Goal: Task Accomplishment & Management: Manage account settings

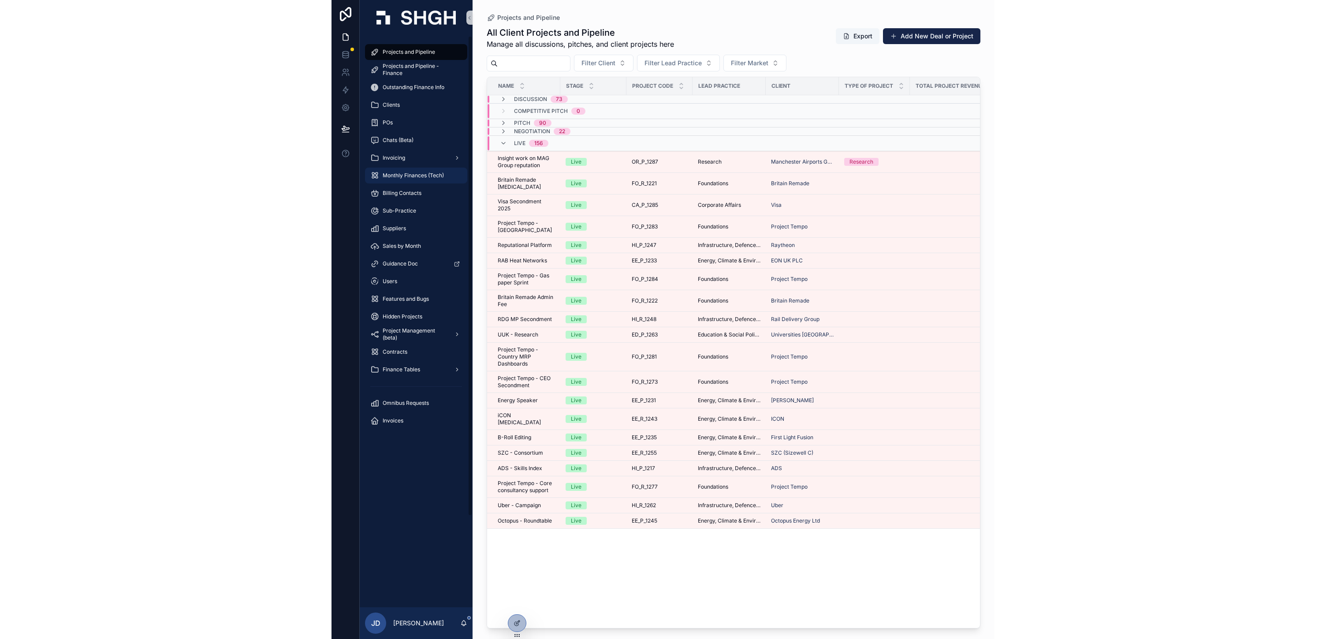
scroll to position [65, 0]
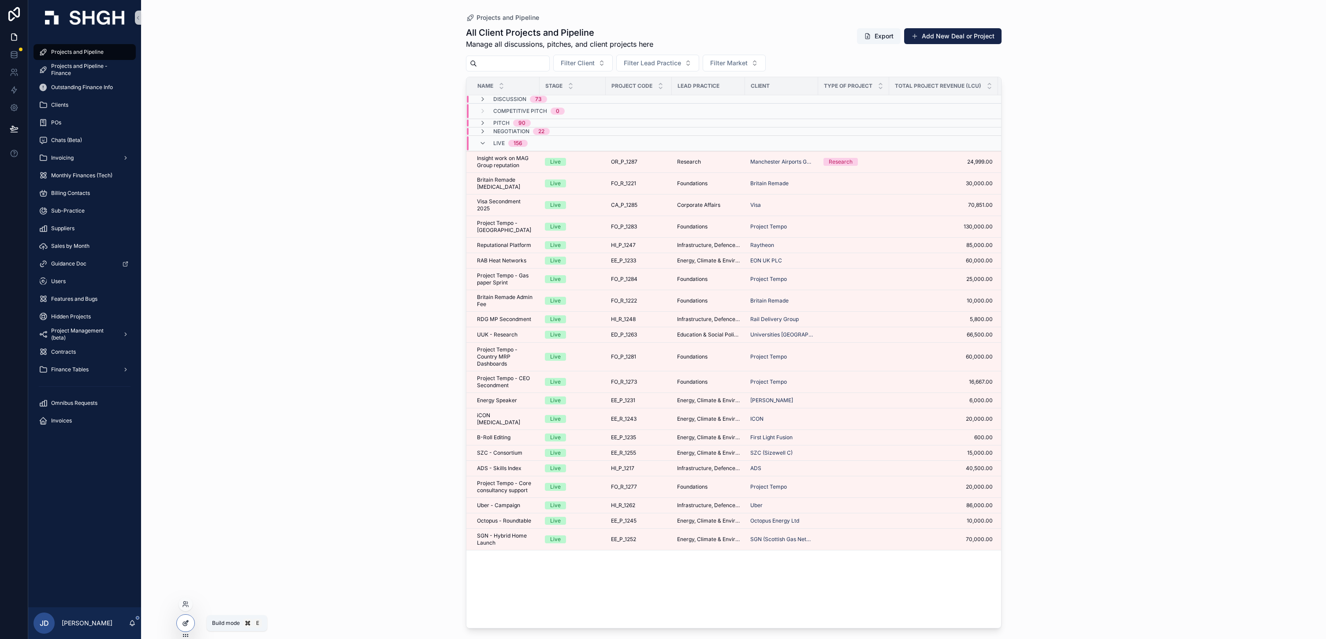
click at [193, 623] on div at bounding box center [186, 623] width 18 height 17
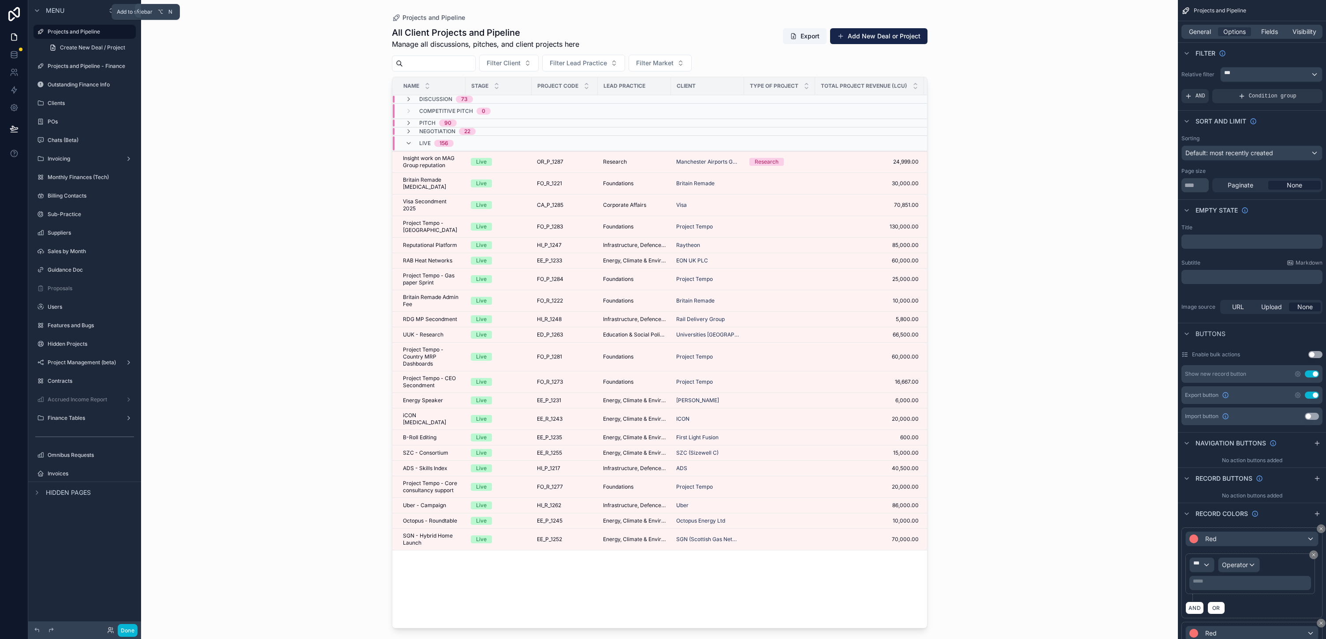
click at [129, 14] on icon "scrollable content" at bounding box center [125, 10] width 7 height 7
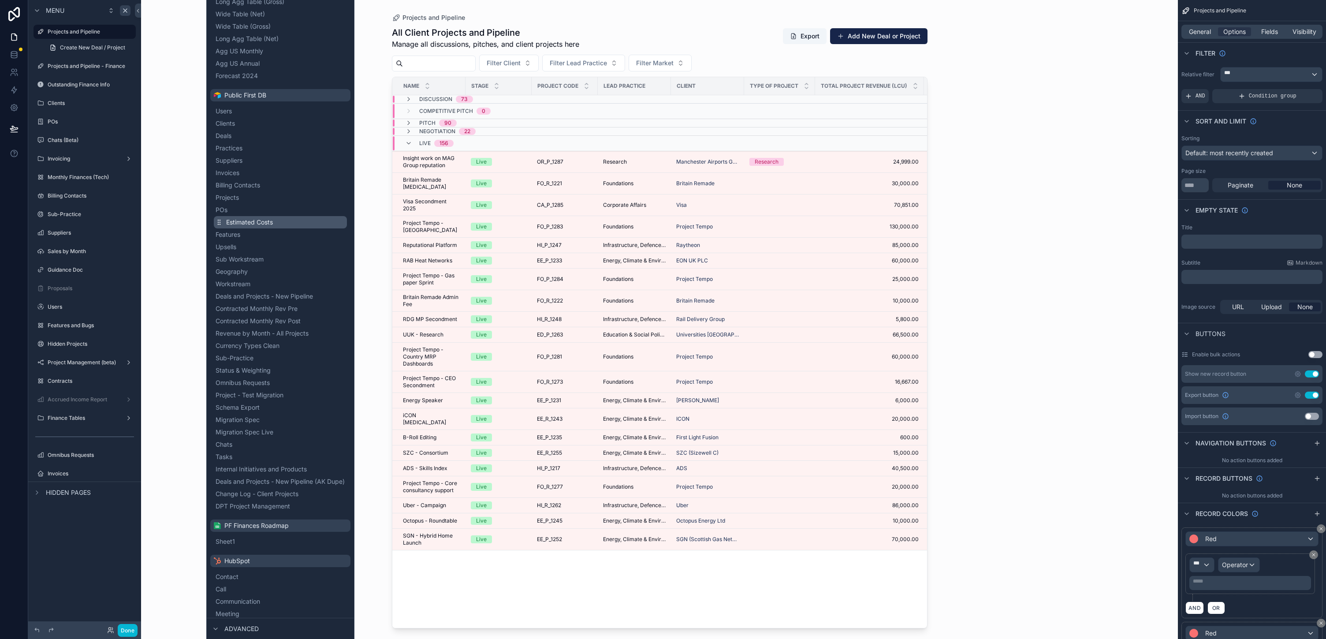
scroll to position [154, 0]
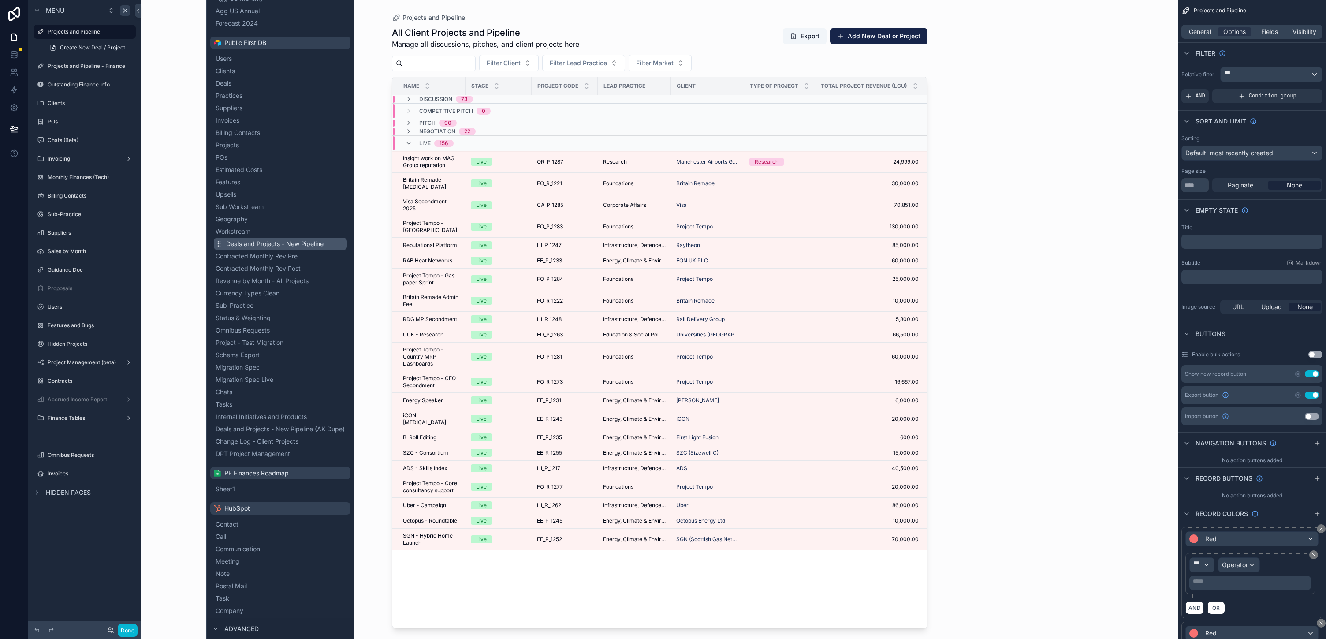
click at [306, 248] on span "Deals and Projects - New Pipeline" at bounding box center [274, 243] width 97 height 9
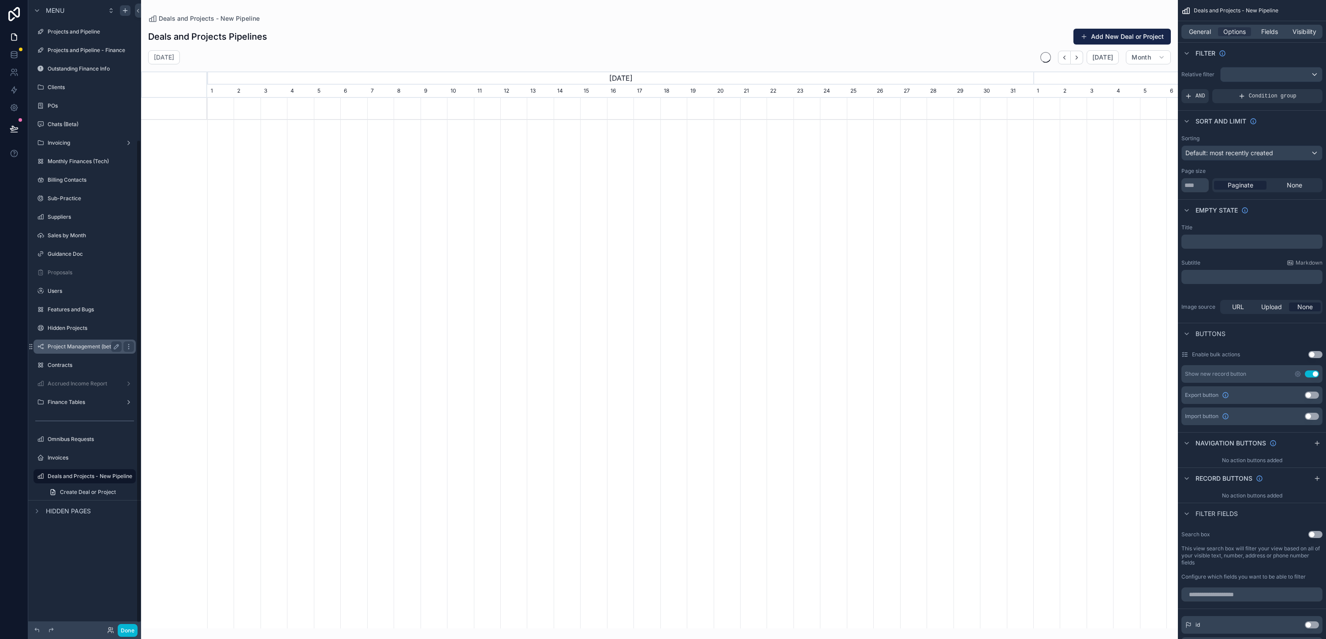
scroll to position [0, 826]
click at [120, 480] on icon "scrollable content" at bounding box center [116, 476] width 7 height 7
click at [108, 481] on input "**********" at bounding box center [78, 476] width 60 height 11
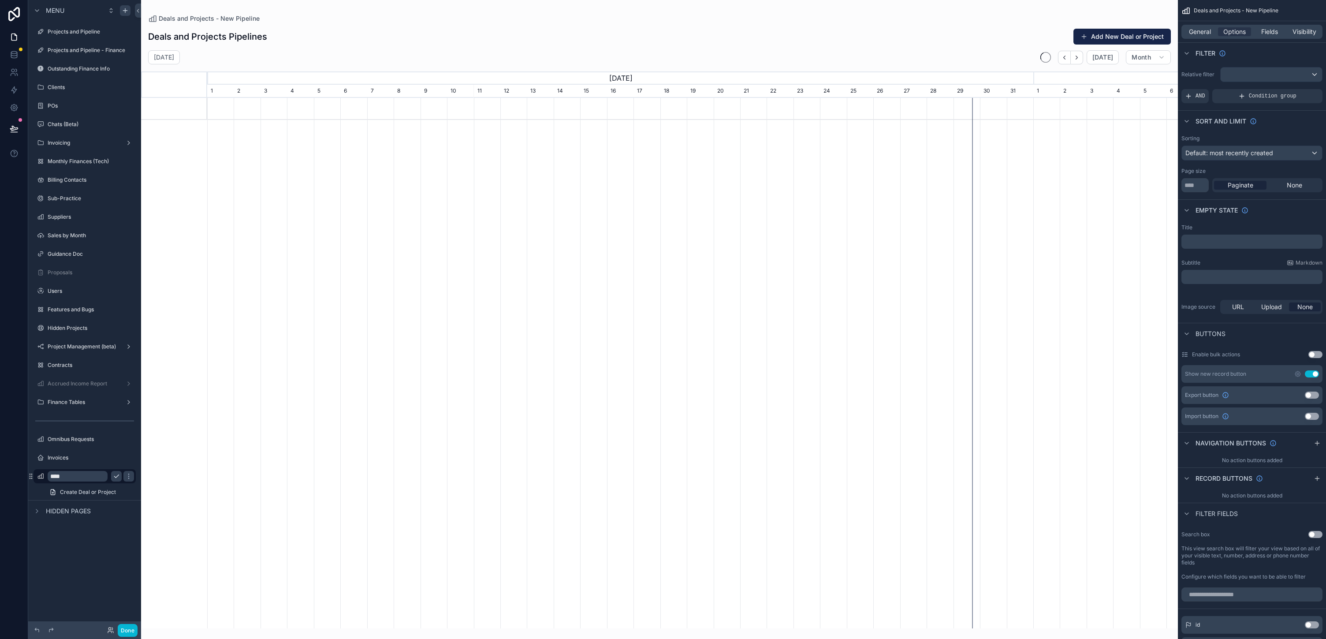
type input "*****"
type input "*"
type input "**********"
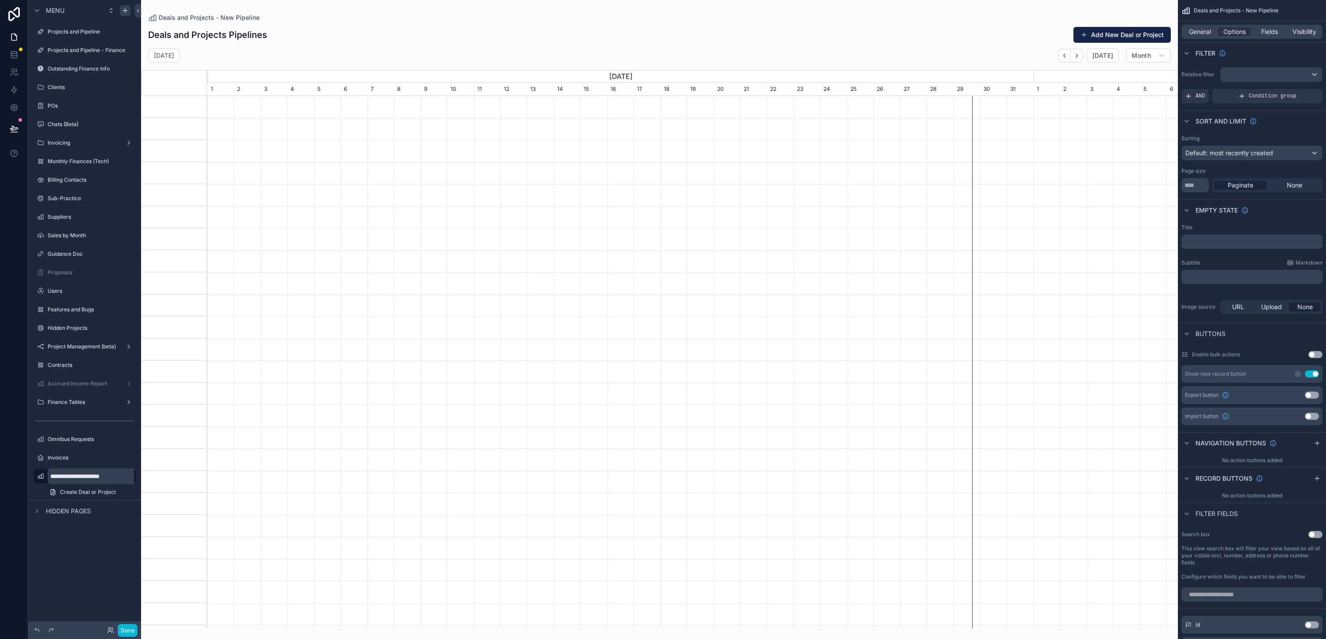
click at [148, 481] on button "scrollable content" at bounding box center [143, 476] width 11 height 11
click at [663, 36] on div "General" at bounding box center [1199, 31] width 33 height 9
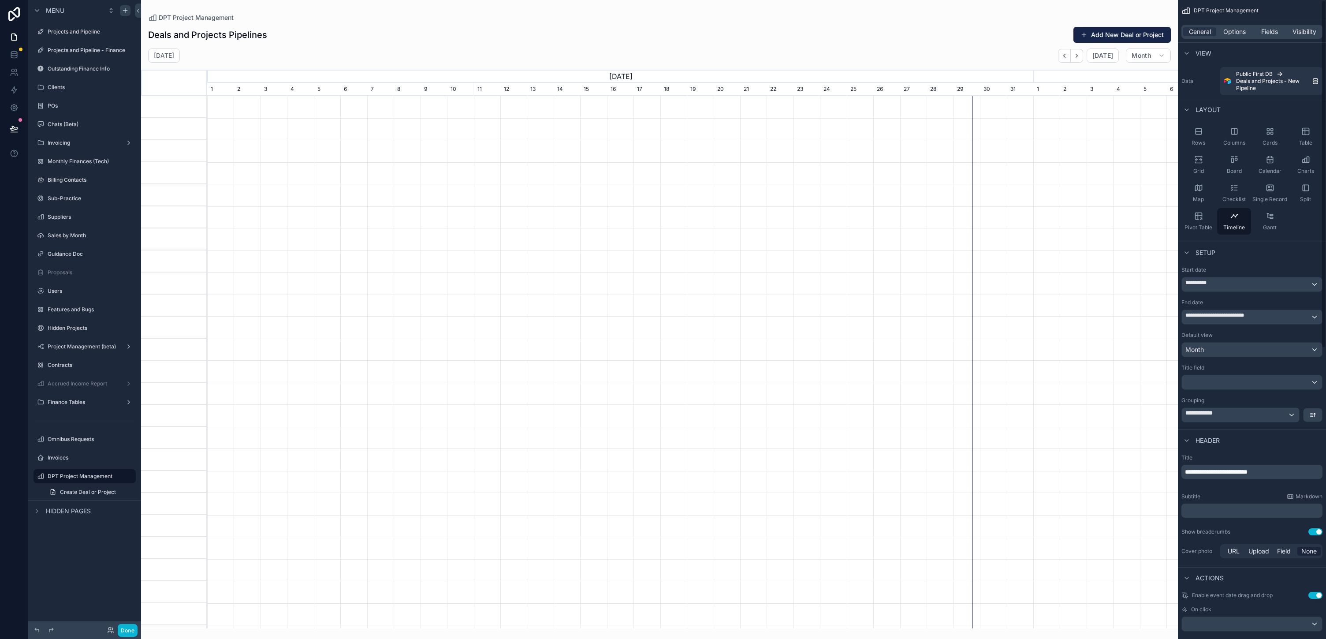
click at [663, 38] on div "General Options Fields Visibility" at bounding box center [1252, 32] width 141 height 14
click at [663, 36] on span "Visibility" at bounding box center [1305, 31] width 24 height 9
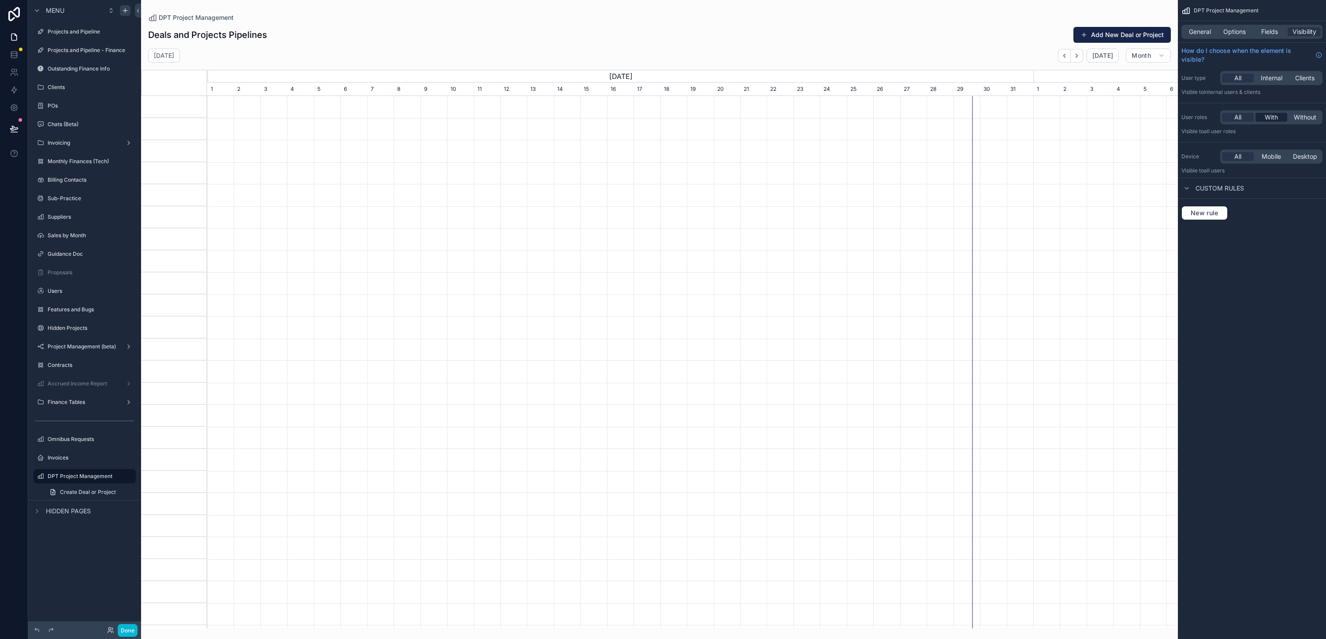
click at [663, 122] on span "With" at bounding box center [1271, 117] width 13 height 9
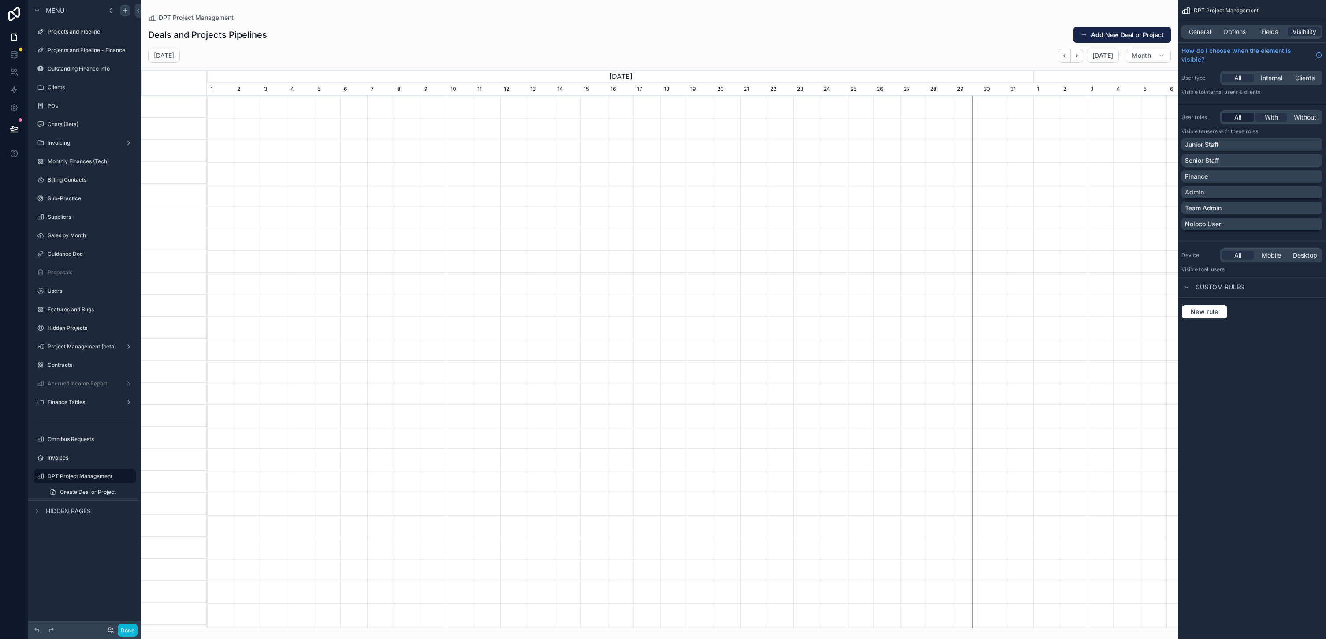
click at [663, 122] on div "All" at bounding box center [1238, 117] width 32 height 9
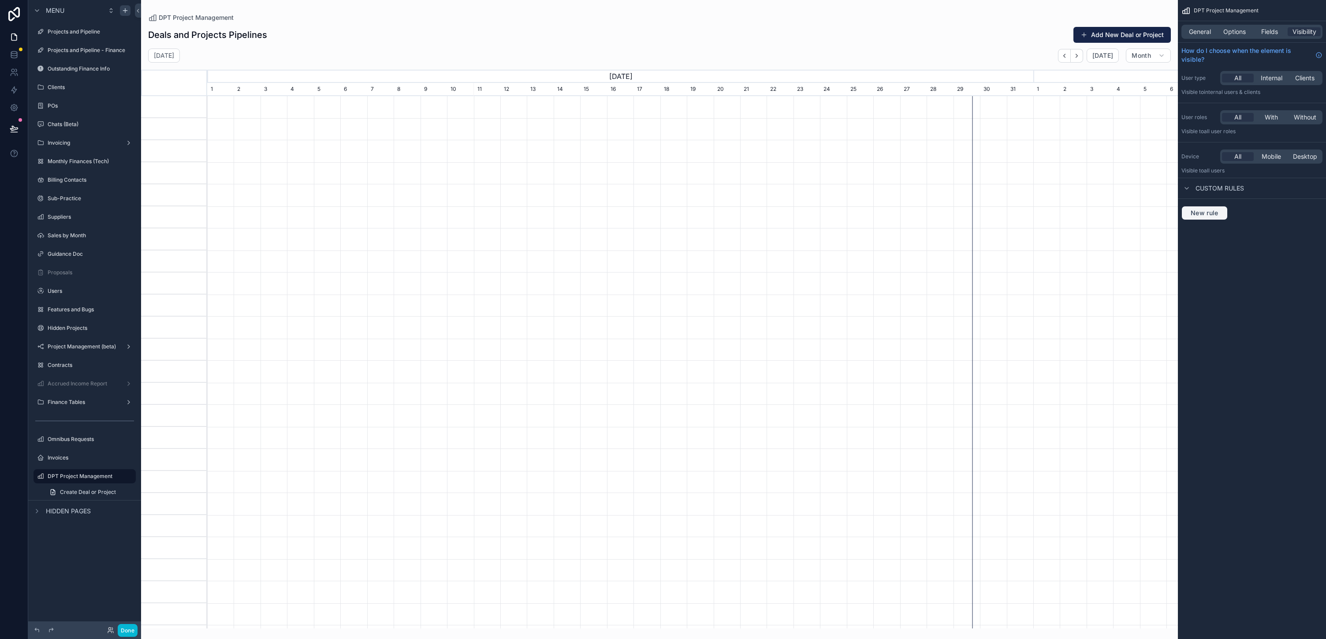
click at [663, 217] on span "New rule" at bounding box center [1204, 213] width 35 height 8
click at [663, 228] on span "**********" at bounding box center [1217, 220] width 49 height 13
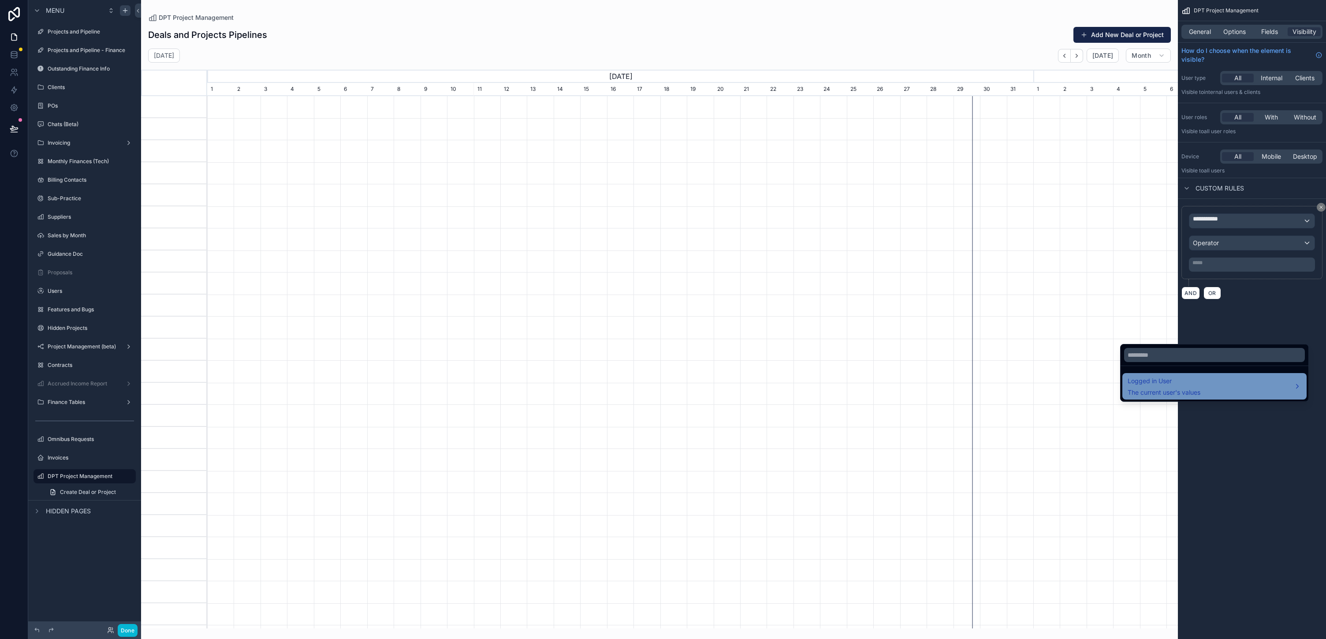
click at [663, 397] on span "The current user's values" at bounding box center [1164, 392] width 73 height 9
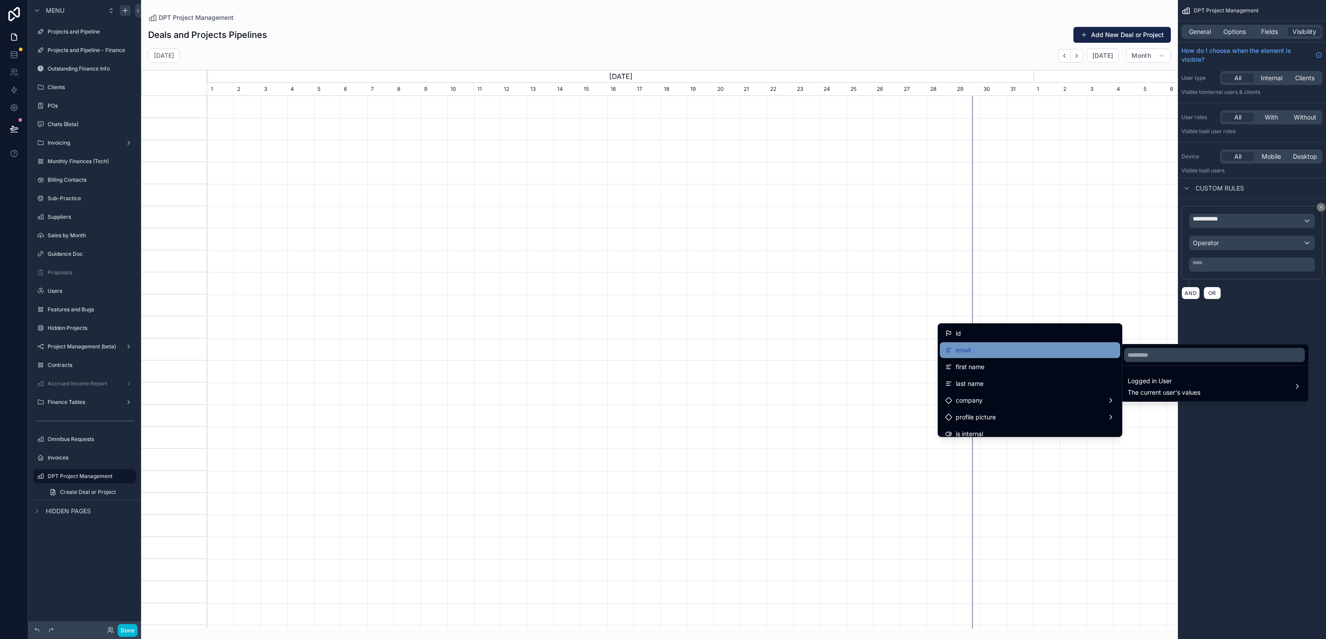
click at [663, 358] on div "email" at bounding box center [1030, 350] width 180 height 16
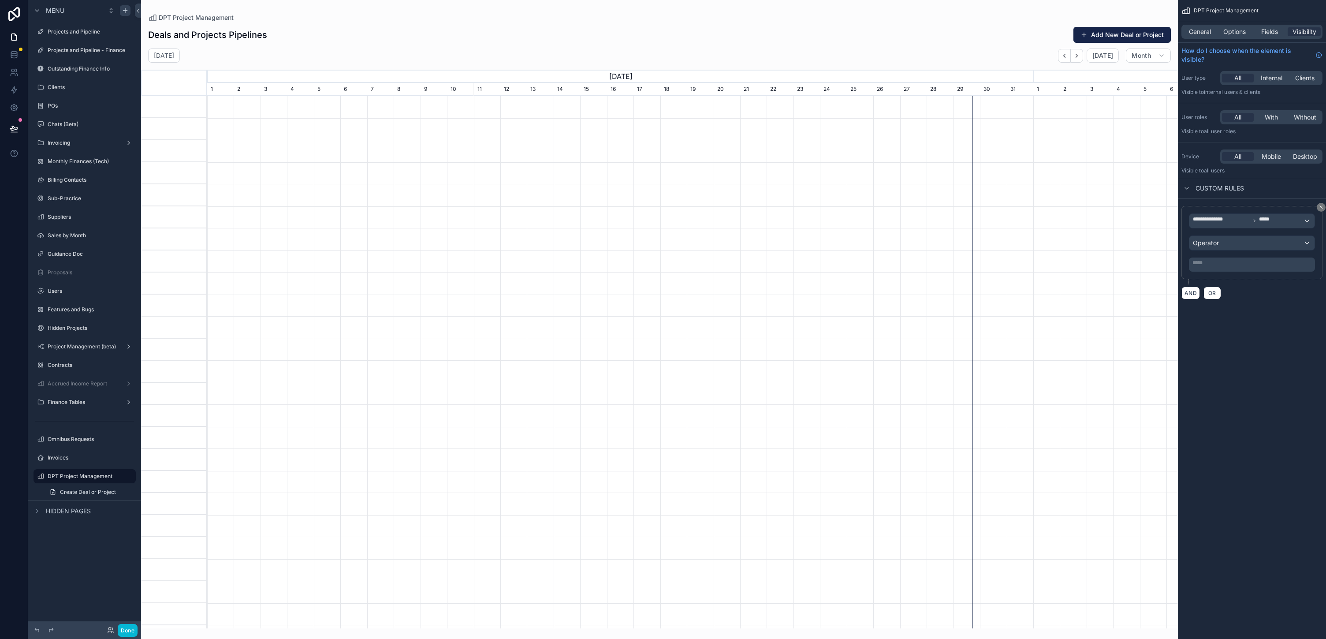
click at [663, 279] on div "**********" at bounding box center [1252, 242] width 141 height 73
click at [663, 250] on div "Operator" at bounding box center [1252, 243] width 125 height 14
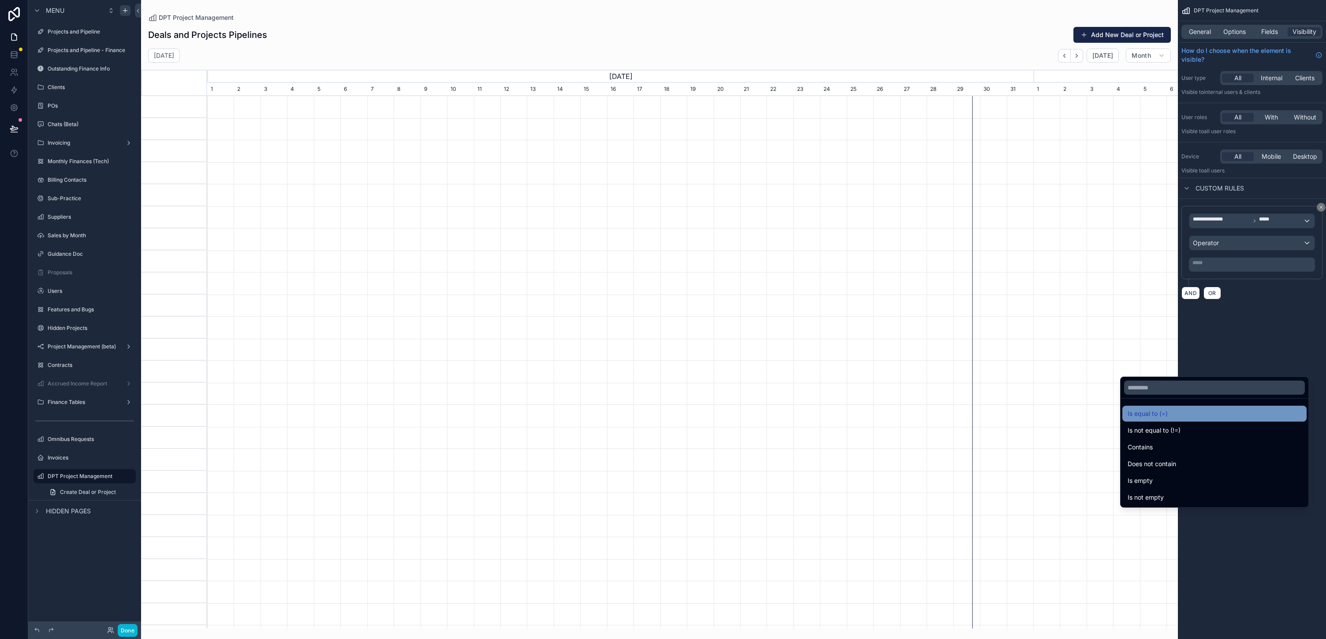
click at [663, 419] on span "Is equal to (=)" at bounding box center [1148, 413] width 40 height 11
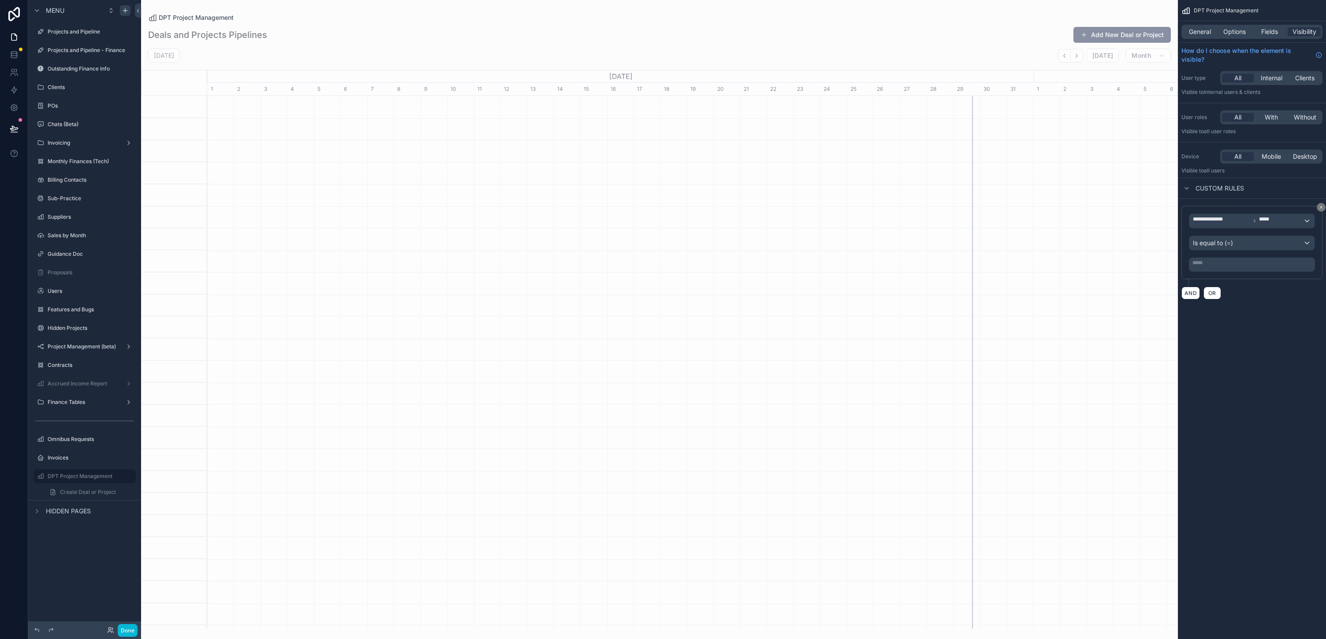
click at [663, 266] on p "***** ﻿" at bounding box center [1253, 262] width 121 height 7
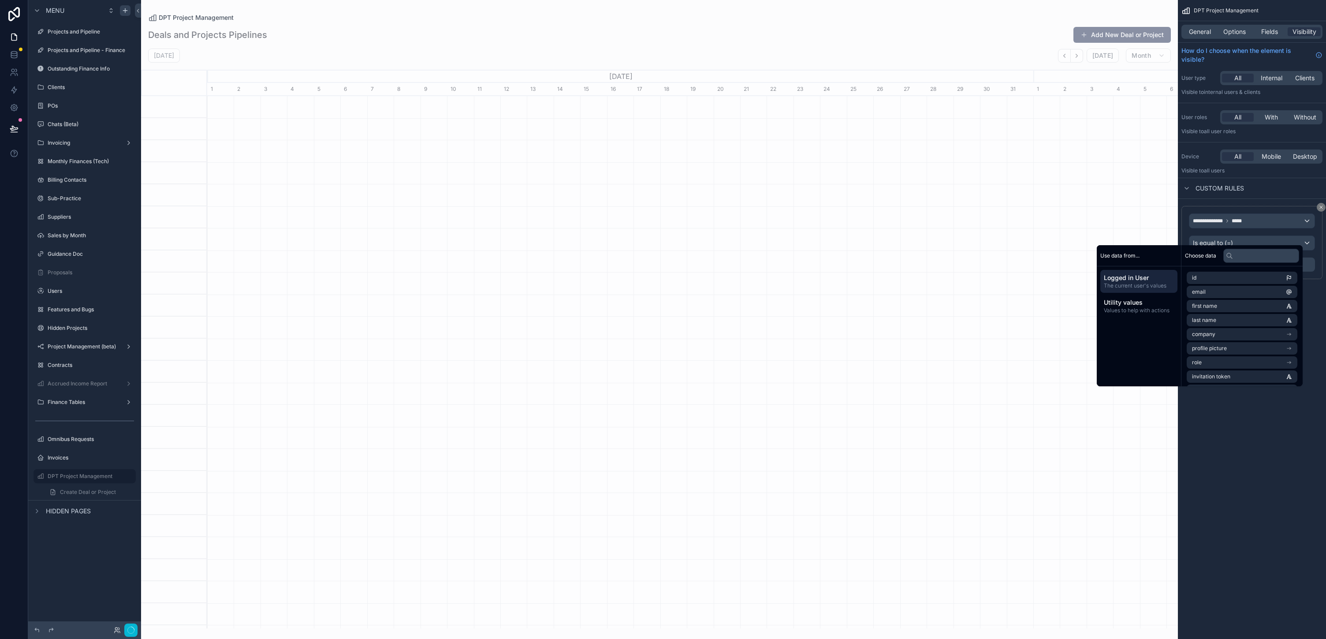
click at [663, 483] on div "**********" at bounding box center [1252, 319] width 148 height 639
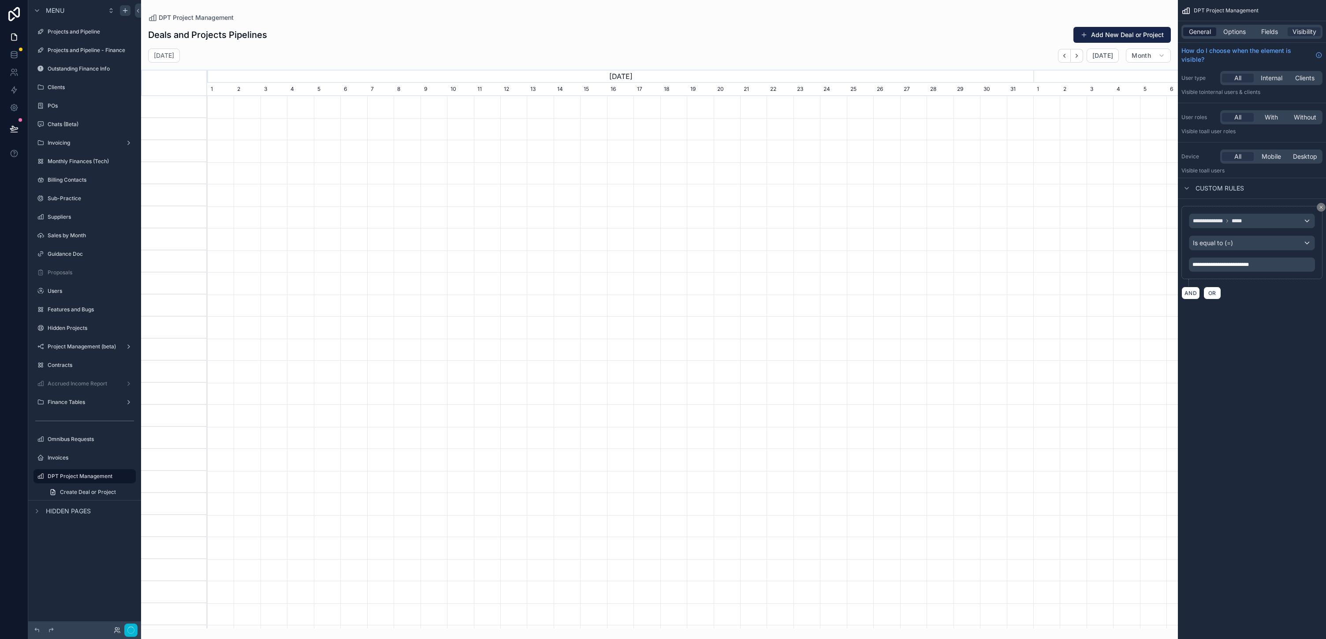
click at [663, 36] on span "General" at bounding box center [1200, 31] width 22 height 9
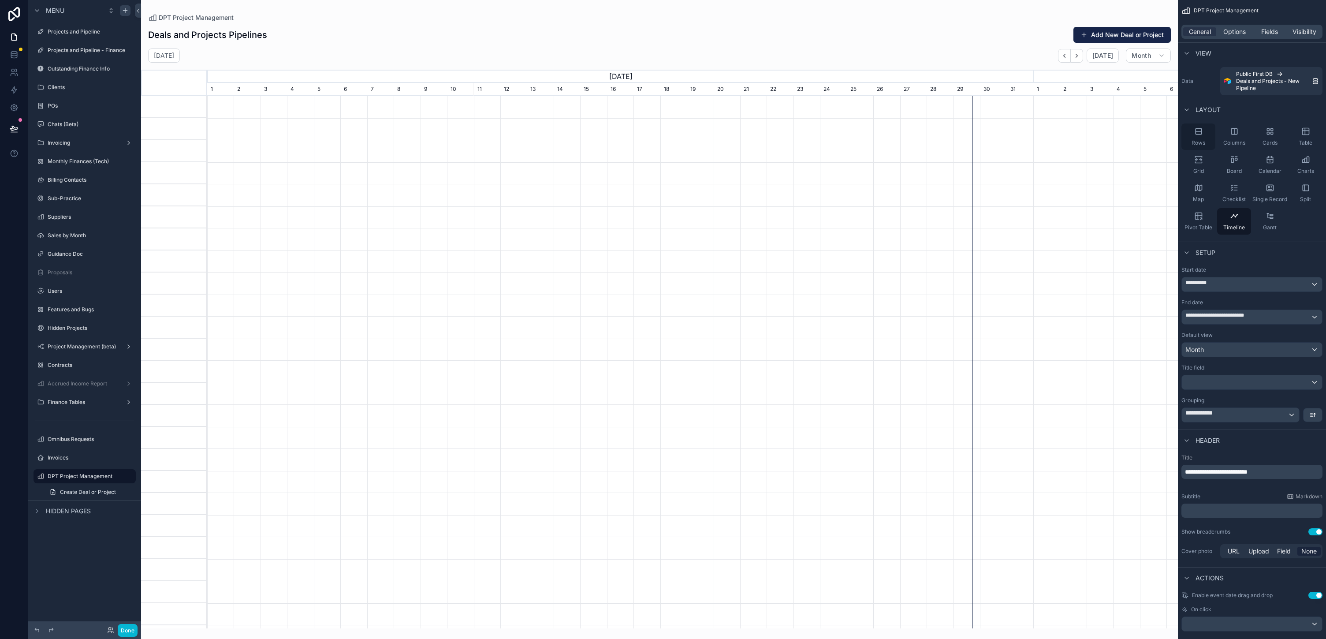
click at [663, 150] on div "Rows" at bounding box center [1199, 136] width 34 height 26
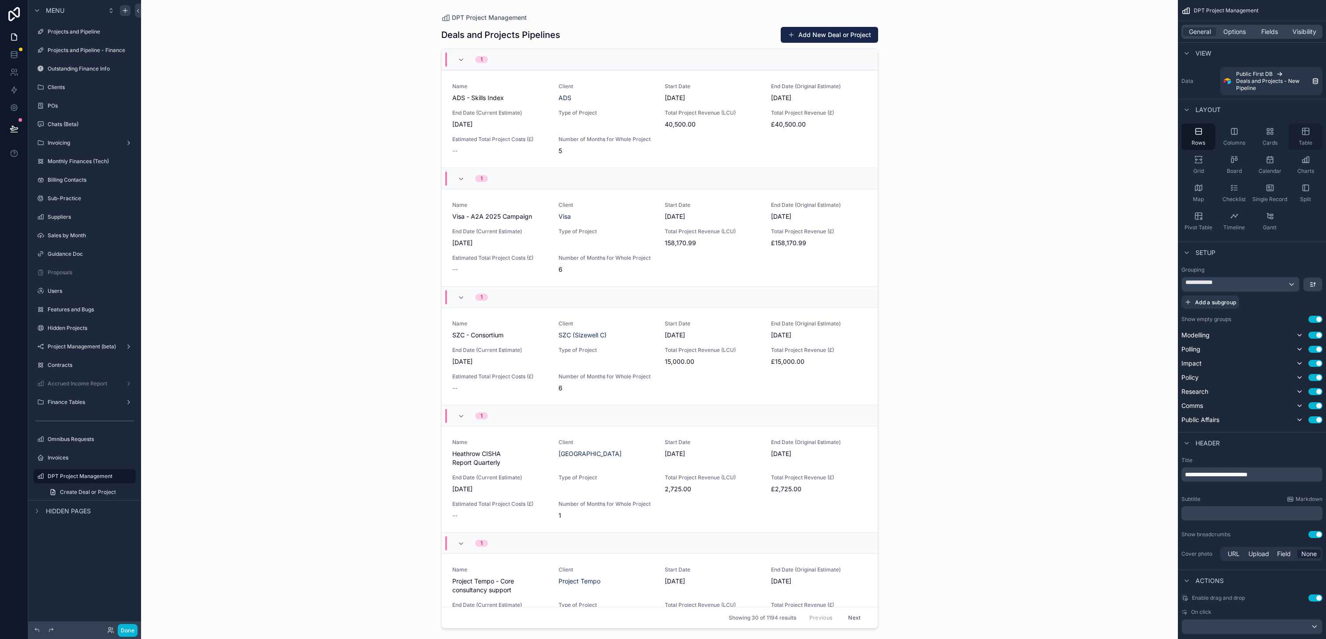
click at [663, 150] on div "Table" at bounding box center [1306, 136] width 34 height 26
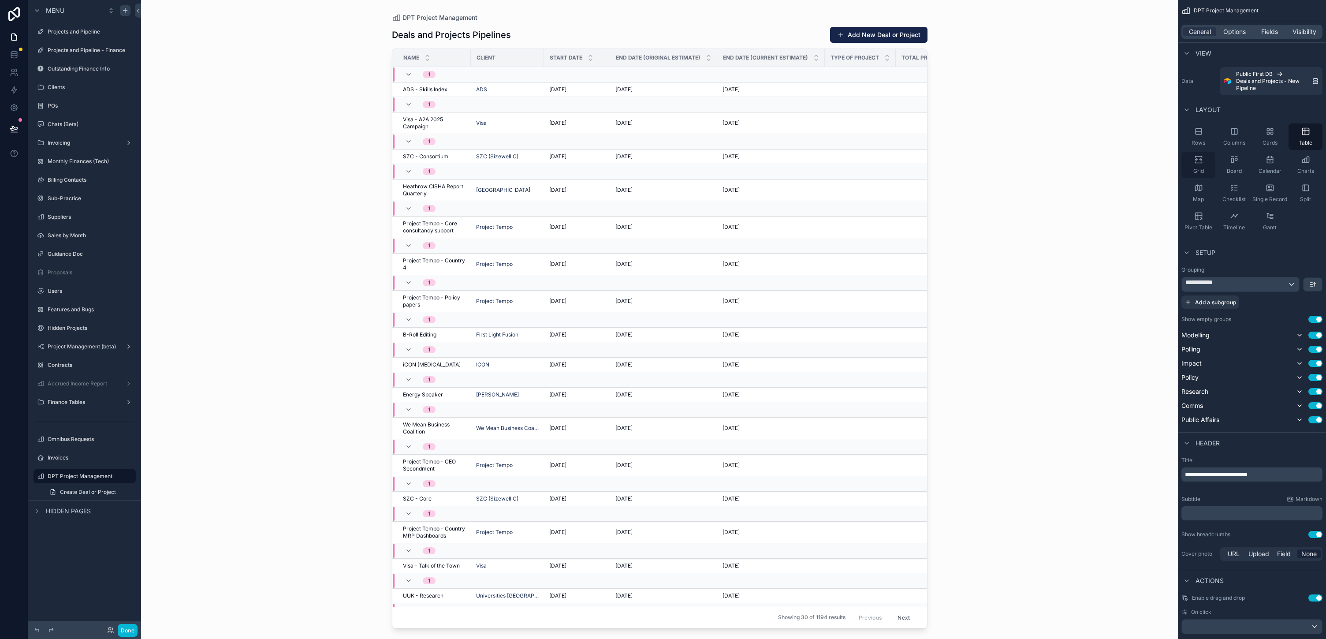
click at [663, 178] on div "Grid" at bounding box center [1199, 165] width 34 height 26
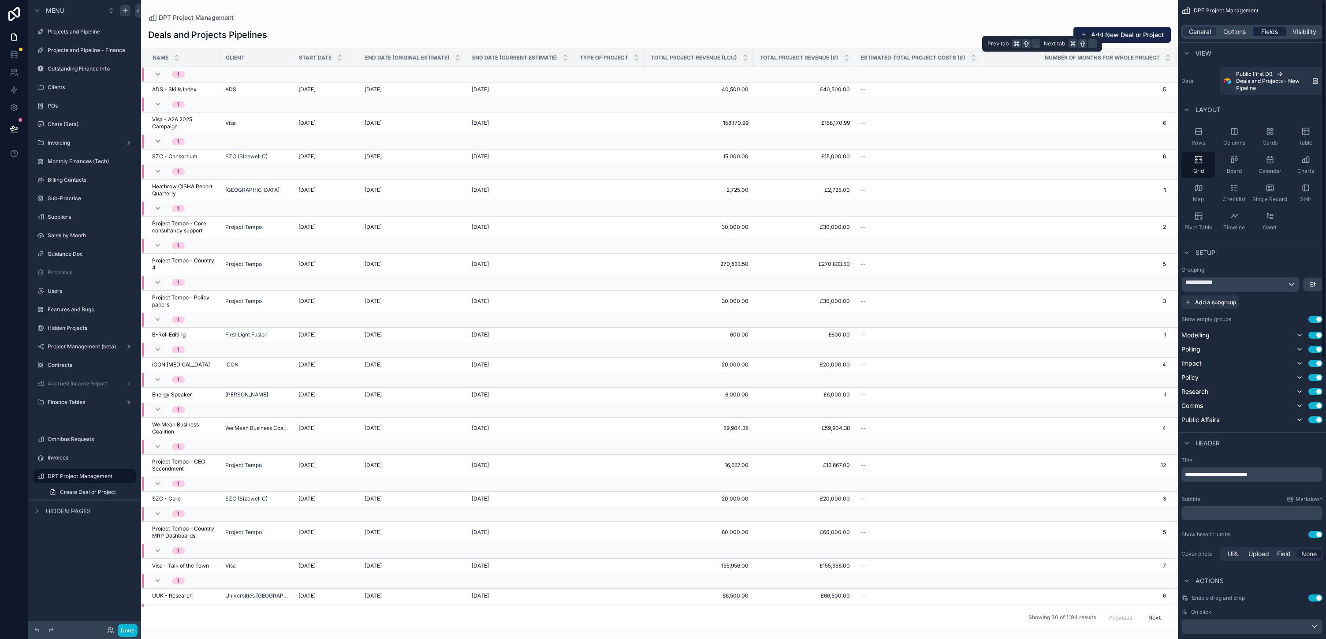
click at [663, 36] on span "Fields" at bounding box center [1269, 31] width 17 height 9
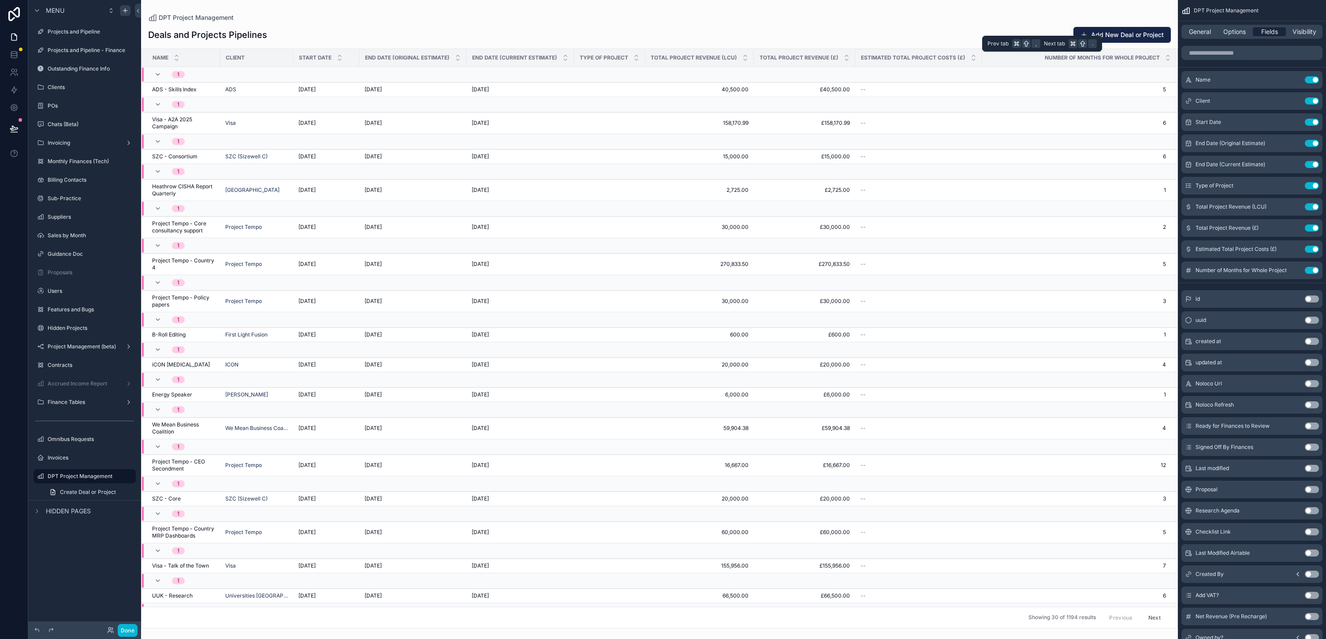
click at [663, 36] on span "Fields" at bounding box center [1269, 31] width 17 height 9
click at [663, 36] on span "General" at bounding box center [1200, 31] width 22 height 9
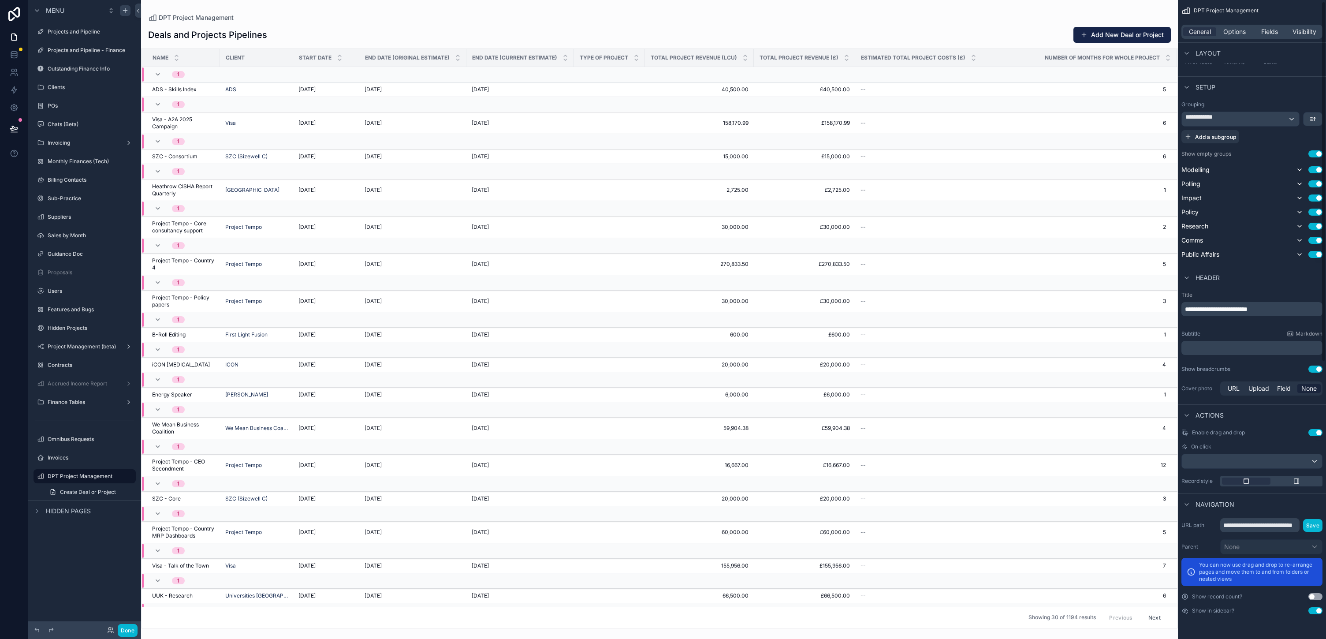
scroll to position [0, 0]
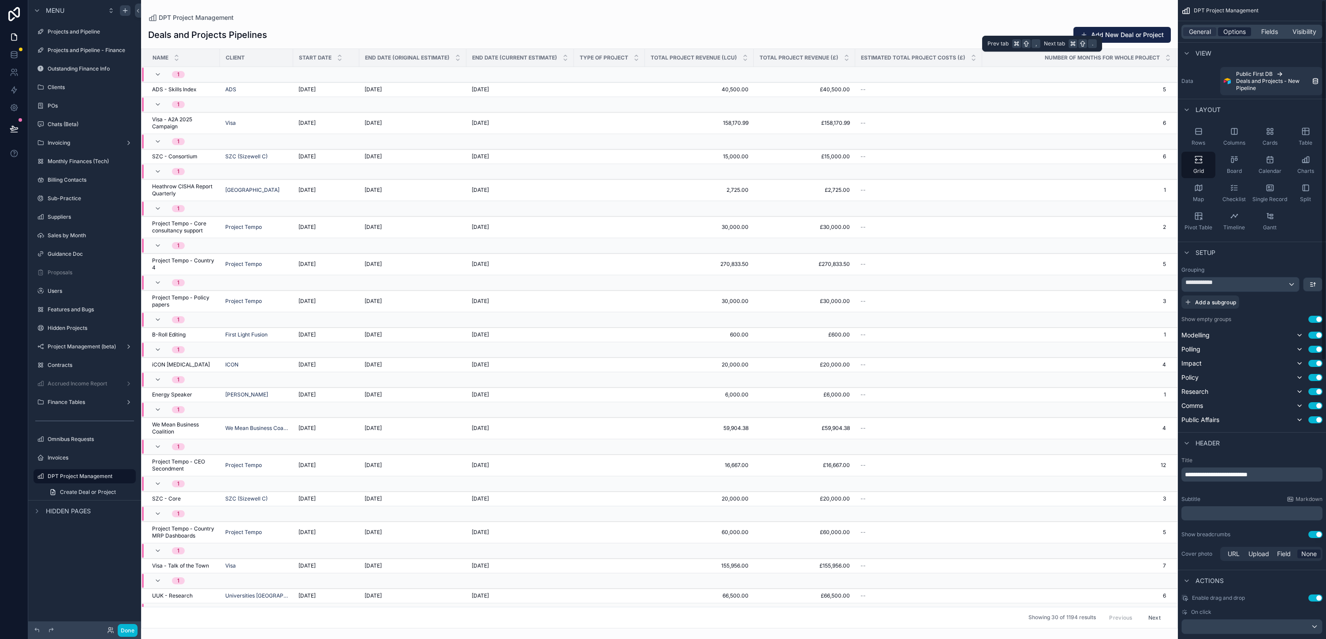
click at [663, 36] on span "Options" at bounding box center [1235, 31] width 22 height 9
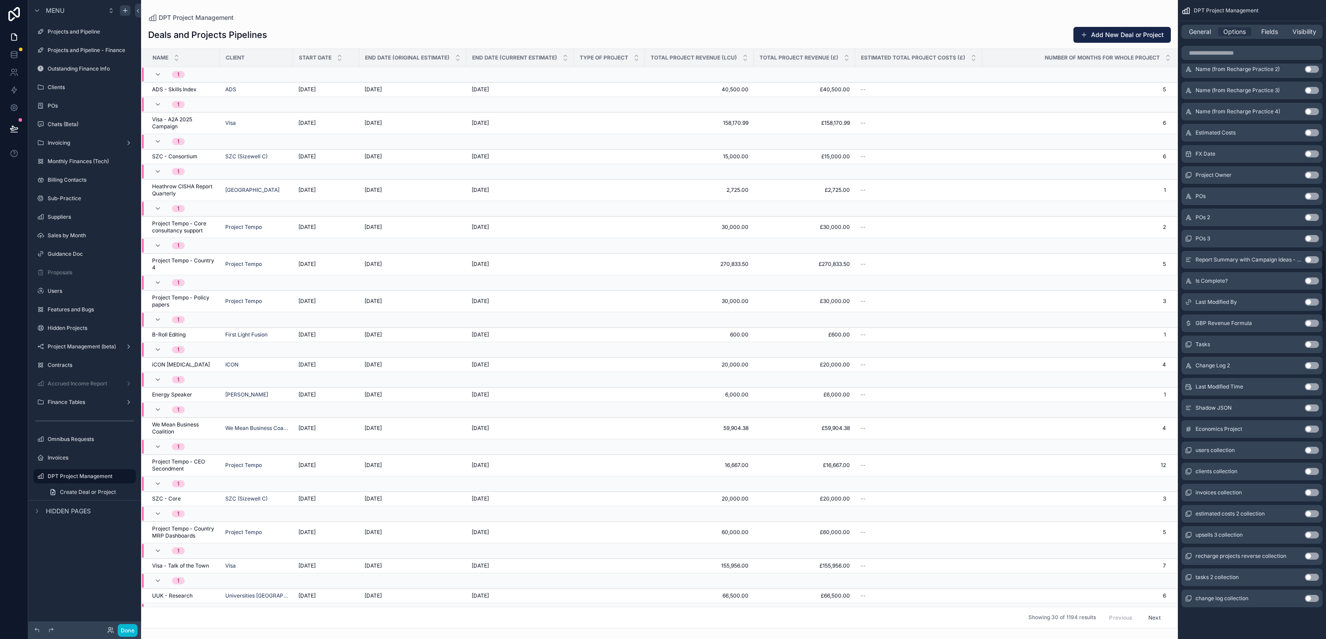
scroll to position [5014, 0]
click at [663, 425] on button "Use setting" at bounding box center [1312, 428] width 14 height 7
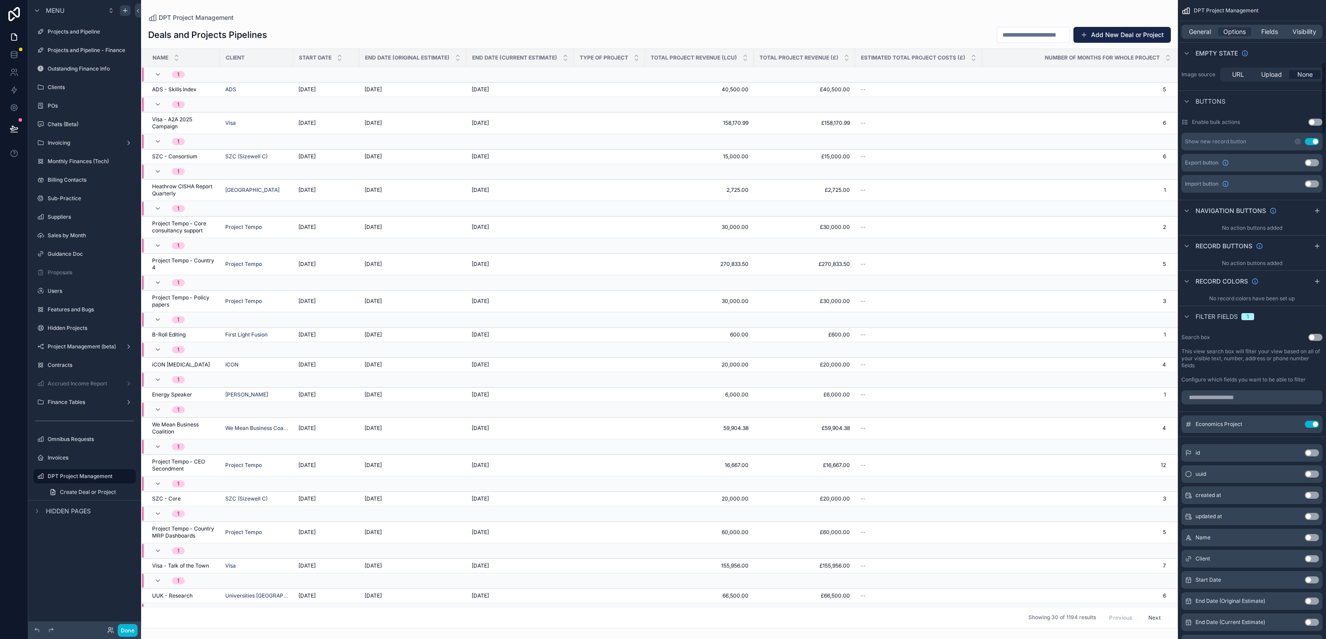
scroll to position [557, 0]
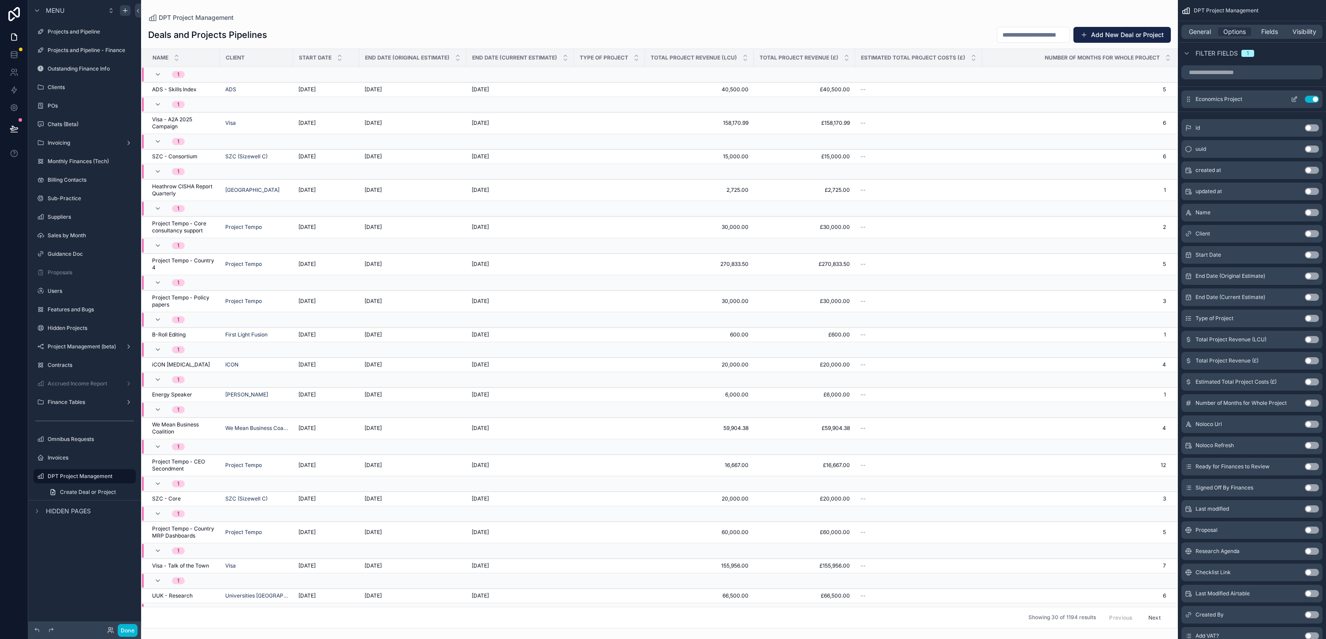
click at [663, 103] on button "Use setting" at bounding box center [1312, 99] width 14 height 7
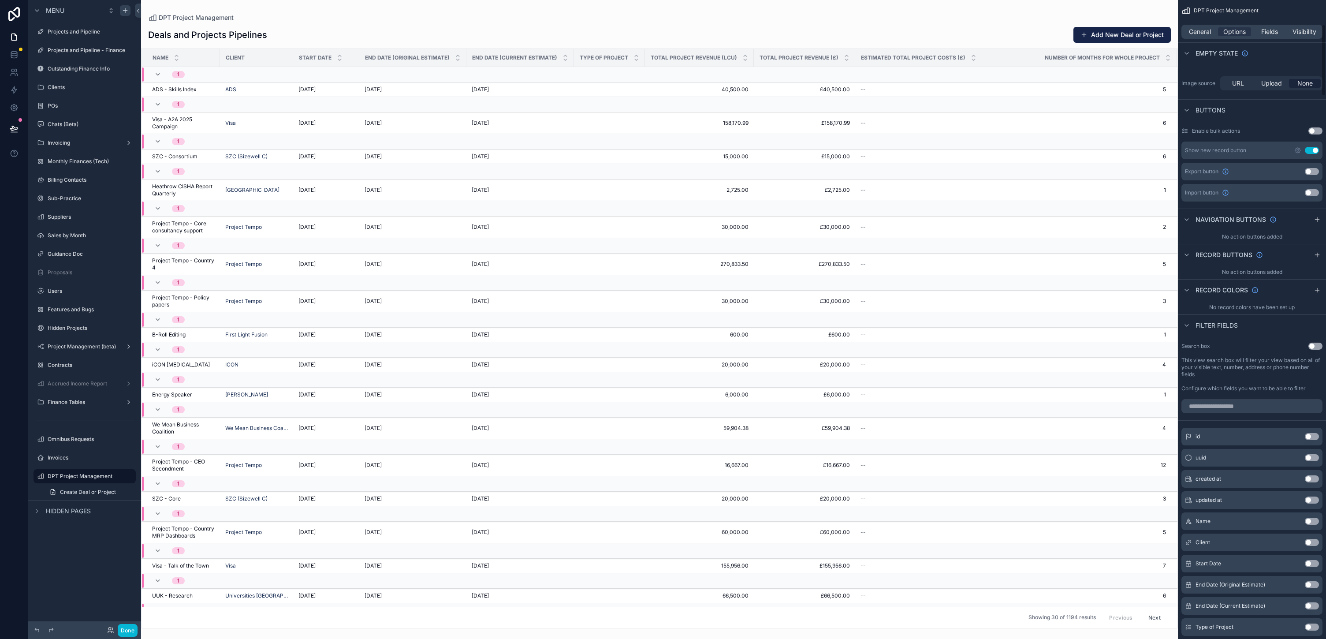
scroll to position [0, 0]
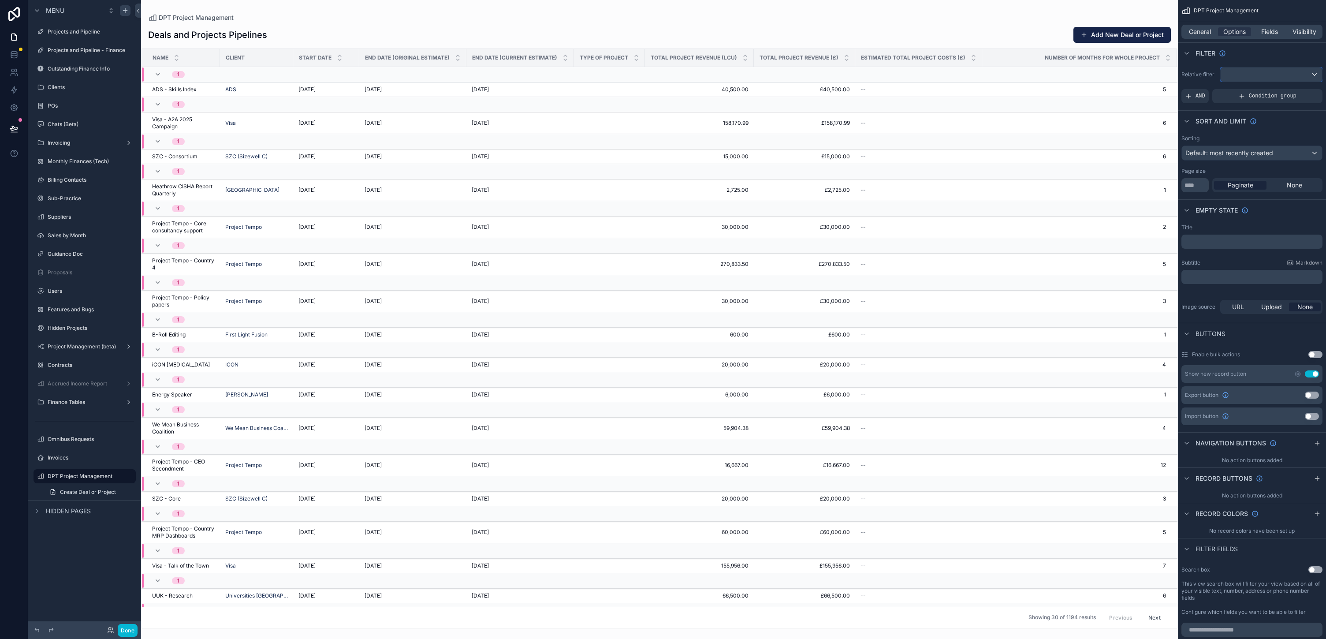
click at [663, 82] on div "scrollable content" at bounding box center [1271, 74] width 101 height 14
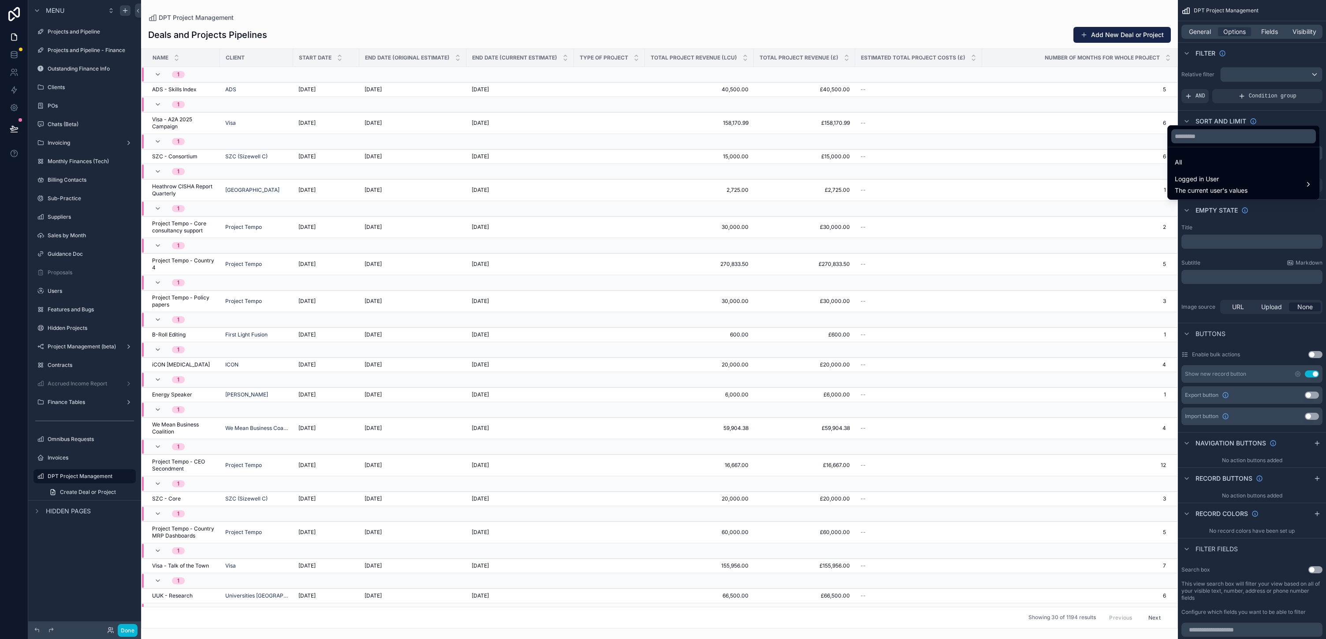
click at [663, 111] on div "scrollable content" at bounding box center [663, 319] width 1326 height 639
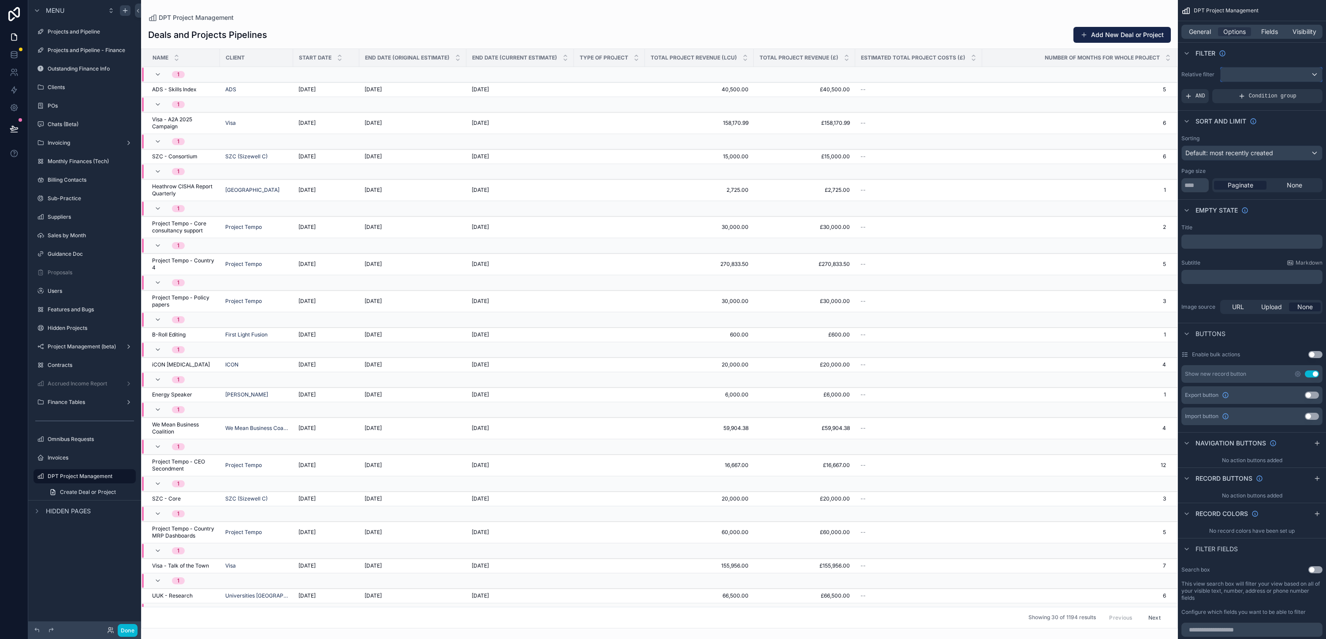
click at [663, 82] on div "scrollable content" at bounding box center [1271, 74] width 101 height 14
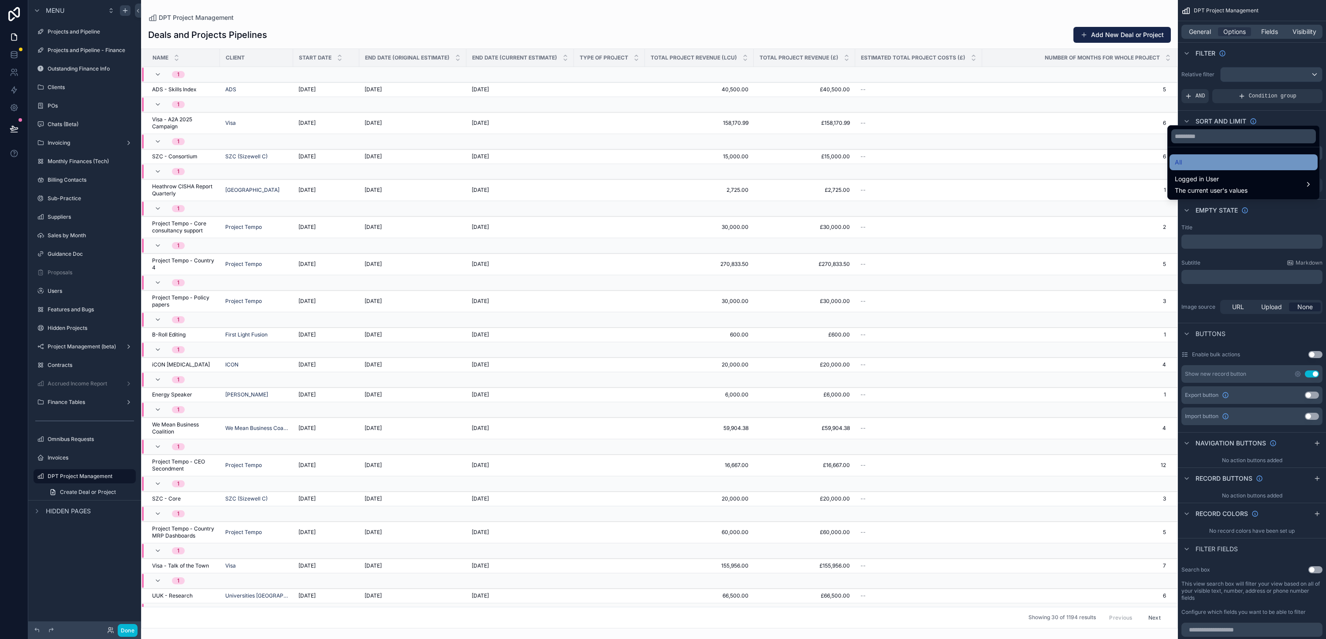
click at [663, 168] on div "All" at bounding box center [1244, 162] width 138 height 11
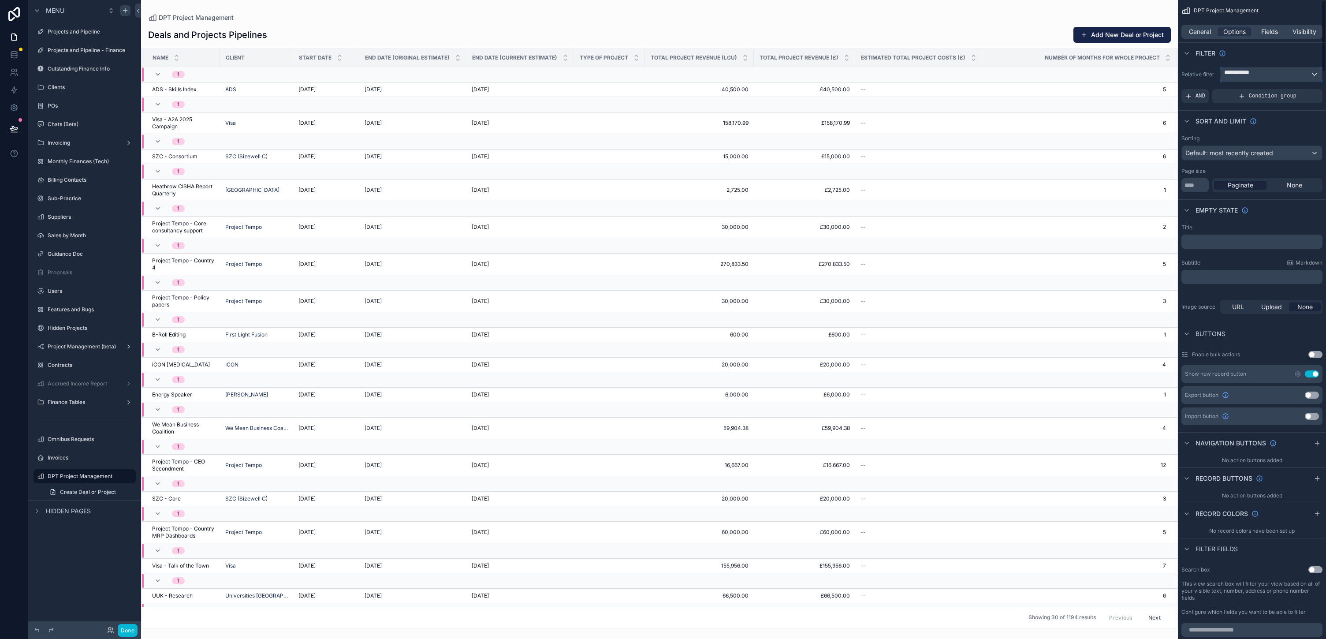
click at [663, 82] on div "**********" at bounding box center [1271, 74] width 101 height 14
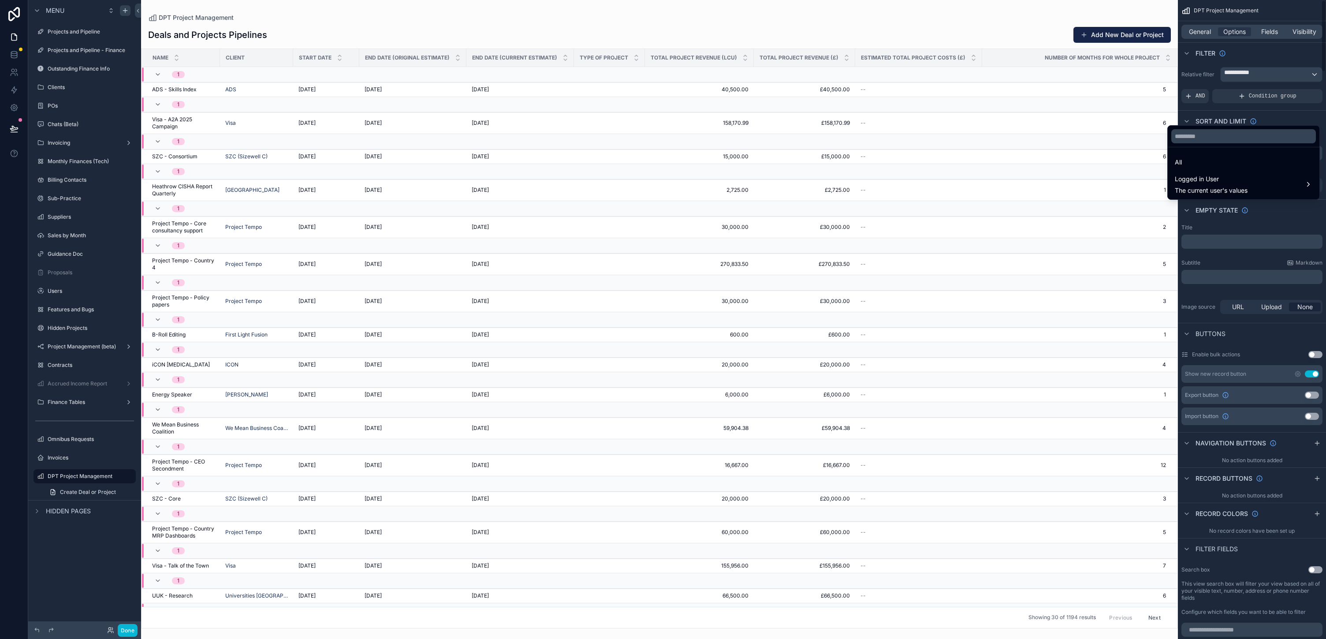
click at [663, 88] on div "scrollable content" at bounding box center [663, 319] width 1326 height 639
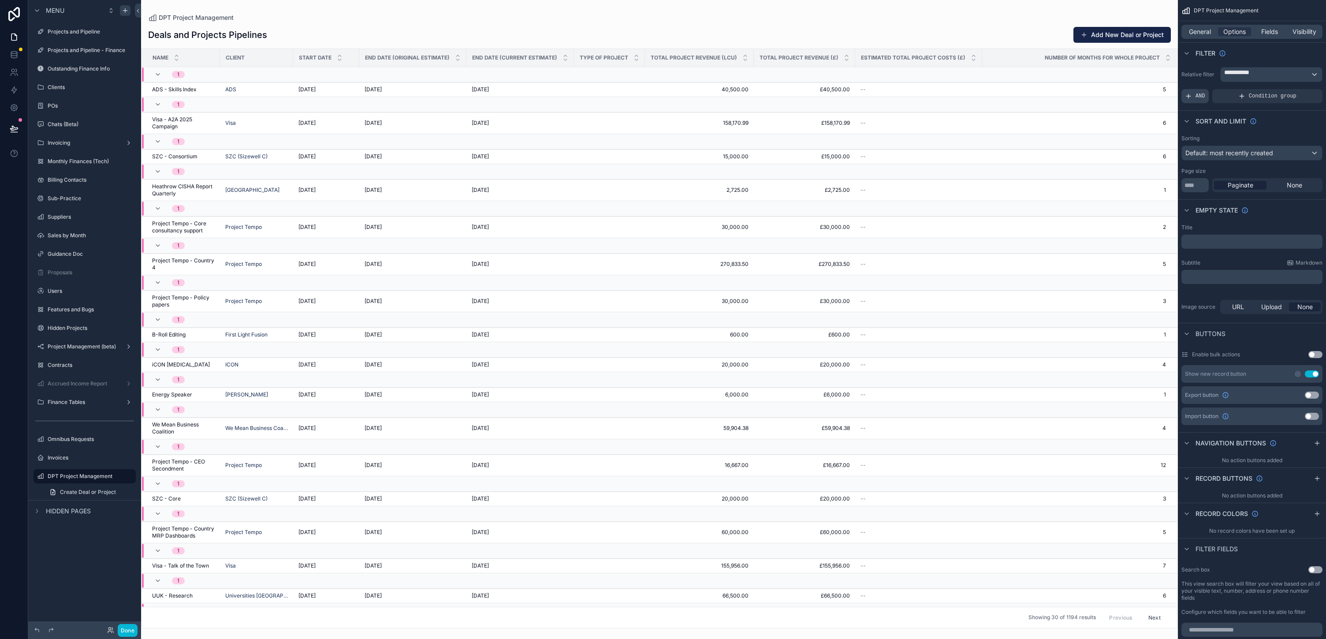
click at [663, 100] on span "AND" at bounding box center [1201, 96] width 10 height 7
click at [663, 103] on div "Add a filter" at bounding box center [1252, 96] width 141 height 14
click at [663, 96] on div "scrollable content" at bounding box center [1301, 90] width 12 height 12
click at [663, 124] on span "Select a field" at bounding box center [1019, 120] width 37 height 7
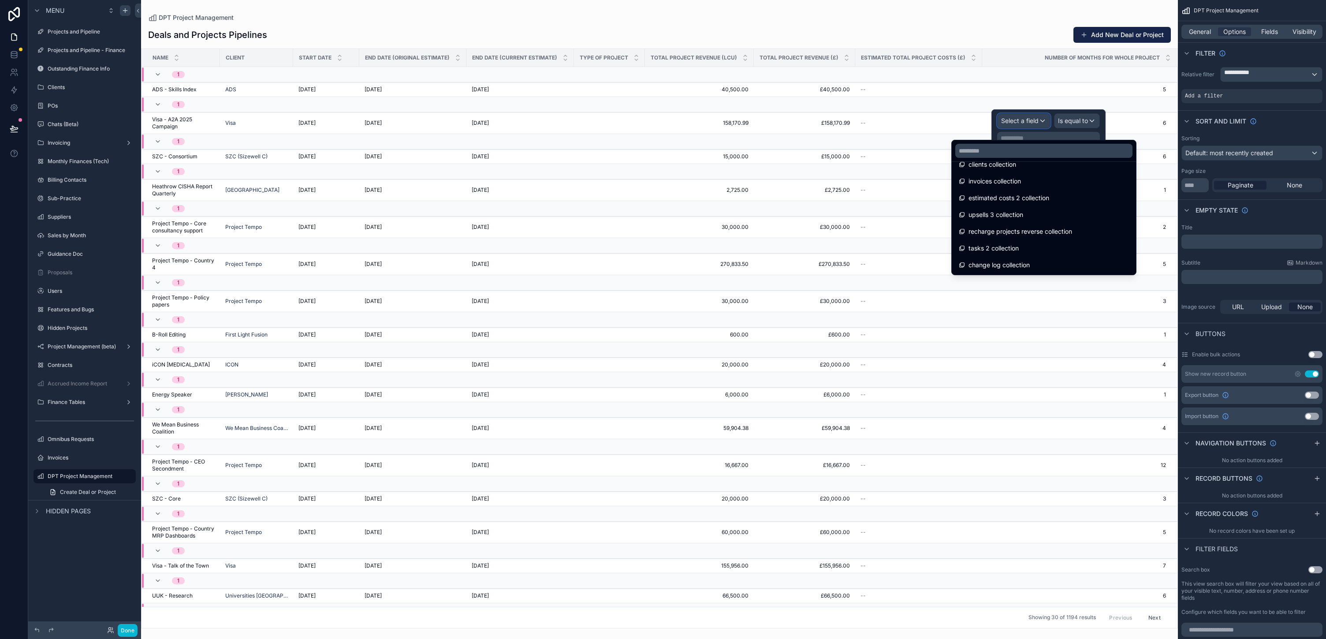
scroll to position [3533, 0]
click at [663, 136] on span "Economics Project" at bounding box center [995, 131] width 53 height 11
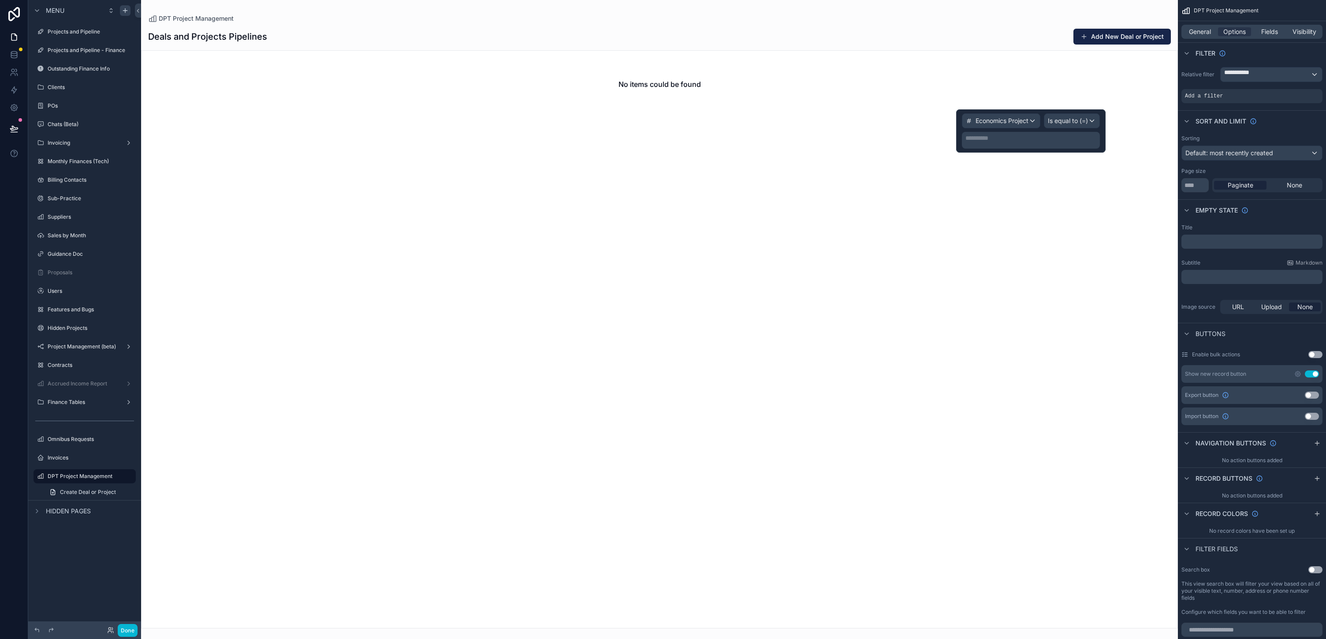
click at [663, 142] on p "**********" at bounding box center [1032, 138] width 133 height 9
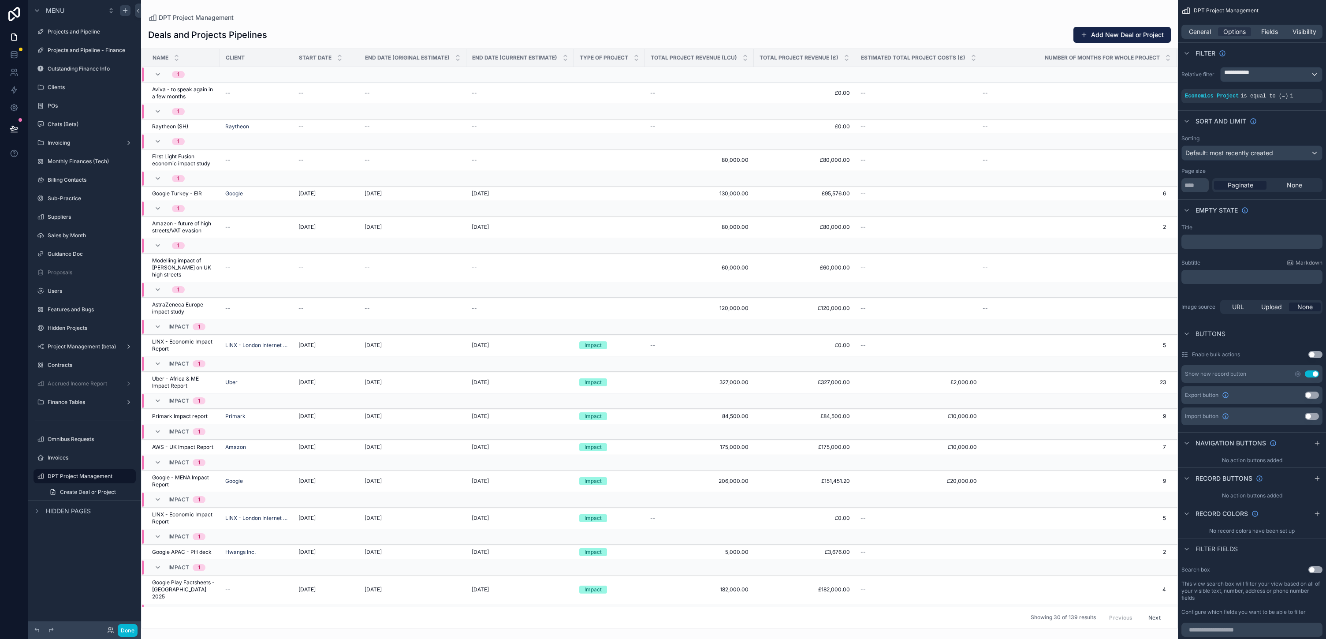
click at [663, 38] on div "scrollable content" at bounding box center [659, 319] width 1037 height 639
click at [663, 36] on span "General" at bounding box center [1200, 31] width 22 height 9
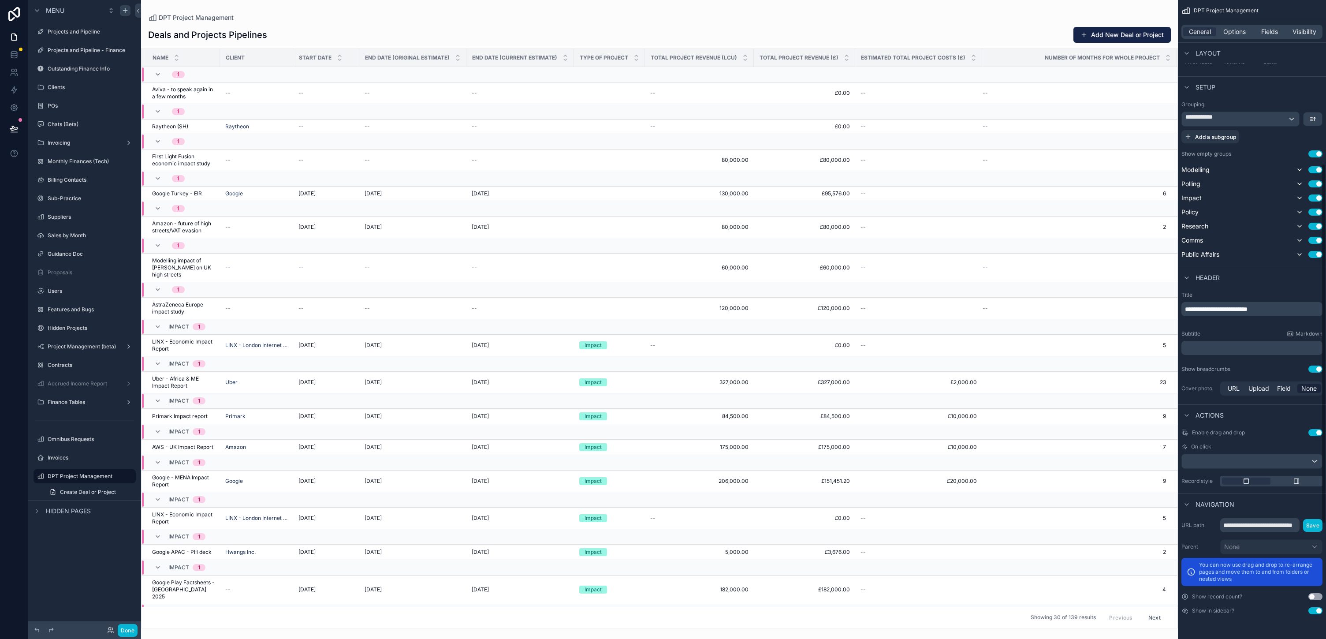
scroll to position [493, 0]
click at [663, 306] on span "**********" at bounding box center [1216, 309] width 63 height 6
click at [663, 518] on input "**********" at bounding box center [1259, 525] width 79 height 14
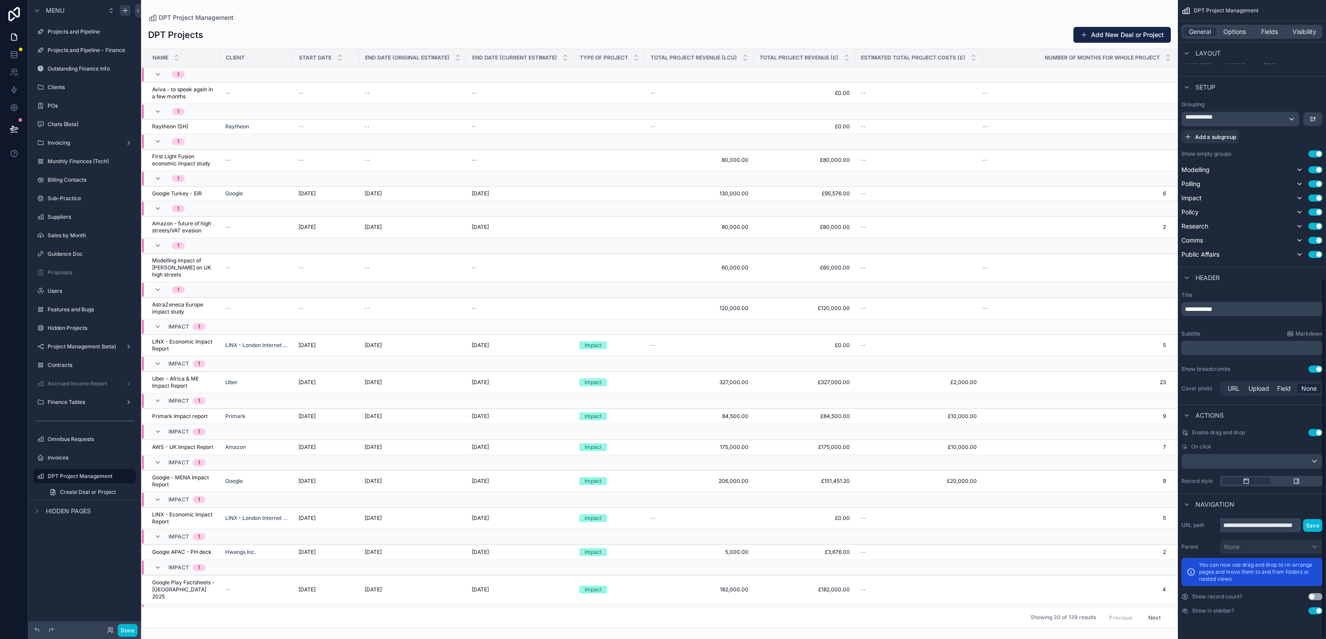
click at [663, 518] on input "**********" at bounding box center [1259, 525] width 79 height 14
type input "**********"
click at [663, 519] on button "Save" at bounding box center [1312, 525] width 19 height 13
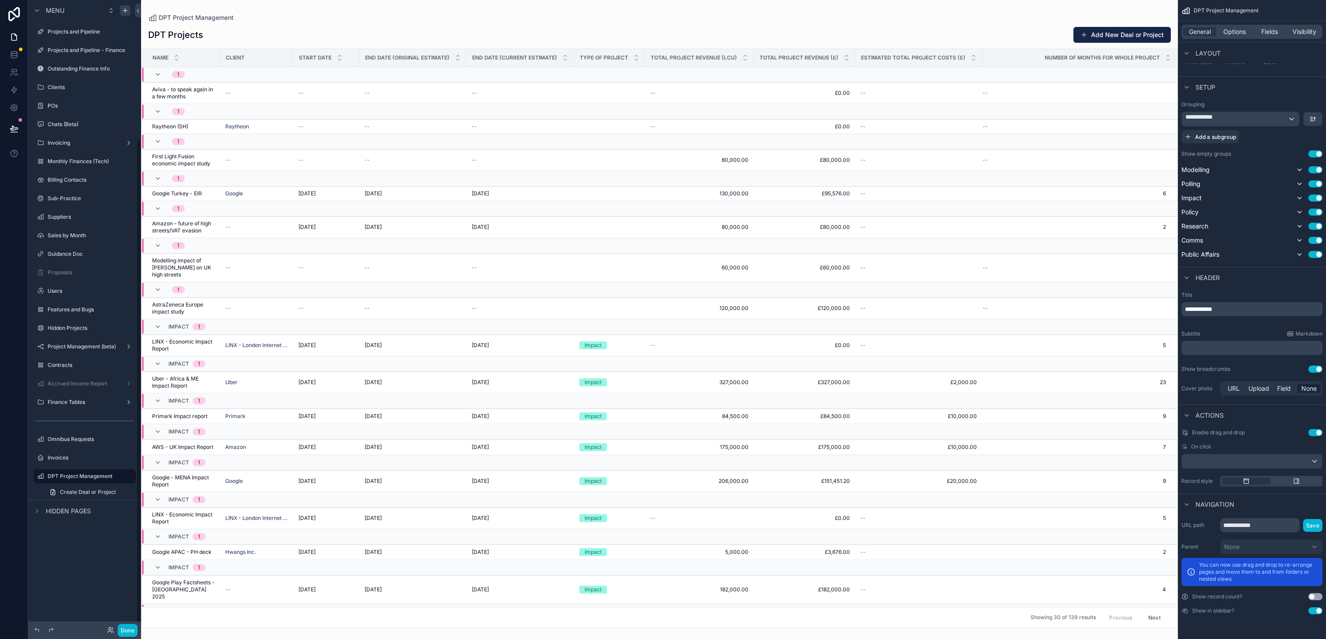
click at [185, 182] on span "1" at bounding box center [178, 178] width 13 height 7
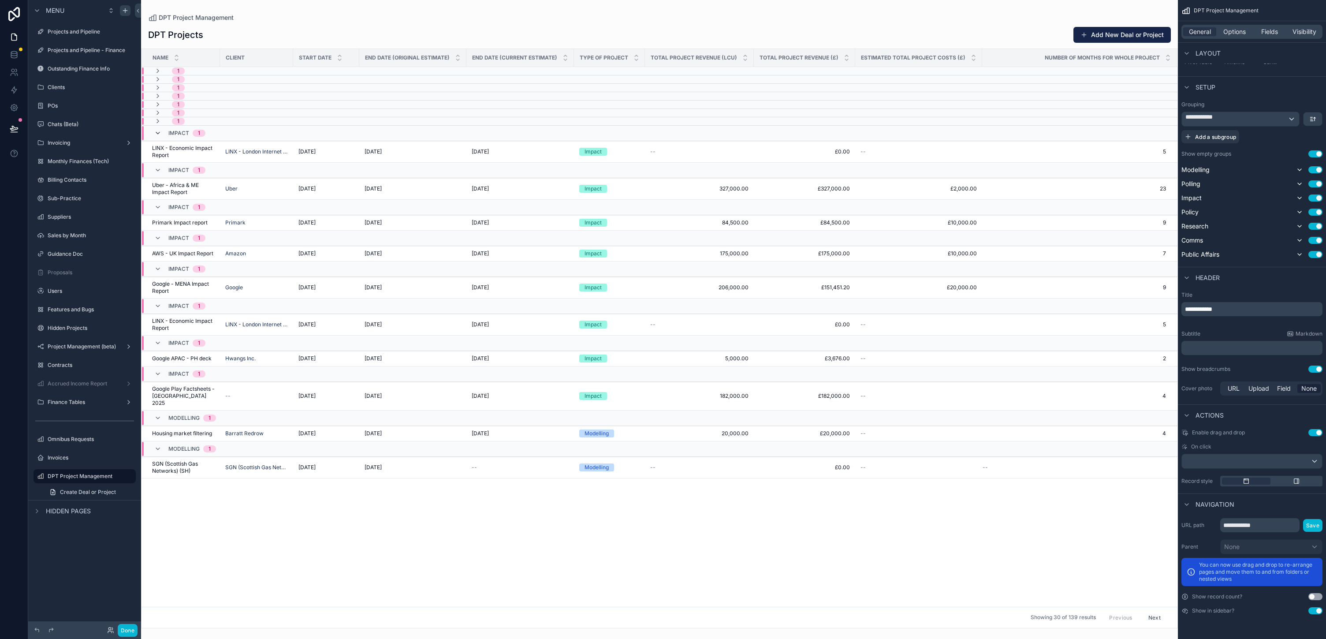
click at [161, 137] on icon "scrollable content" at bounding box center [157, 133] width 7 height 7
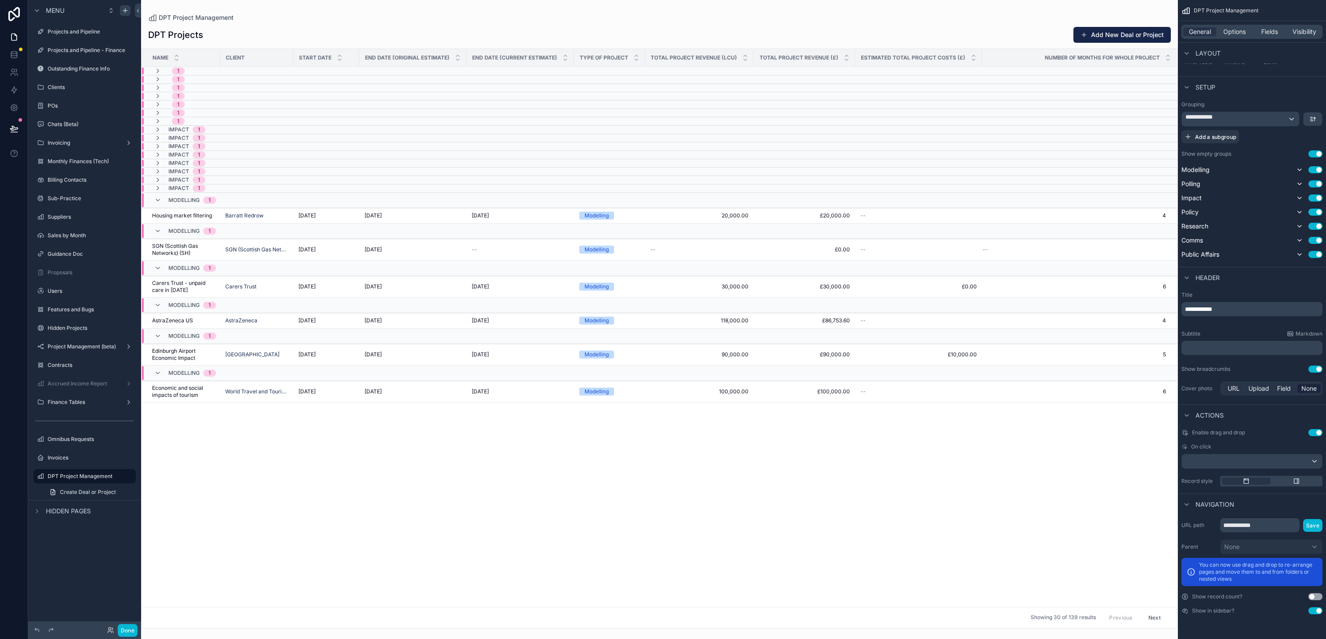
click at [234, 142] on td "IMPACT 1" at bounding box center [251, 138] width 218 height 8
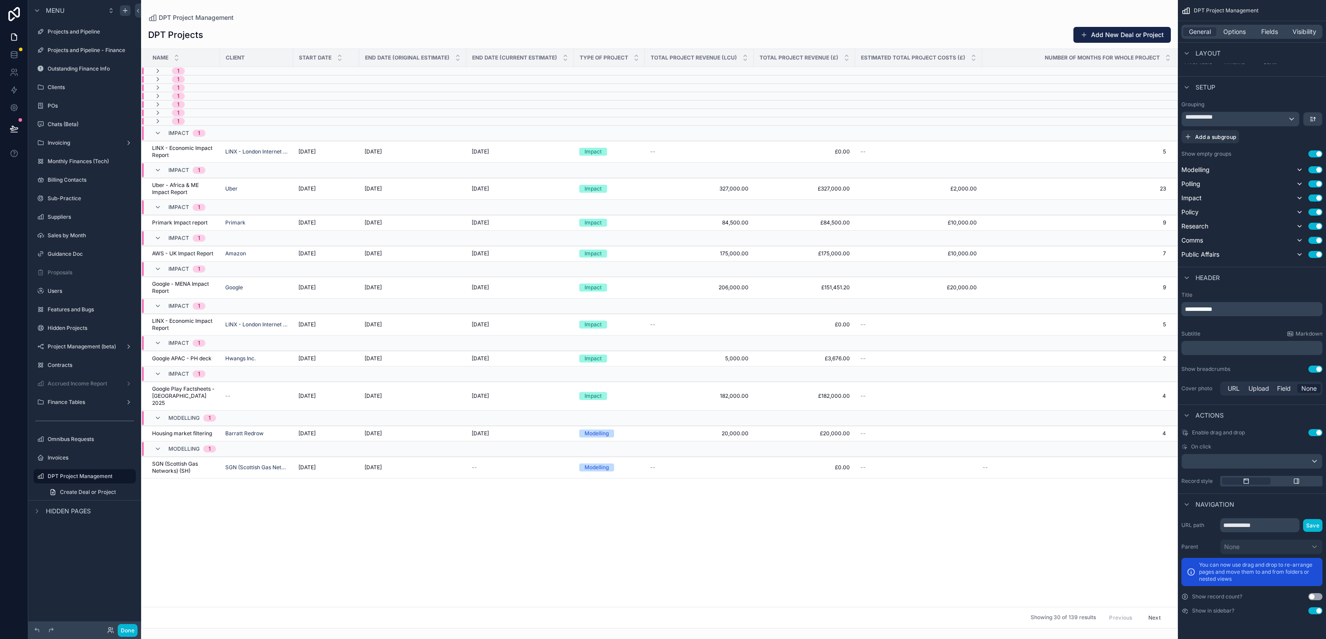
click at [185, 116] on div "1" at bounding box center [169, 112] width 30 height 7
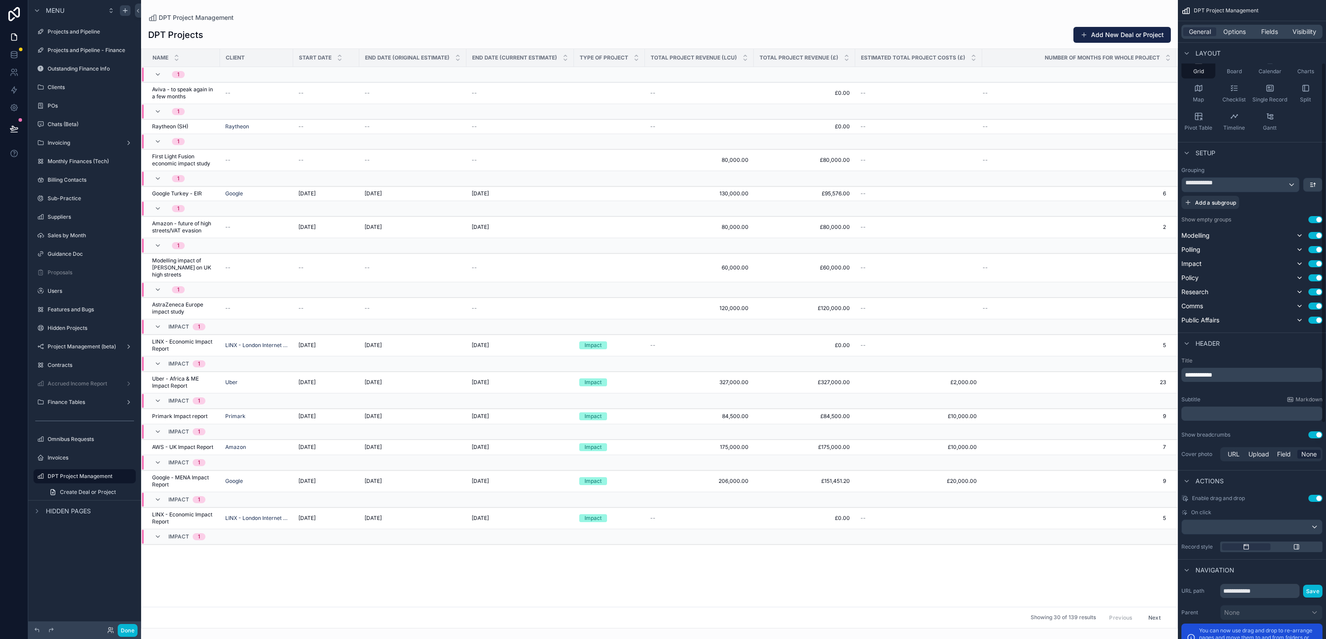
scroll to position [111, 0]
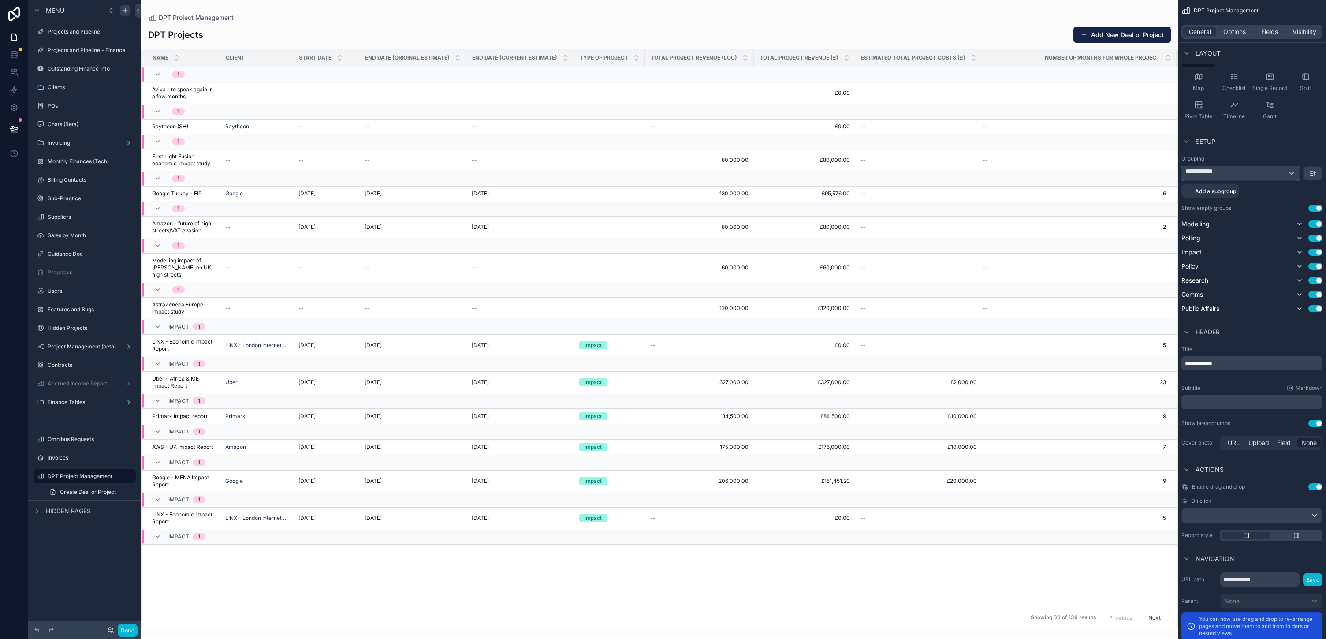
click at [663, 180] on div "**********" at bounding box center [1240, 173] width 117 height 14
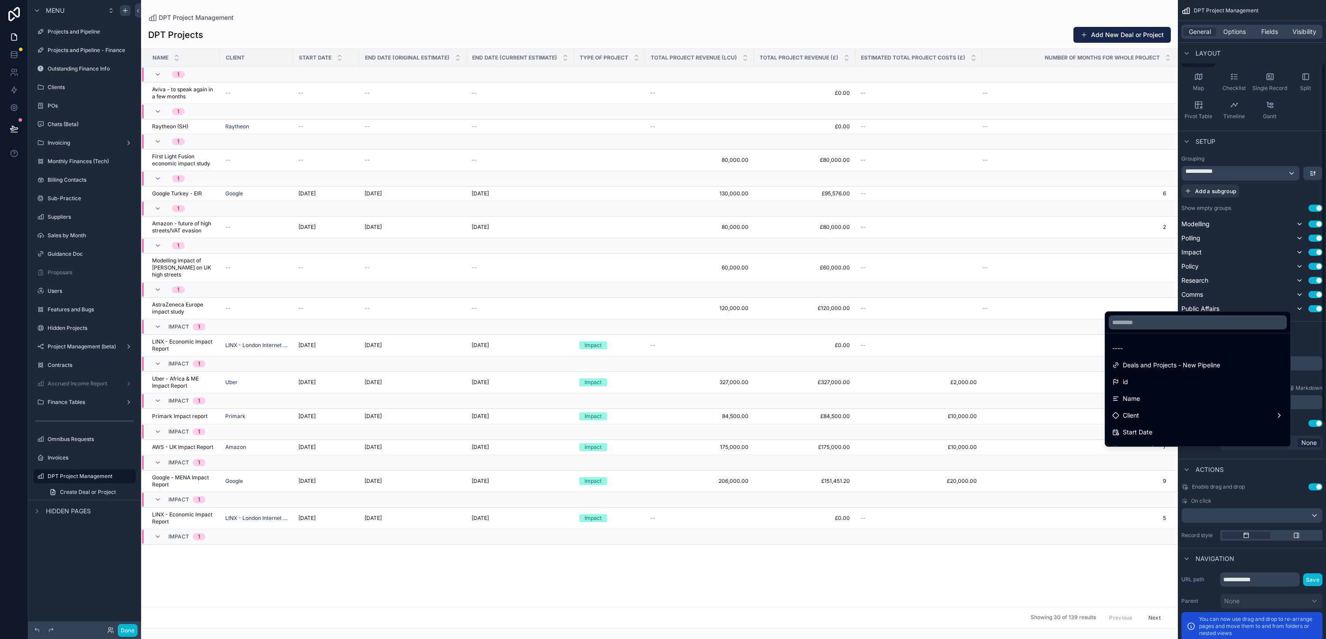
click at [663, 257] on div "scrollable content" at bounding box center [663, 319] width 1326 height 639
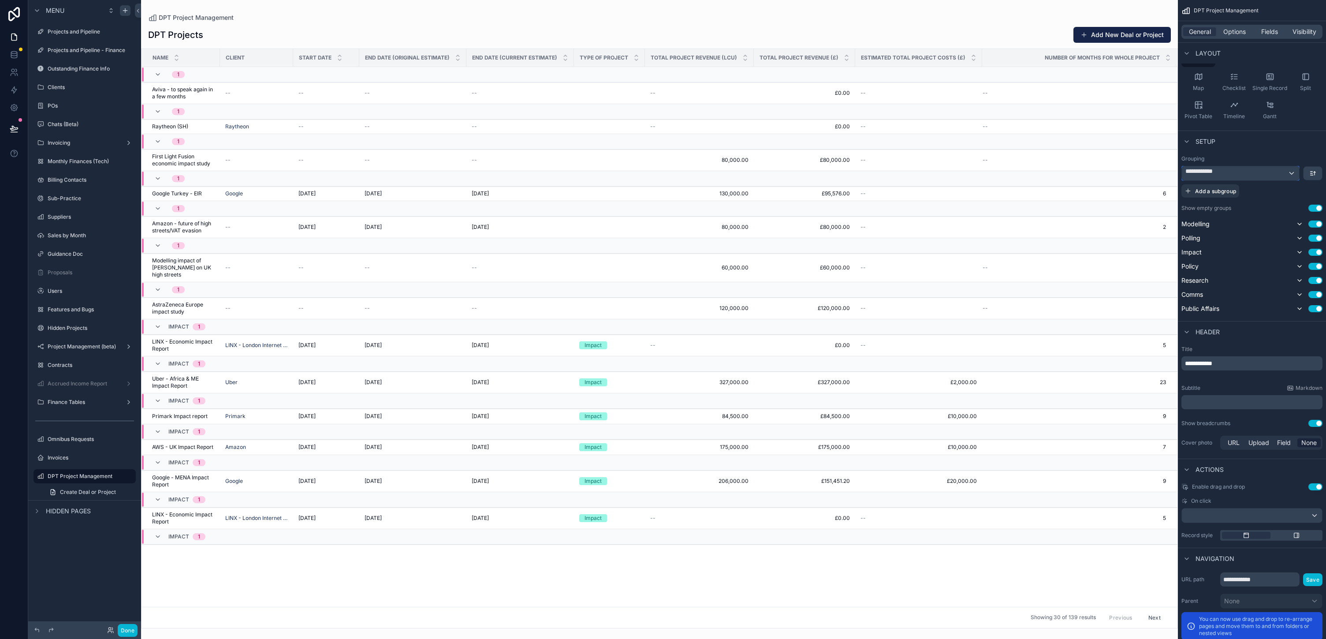
click at [663, 180] on div "**********" at bounding box center [1240, 173] width 117 height 14
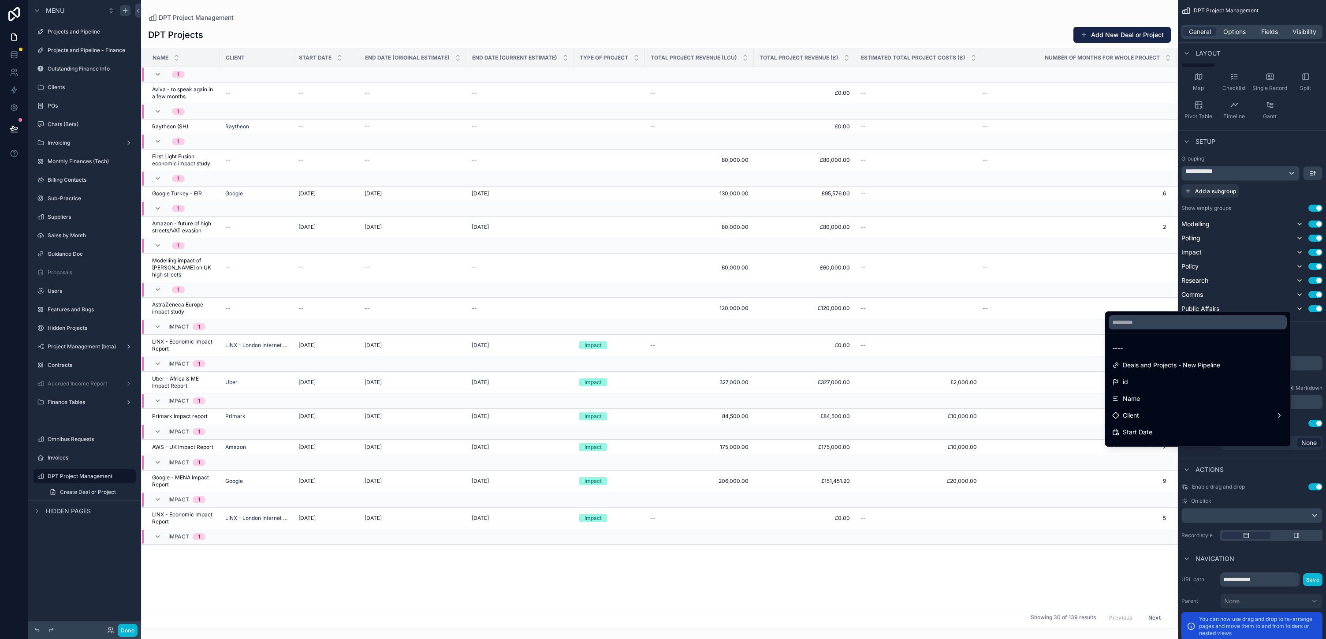
click at [663, 294] on div "scrollable content" at bounding box center [663, 319] width 1326 height 639
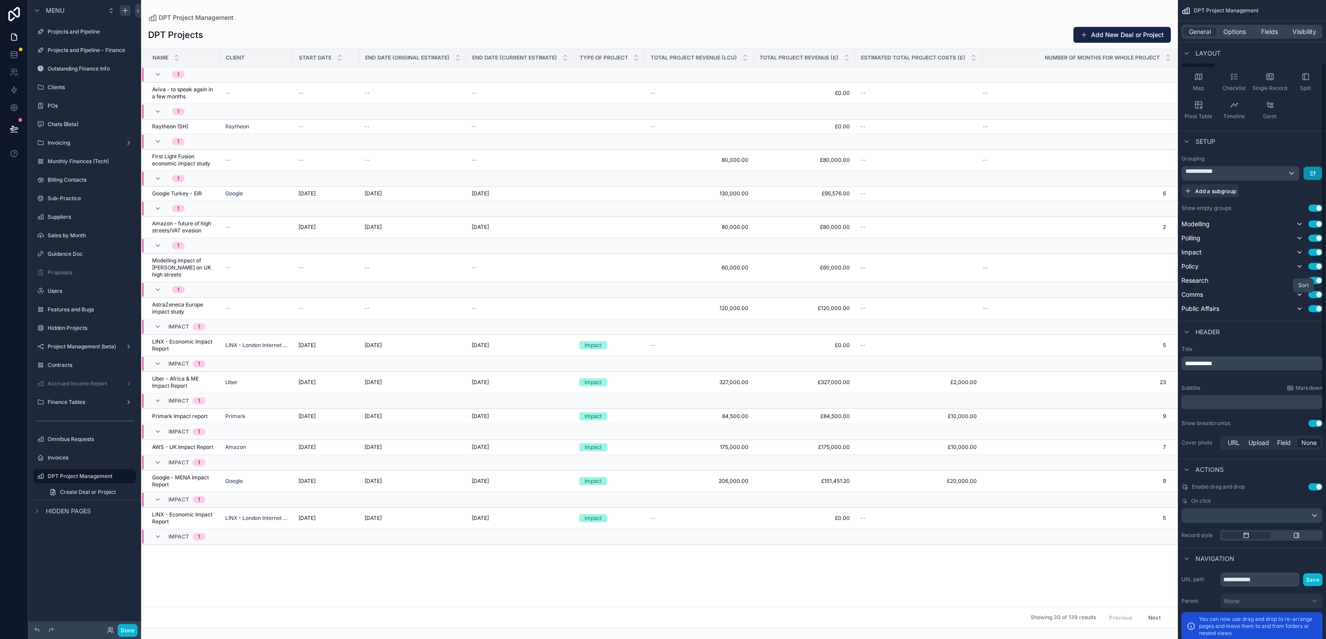
click at [663, 177] on icon "scrollable content" at bounding box center [1313, 173] width 7 height 7
click at [663, 285] on div "scrollable content" at bounding box center [663, 319] width 1326 height 639
click at [663, 180] on div "**********" at bounding box center [1240, 173] width 117 height 14
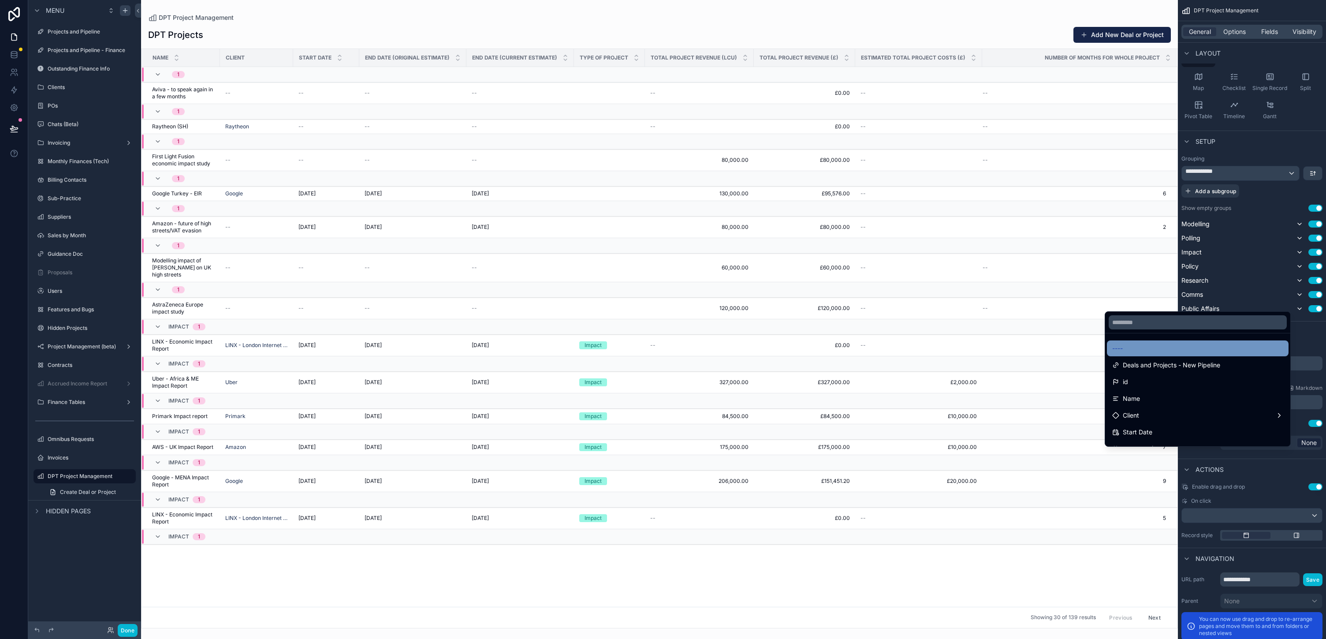
click at [663, 354] on div "----" at bounding box center [1197, 348] width 171 height 11
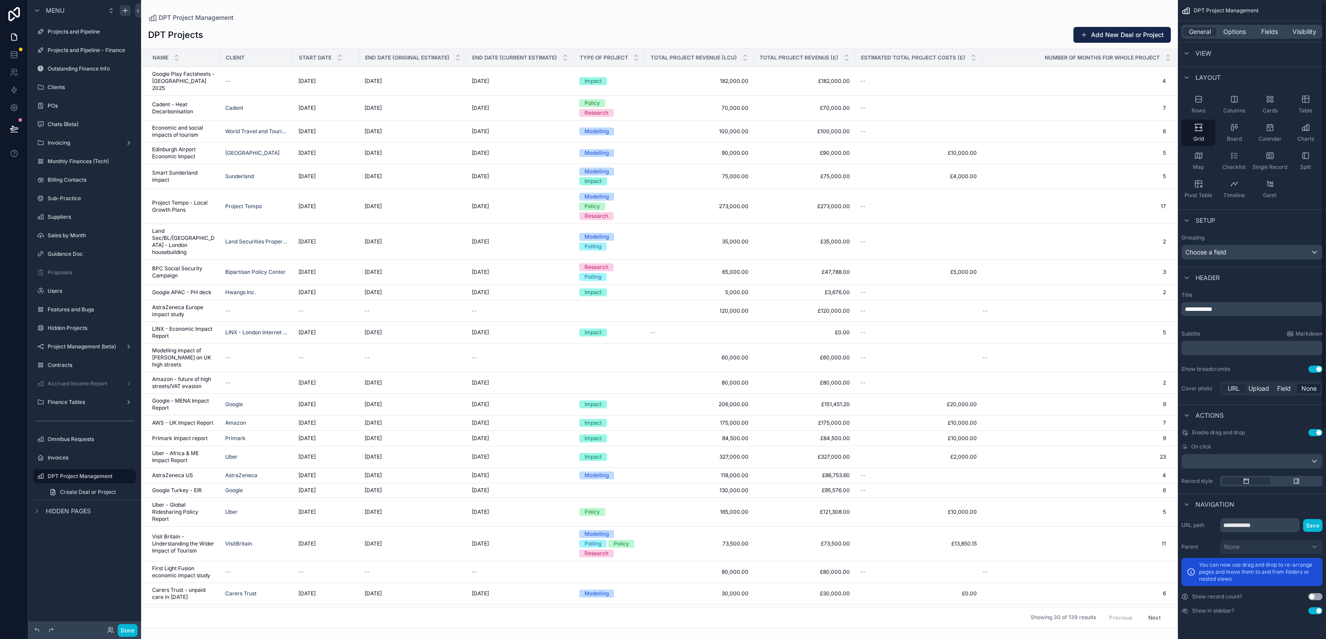
scroll to position [0, 0]
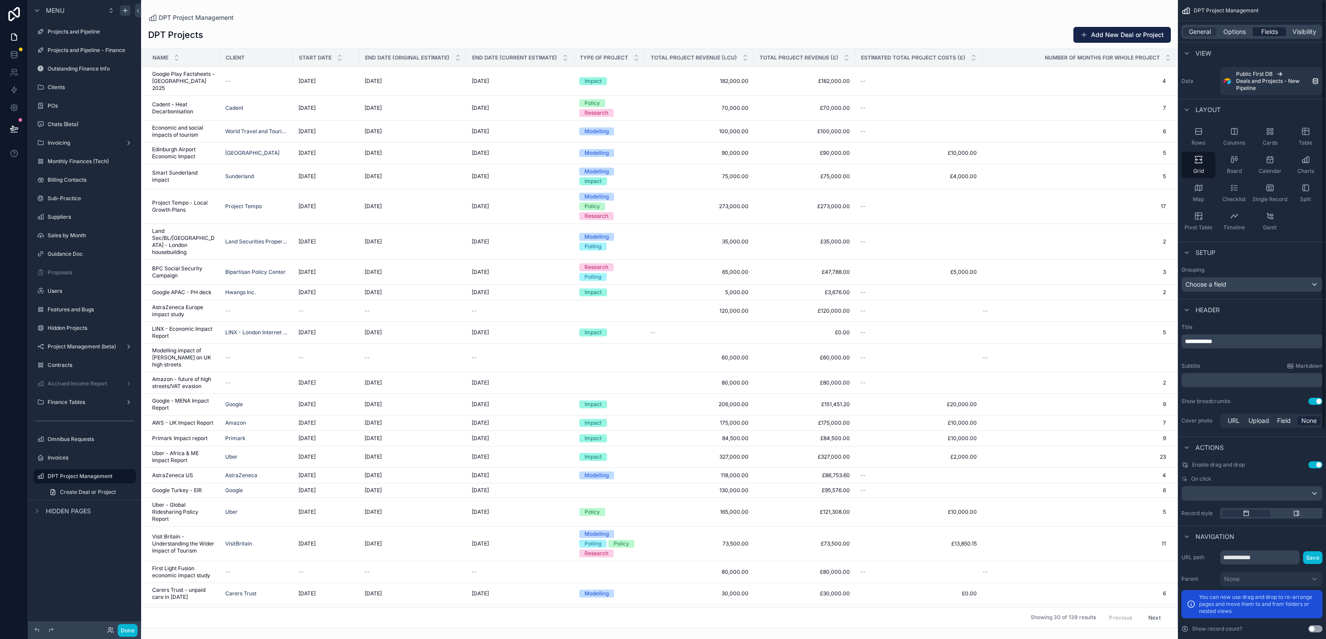
click at [663, 36] on span "Fields" at bounding box center [1269, 31] width 17 height 9
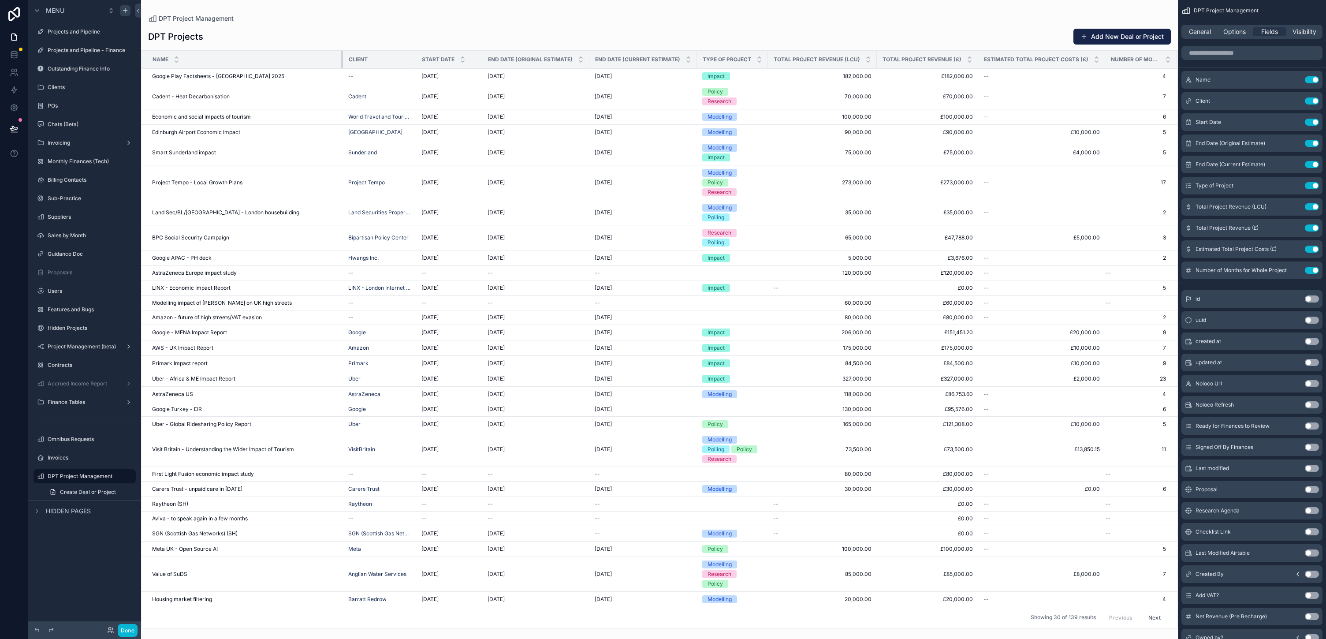
drag, startPoint x: 289, startPoint y: 80, endPoint x: 419, endPoint y: 77, distance: 130.1
click at [345, 68] on div "scrollable content" at bounding box center [343, 60] width 4 height 18
click at [663, 147] on button "Use setting" at bounding box center [1312, 143] width 14 height 7
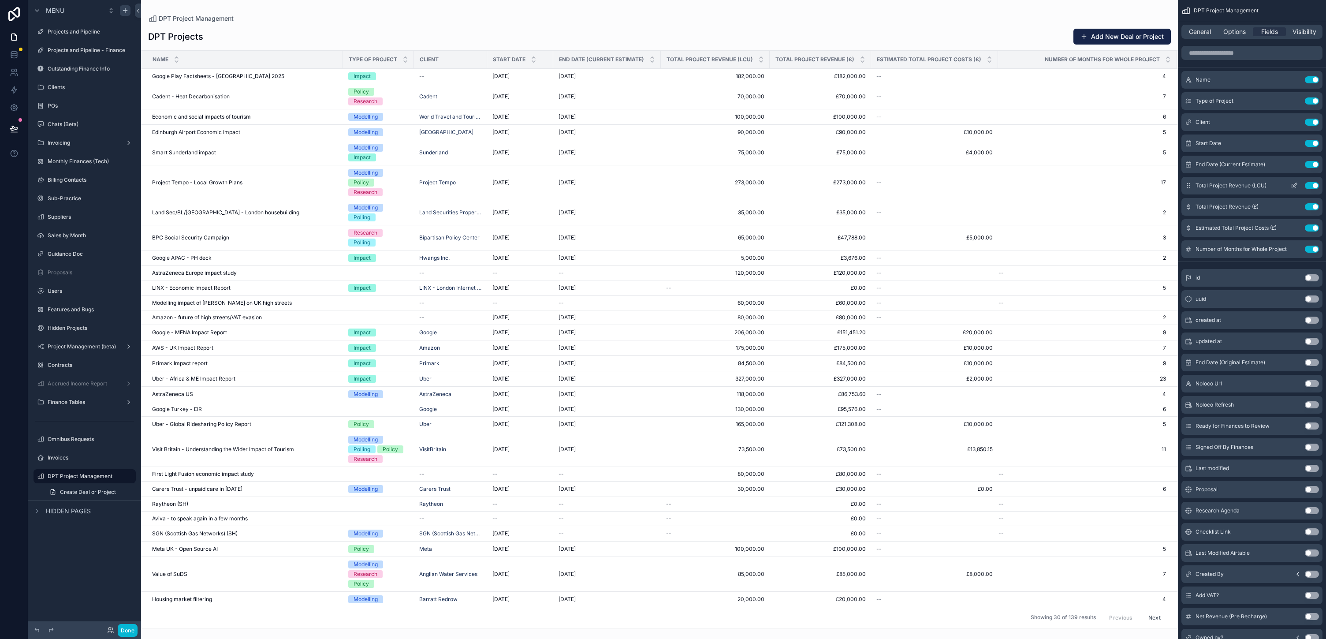
click at [663, 231] on button "Use setting" at bounding box center [1312, 227] width 14 height 7
click at [663, 210] on button "Use setting" at bounding box center [1312, 206] width 14 height 7
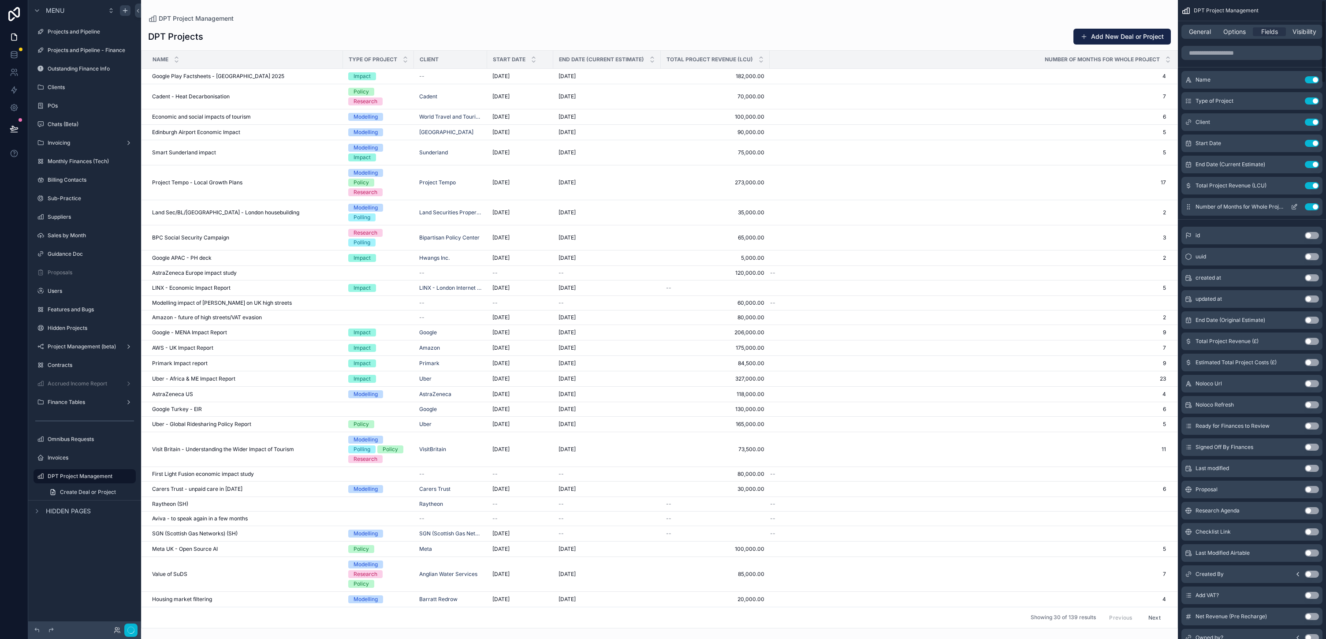
click at [663, 189] on button "Use setting" at bounding box center [1312, 185] width 14 height 7
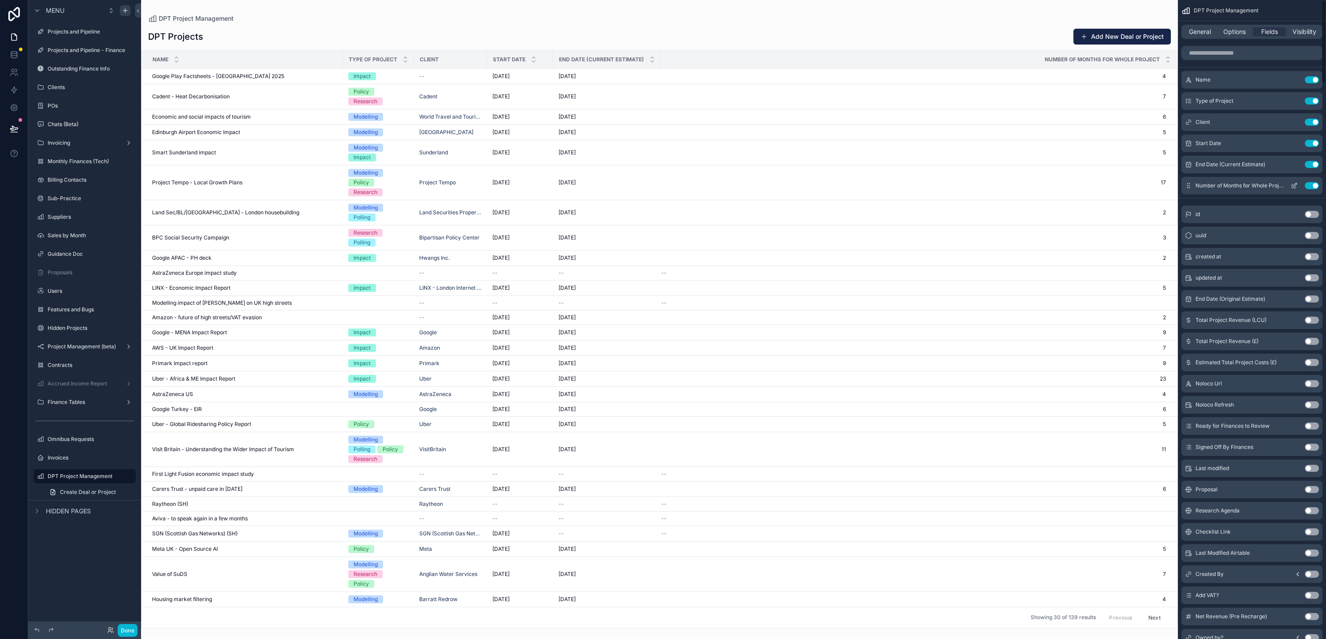
click at [663, 189] on button "Use setting" at bounding box center [1312, 185] width 14 height 7
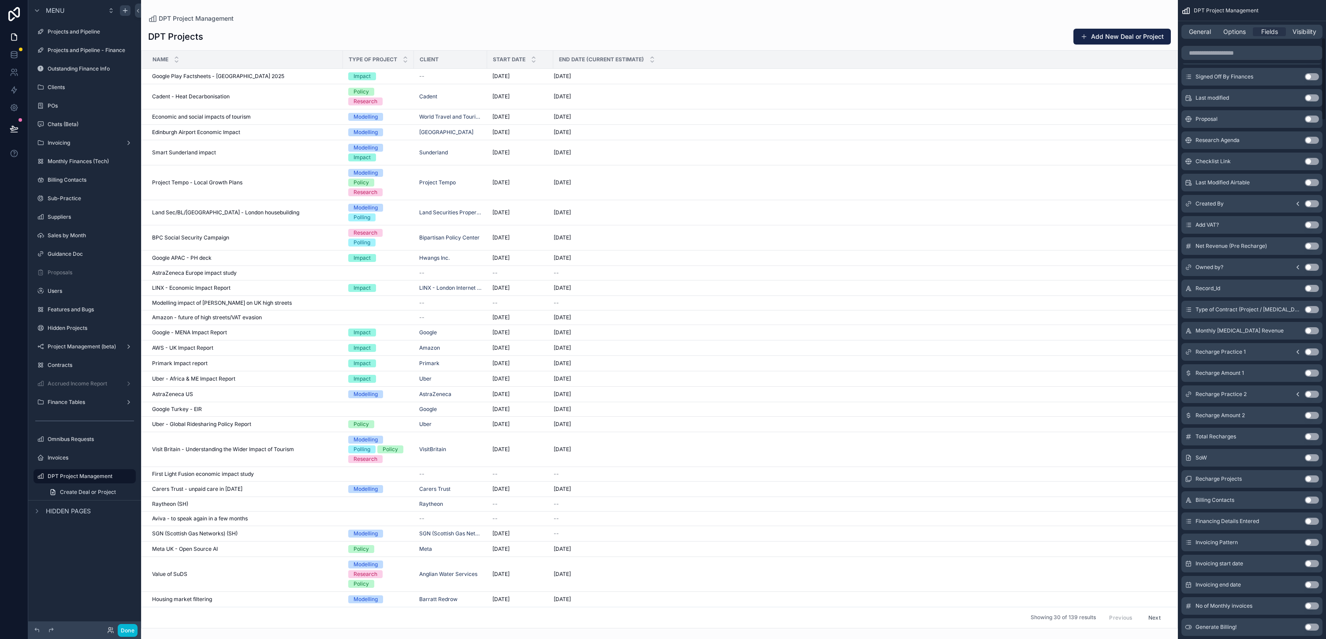
scroll to position [403, 0]
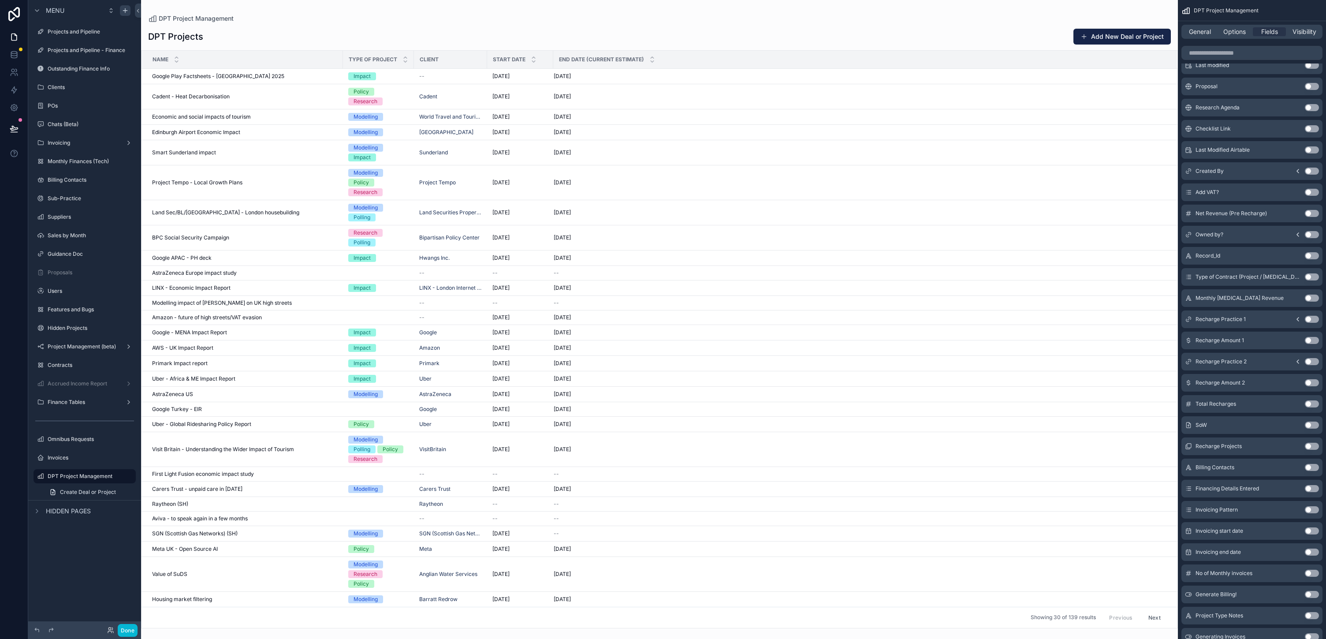
click at [663, 132] on button "Use setting" at bounding box center [1312, 128] width 14 height 7
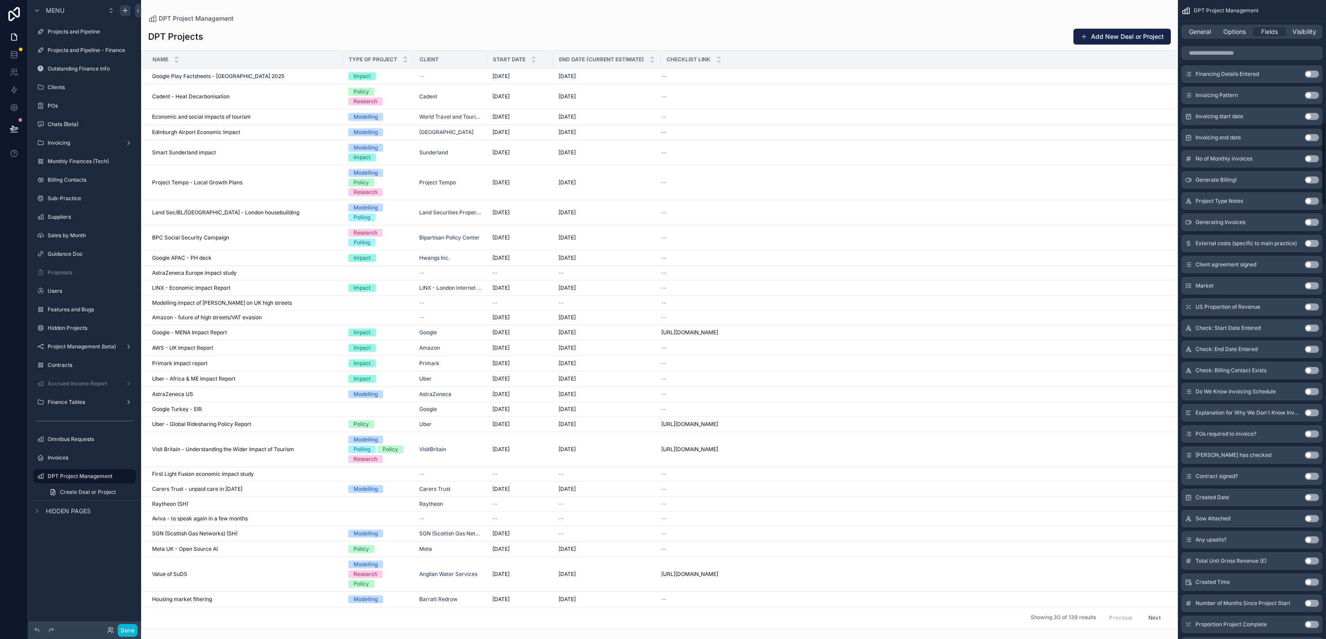
scroll to position [0, 0]
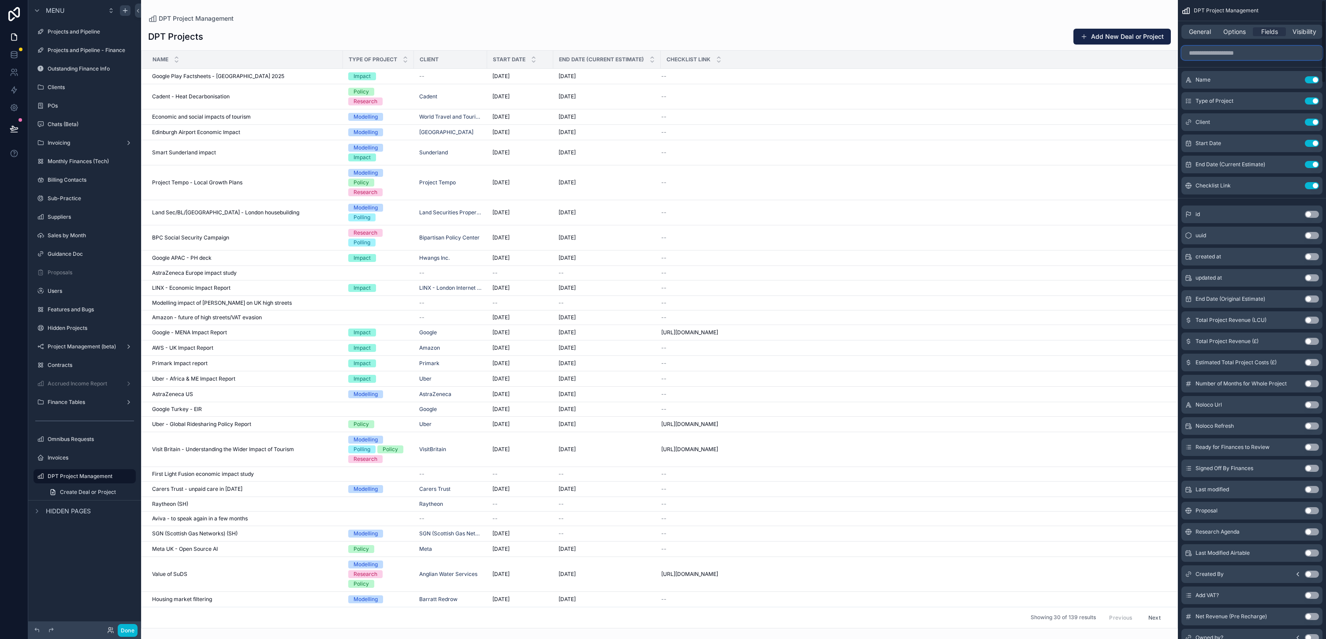
click at [663, 60] on input "scrollable content" at bounding box center [1252, 53] width 141 height 14
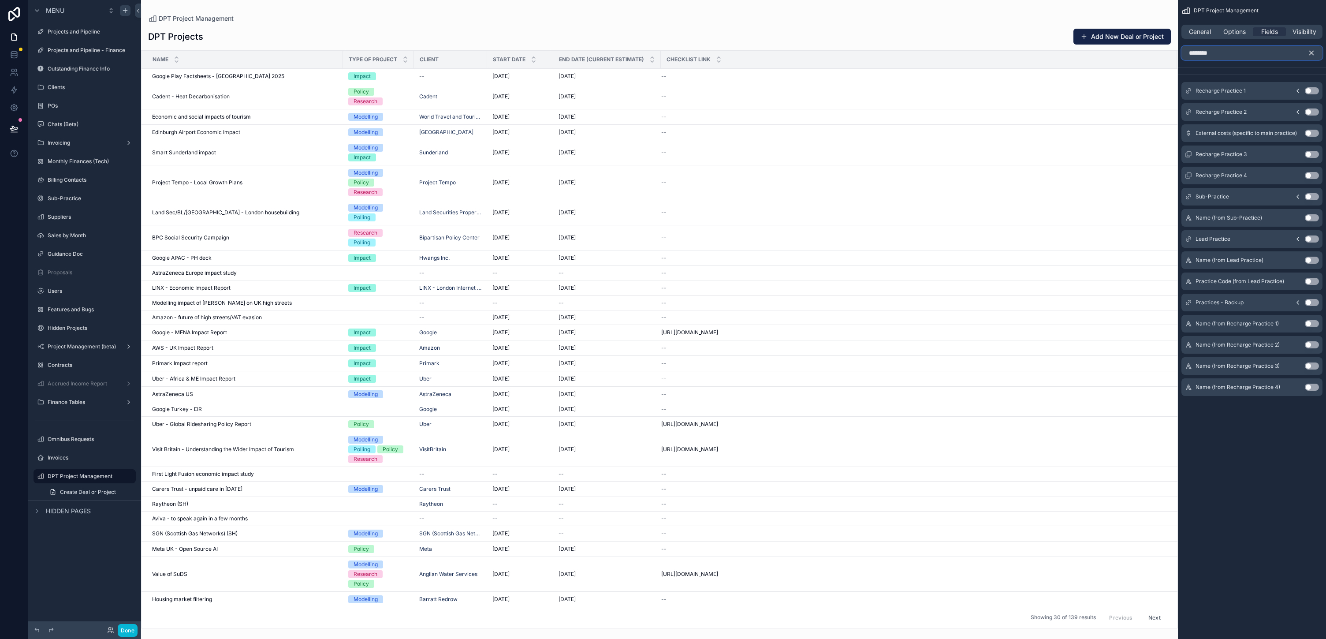
type input "********"
click at [663, 200] on button "Use setting" at bounding box center [1312, 196] width 14 height 7
click at [663, 83] on button "Use setting" at bounding box center [1312, 79] width 14 height 7
click at [663, 36] on span "General" at bounding box center [1200, 31] width 22 height 9
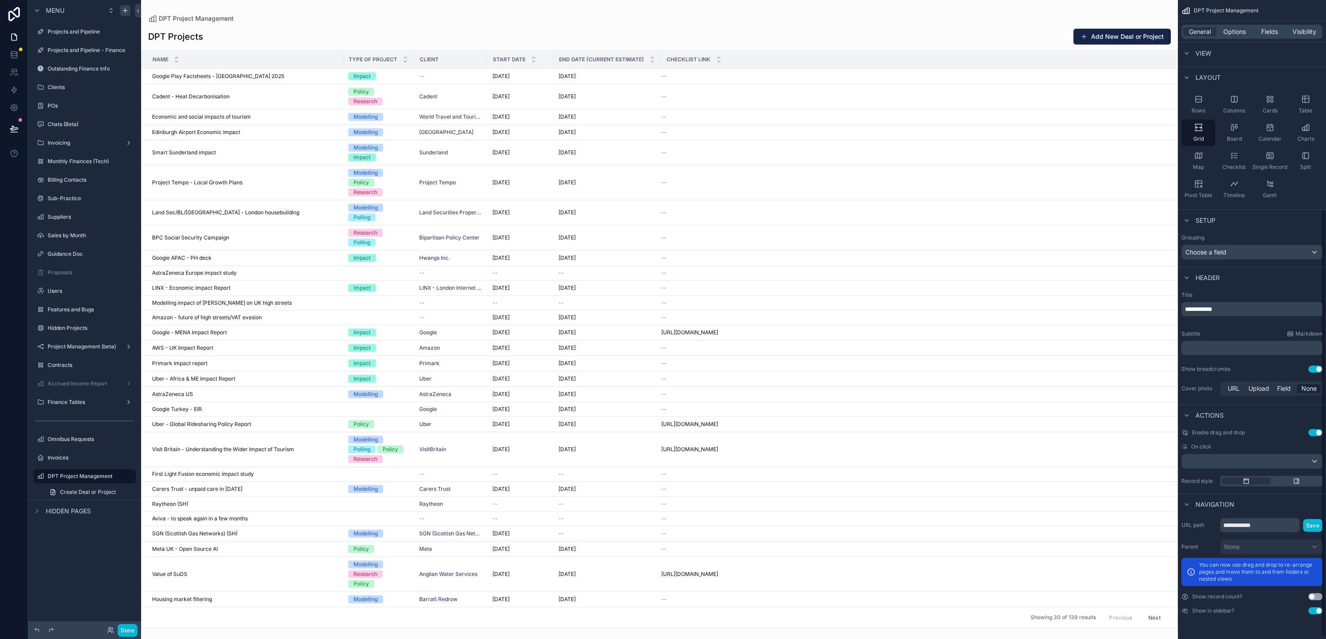
scroll to position [310, 0]
click at [663, 36] on span "Options" at bounding box center [1235, 31] width 22 height 9
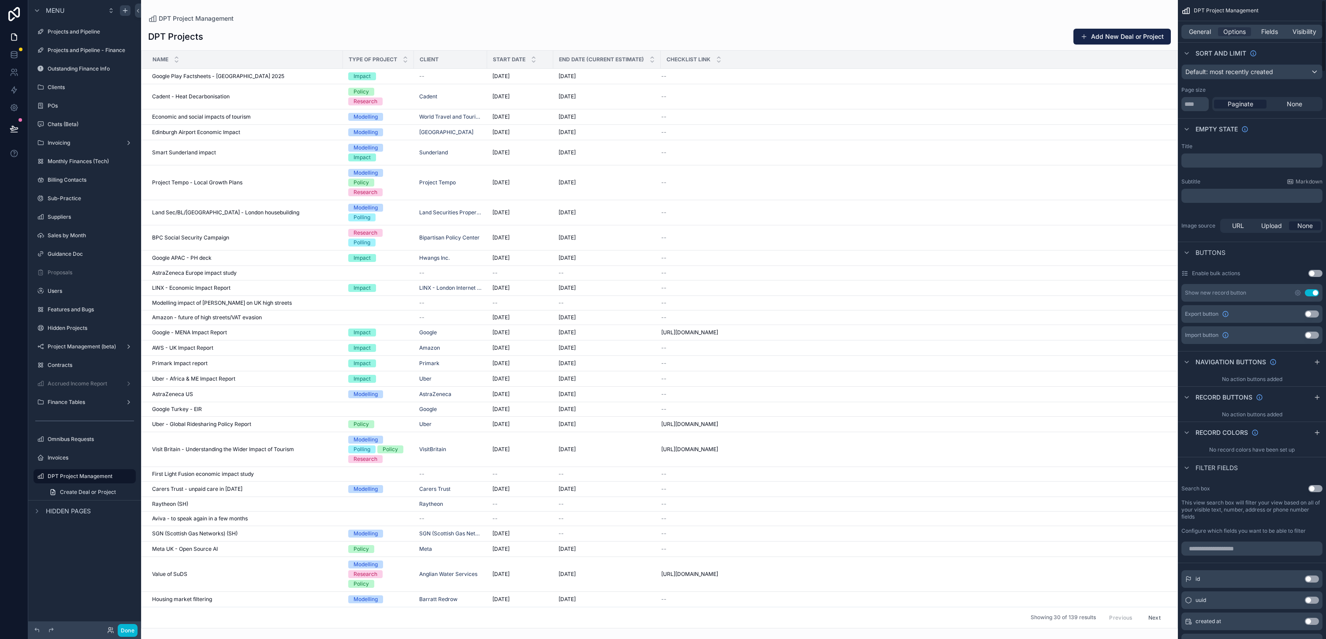
scroll to position [0, 0]
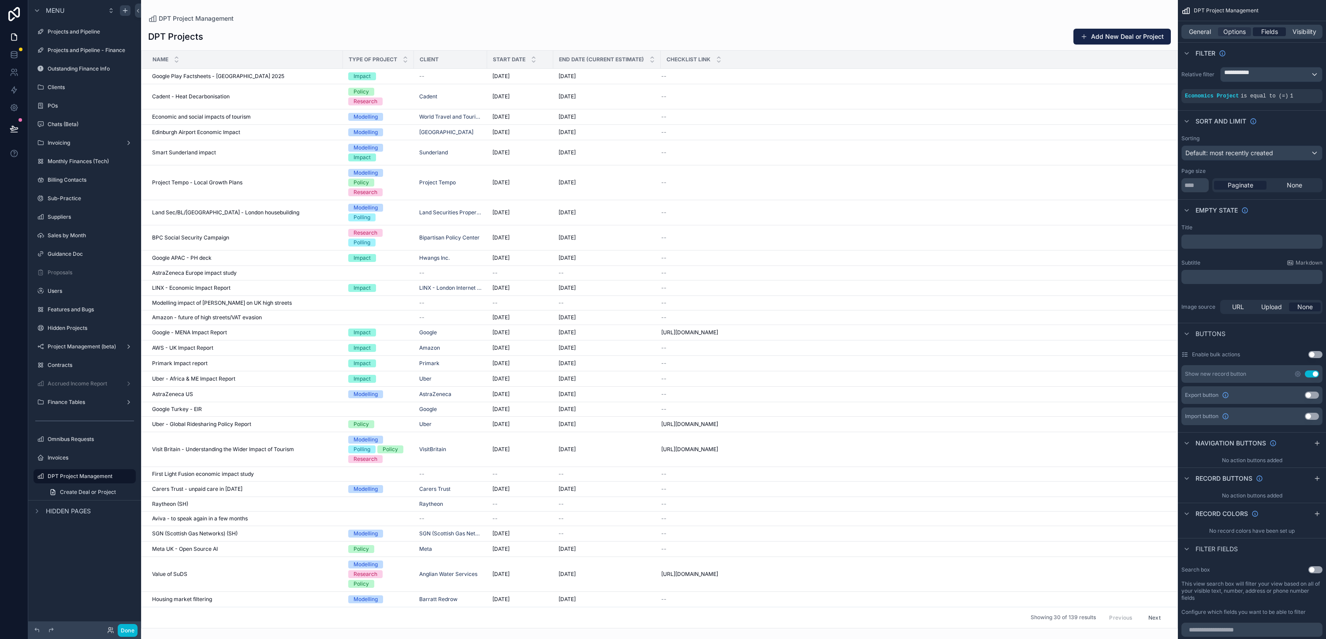
click at [663, 39] on div "General Options Fields Visibility" at bounding box center [1252, 32] width 141 height 14
click at [663, 36] on span "Fields" at bounding box center [1269, 31] width 17 height 9
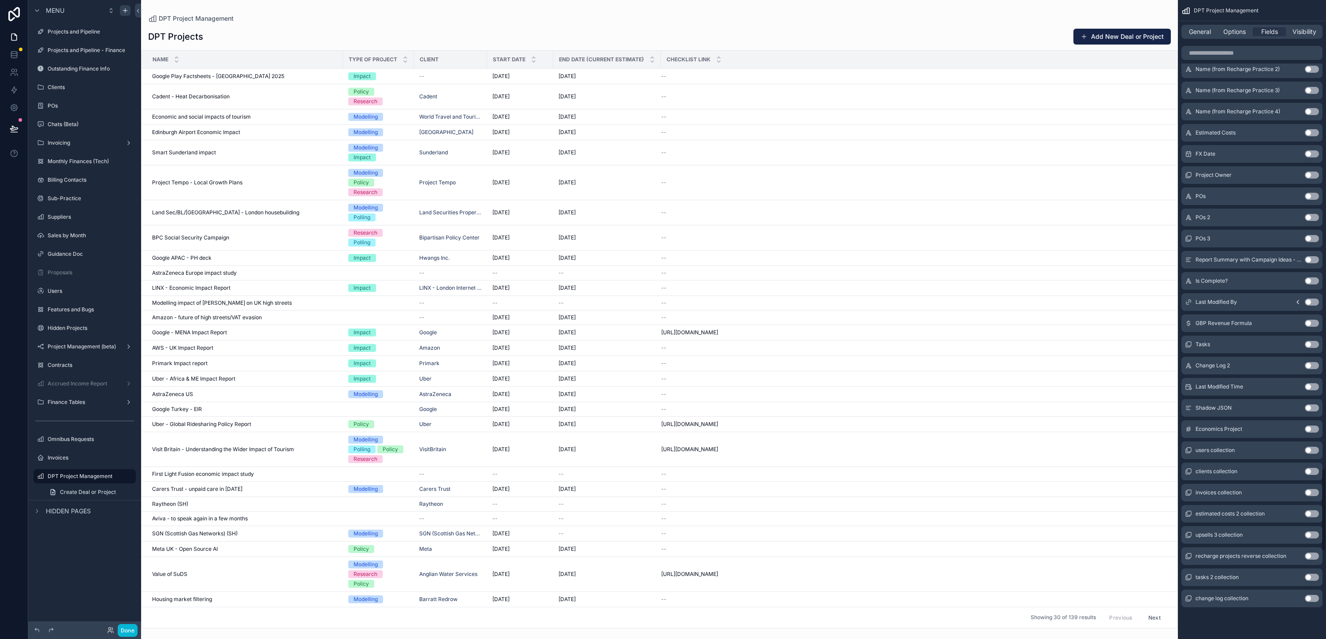
scroll to position [3600, 0]
click at [663, 60] on input "scrollable content" at bounding box center [1252, 53] width 141 height 14
type input "*"
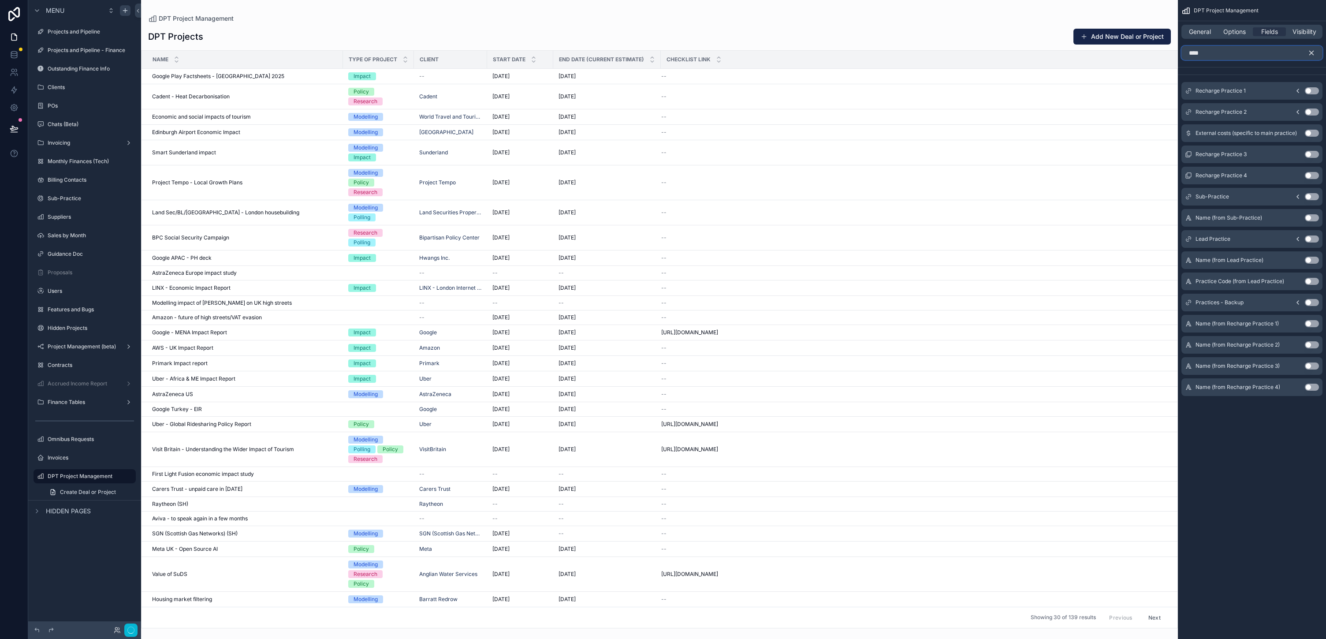
scroll to position [0, 0]
type input "********"
click at [663, 200] on button "Use setting" at bounding box center [1312, 196] width 14 height 7
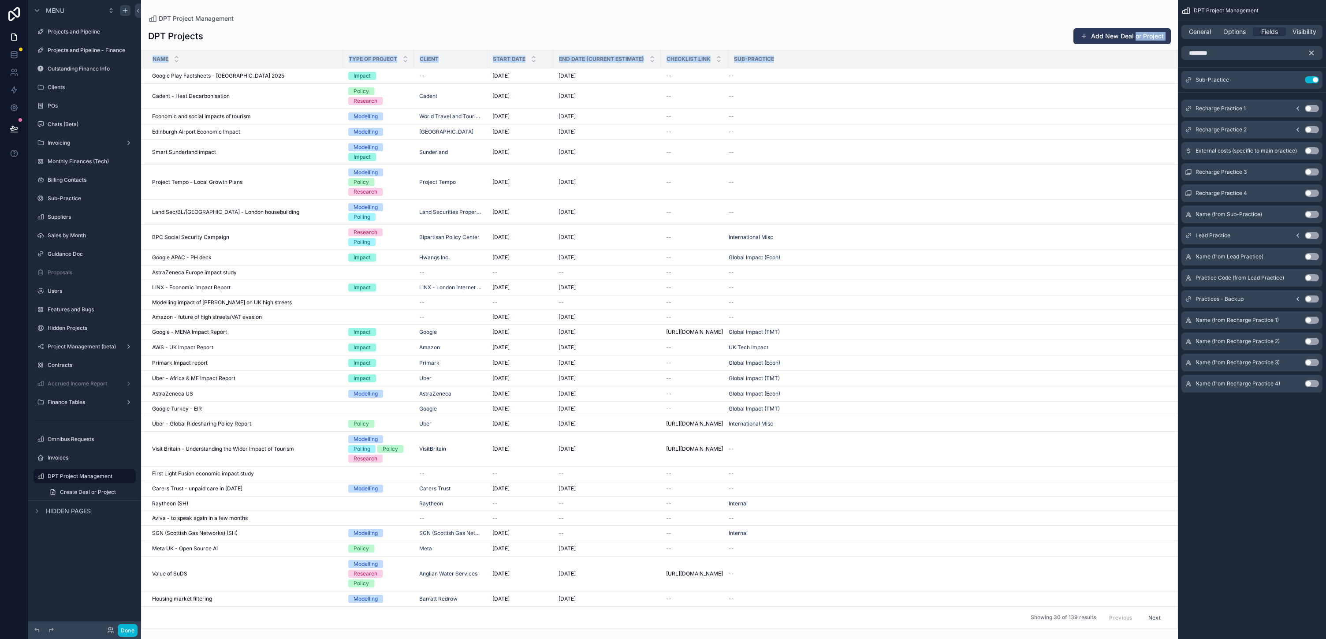
drag, startPoint x: 1011, startPoint y: 80, endPoint x: 1064, endPoint y: 52, distance: 59.8
click at [663, 52] on div "DPT Projects Add New Deal or Project Name Type of Project Client Start Date End…" at bounding box center [659, 325] width 1037 height 606
click at [663, 57] on icon "scrollable content" at bounding box center [1312, 53] width 8 height 8
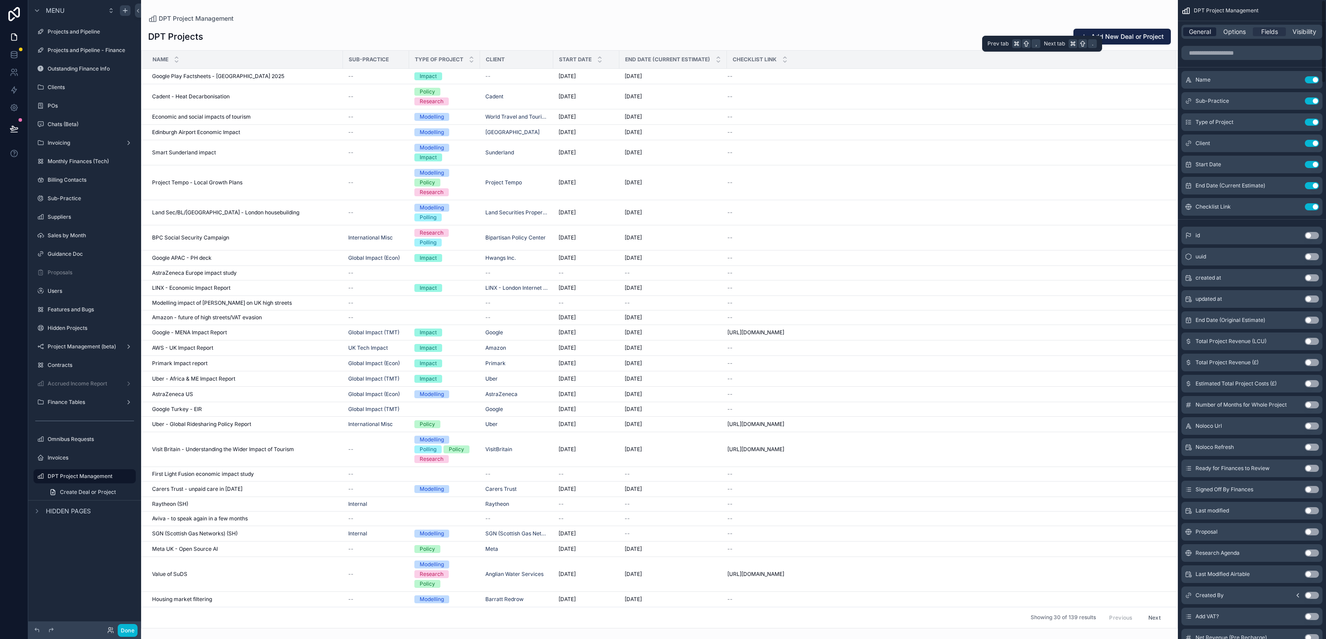
click at [663, 36] on span "General" at bounding box center [1200, 31] width 22 height 9
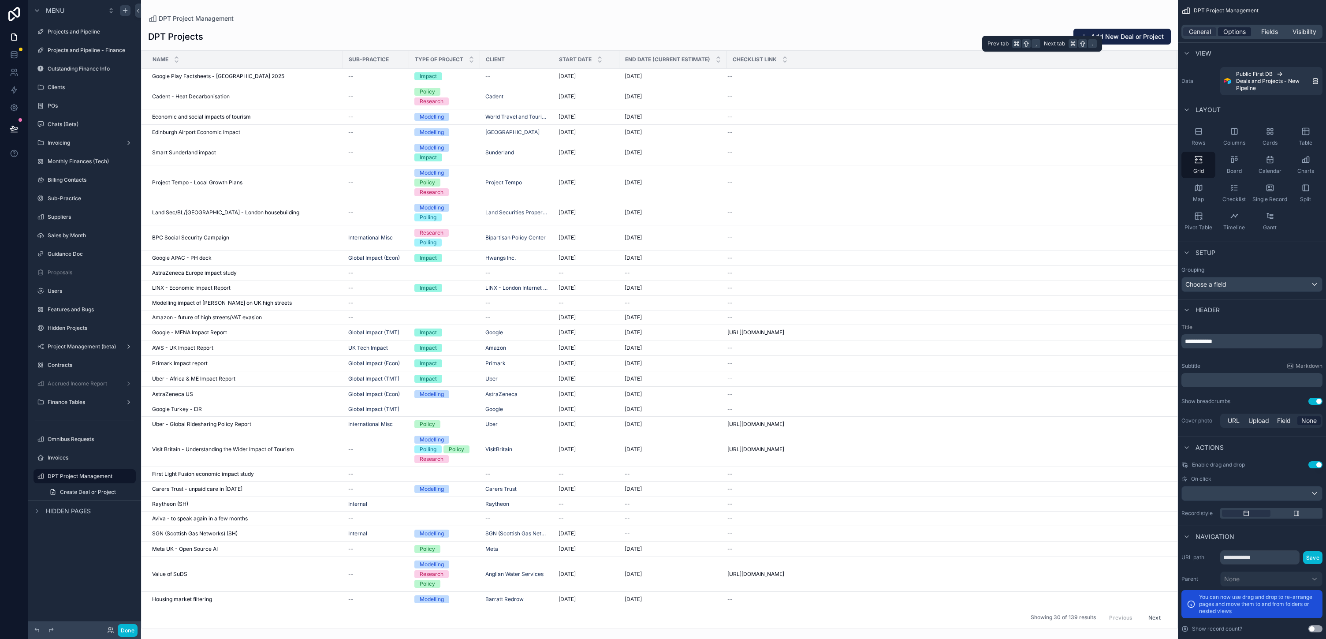
click at [663, 36] on span "Options" at bounding box center [1235, 31] width 22 height 9
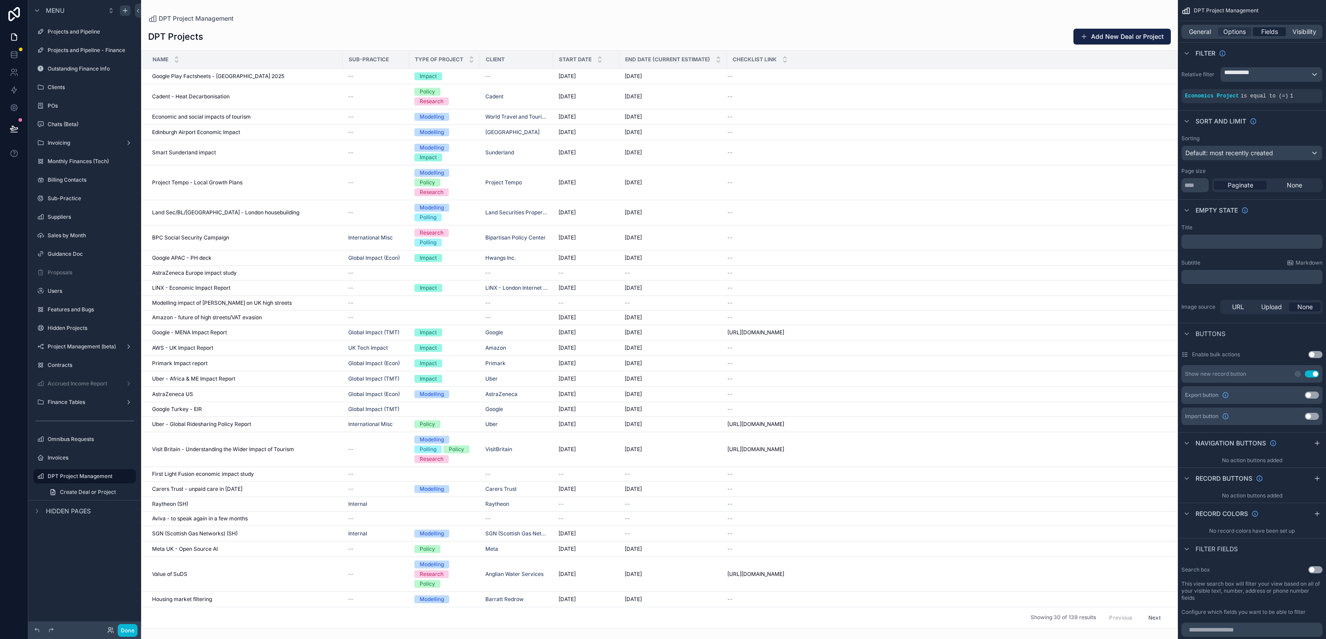
click at [663, 36] on span "Fields" at bounding box center [1269, 31] width 17 height 9
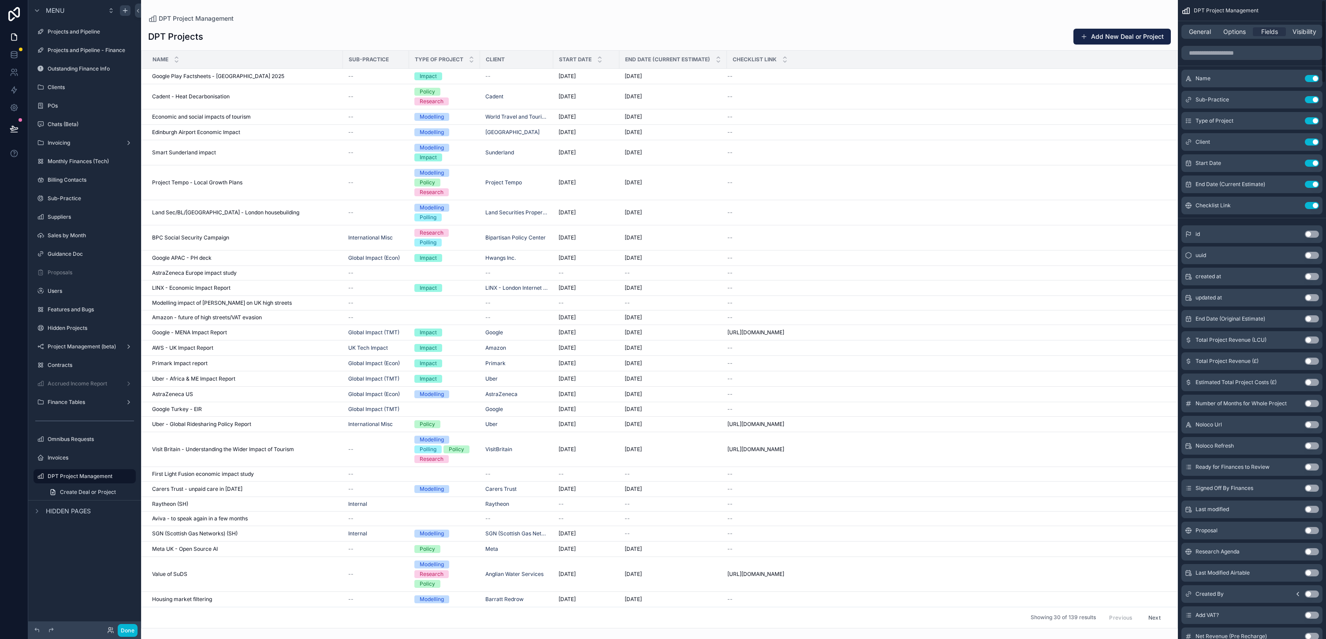
scroll to position [2, 0]
click at [663, 124] on button "Use setting" at bounding box center [1312, 120] width 14 height 7
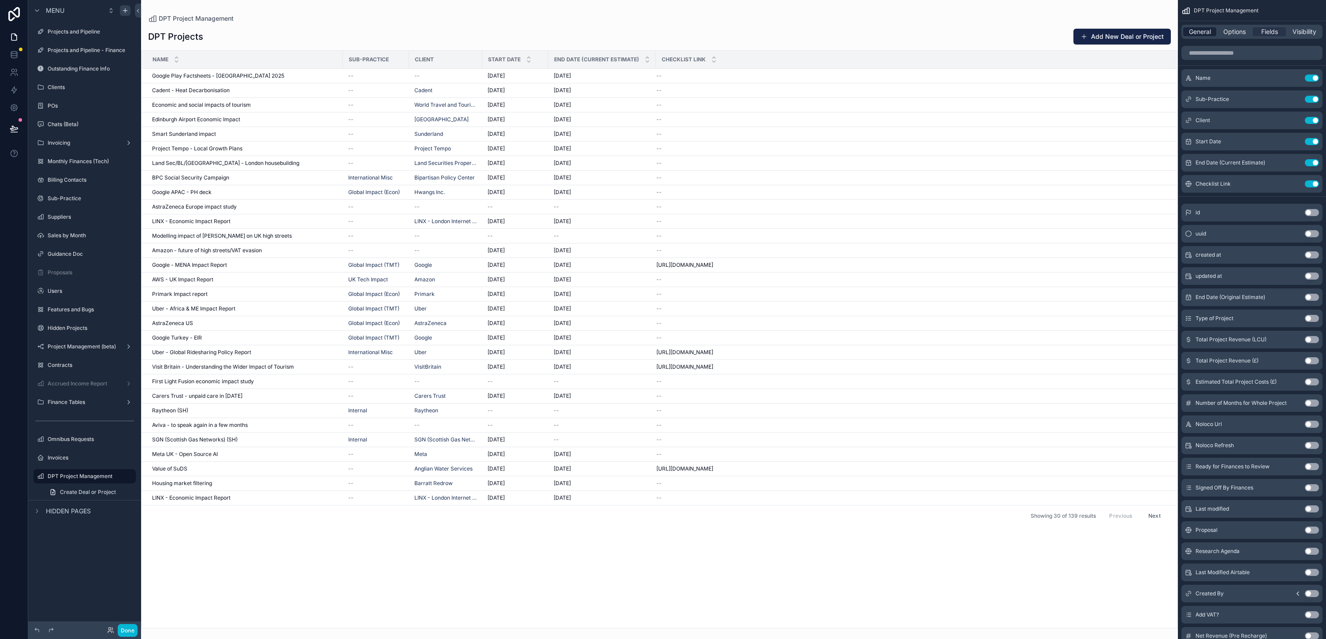
click at [663, 36] on span "General" at bounding box center [1200, 31] width 22 height 9
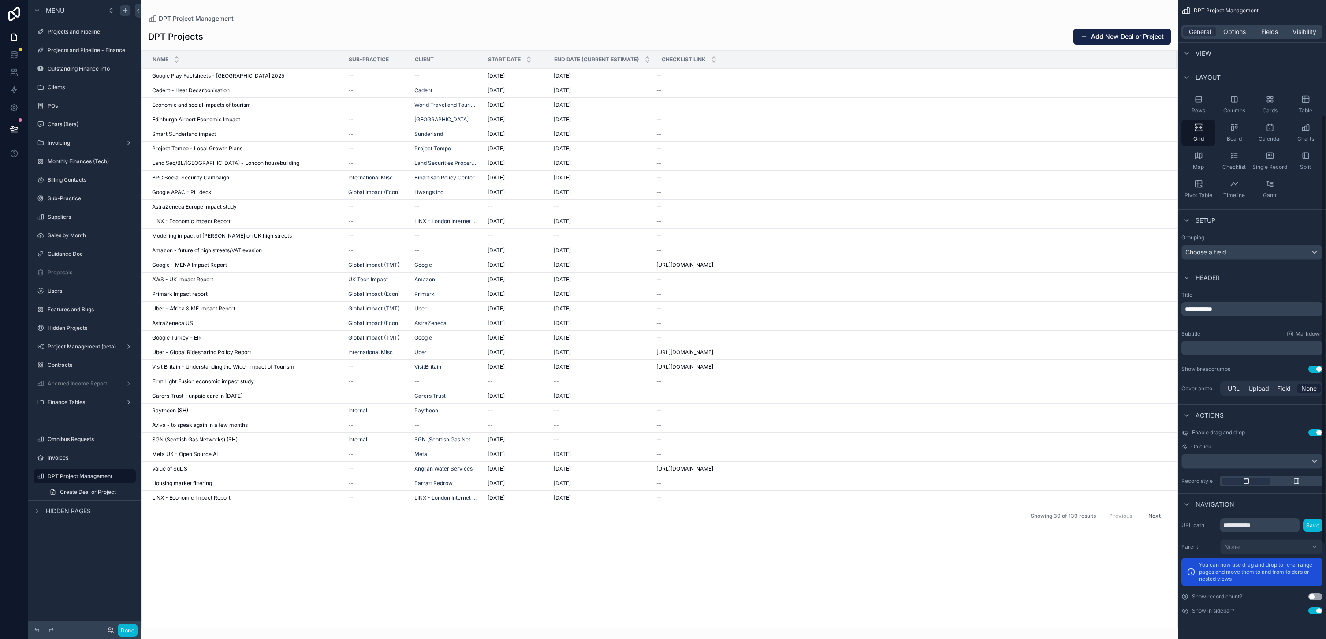
scroll to position [0, 0]
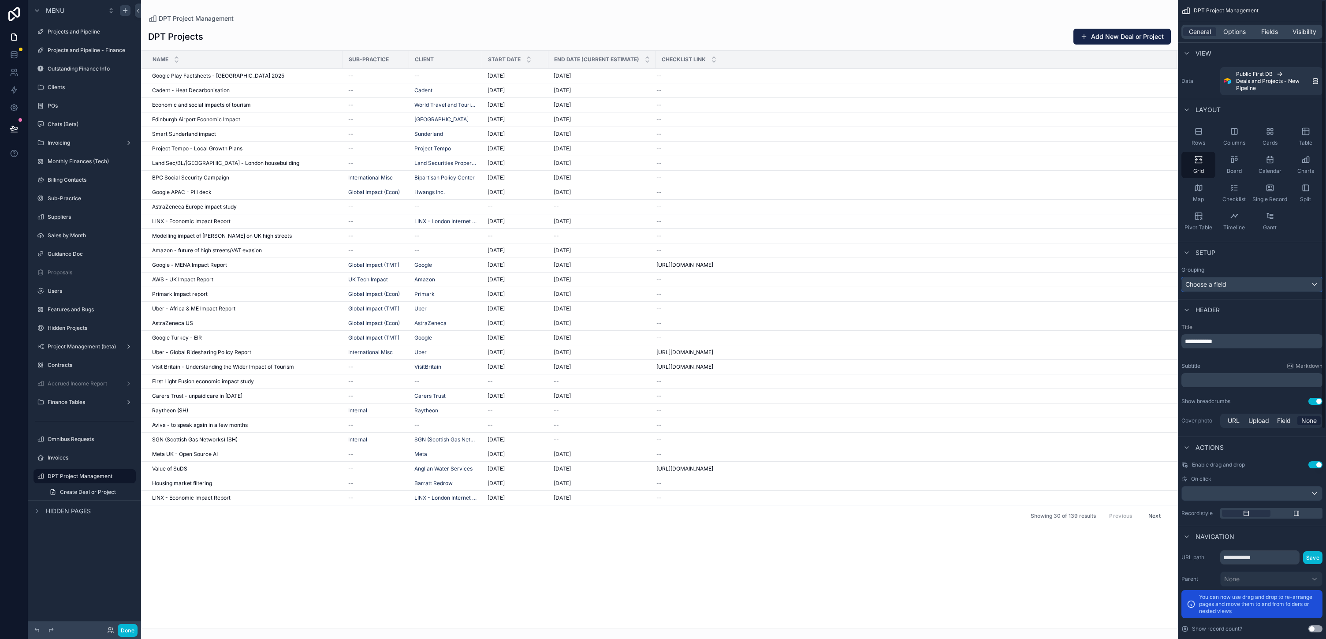
click at [663, 291] on div "Choose a field" at bounding box center [1252, 284] width 140 height 14
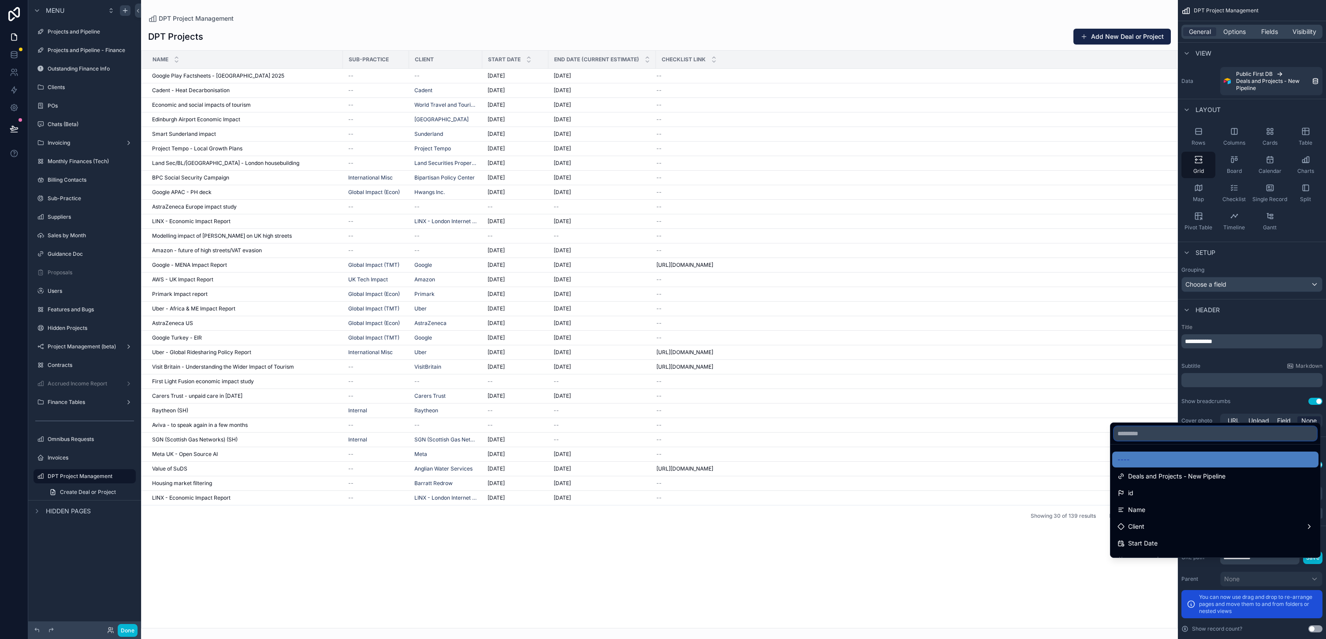
click at [663, 434] on input "text" at bounding box center [1215, 433] width 203 height 14
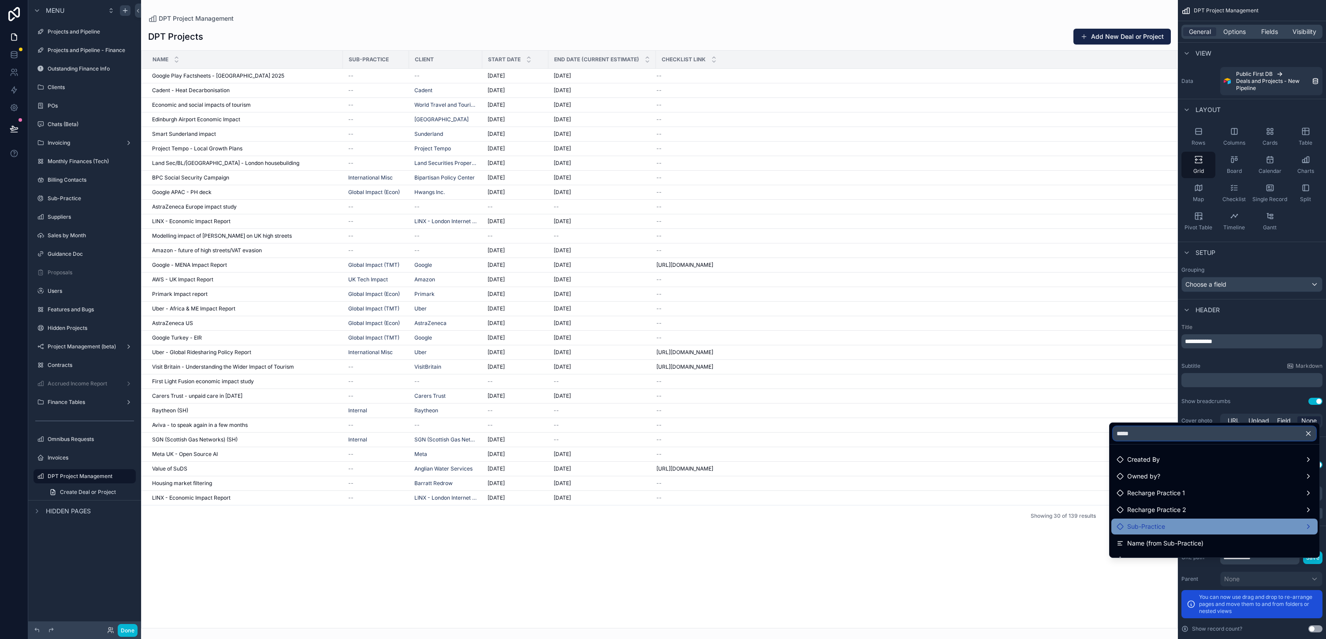
type input "*****"
click at [663, 532] on span "Sub-Practice" at bounding box center [1146, 526] width 38 height 11
click at [663, 578] on span "Sub-Practice" at bounding box center [1085, 574] width 38 height 11
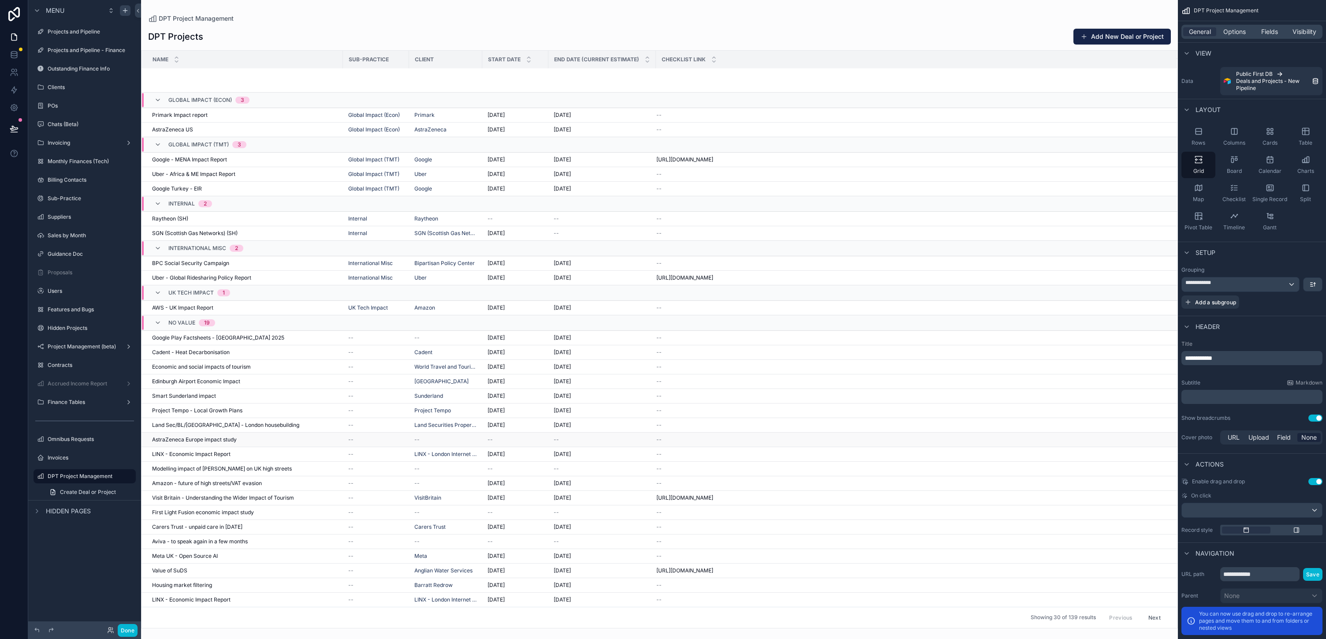
scroll to position [330, 0]
click at [663, 63] on div "Menu Projects and Pipeline Projects and Pipeline - Finance Outstanding Finance …" at bounding box center [663, 319] width 1326 height 639
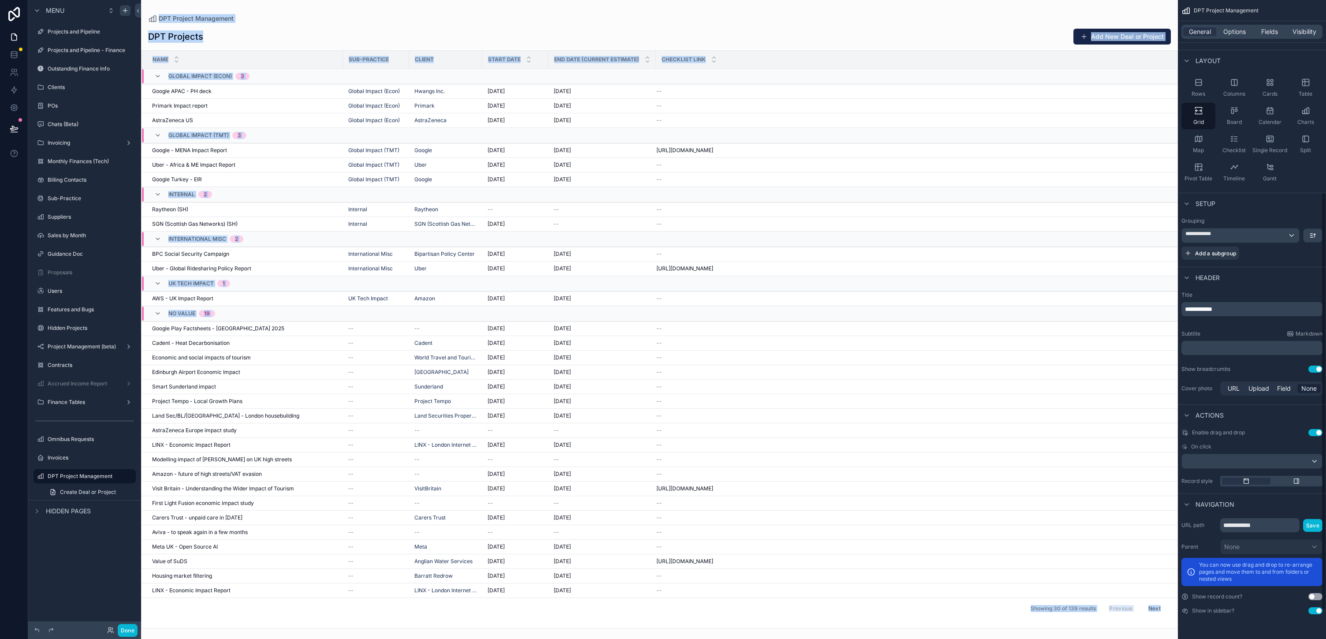
scroll to position [0, 0]
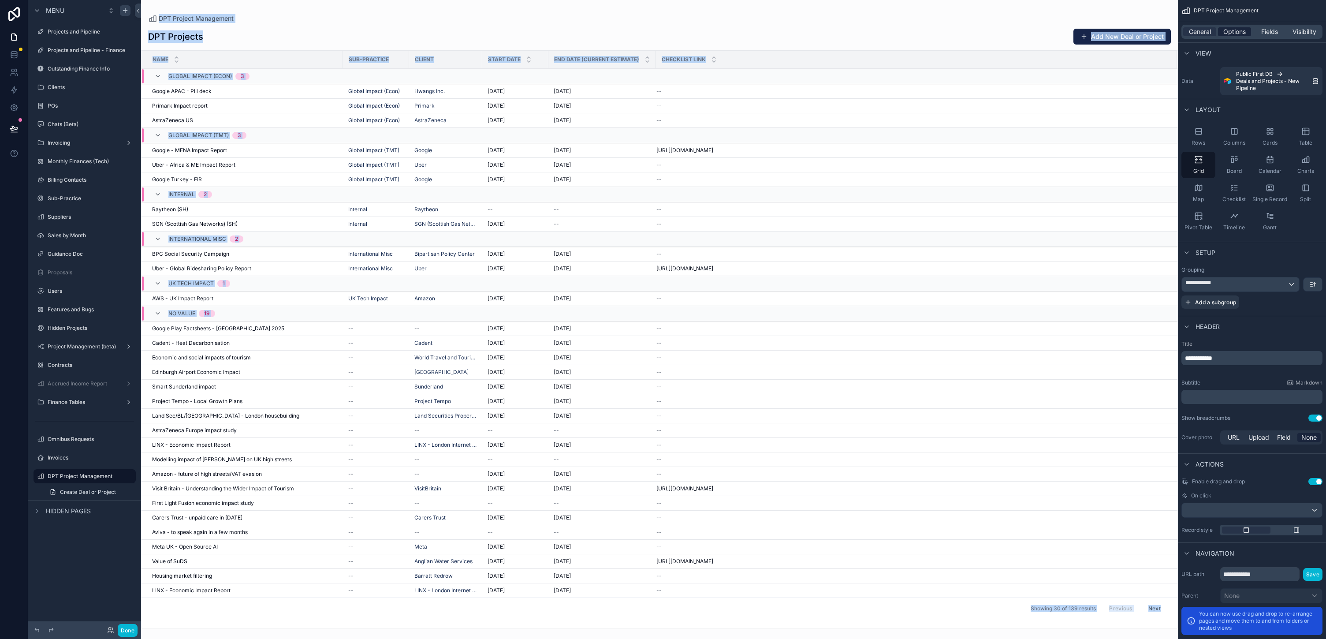
click at [663, 36] on span "Options" at bounding box center [1235, 31] width 22 height 9
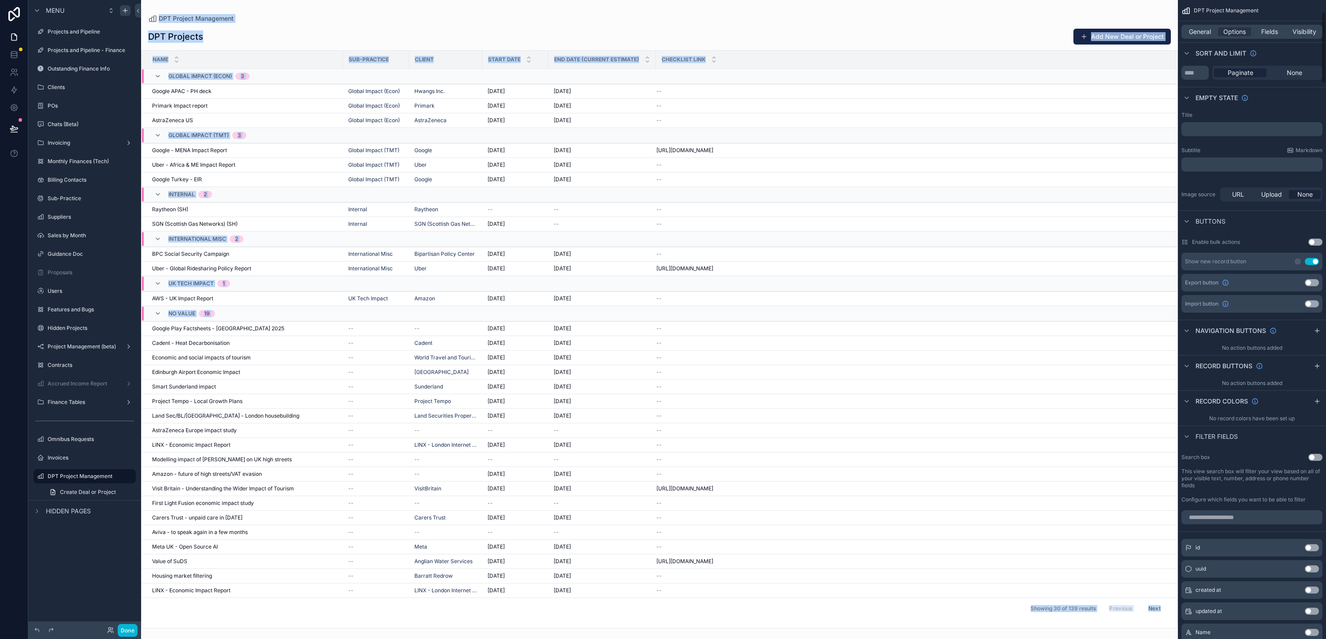
scroll to position [198, 0]
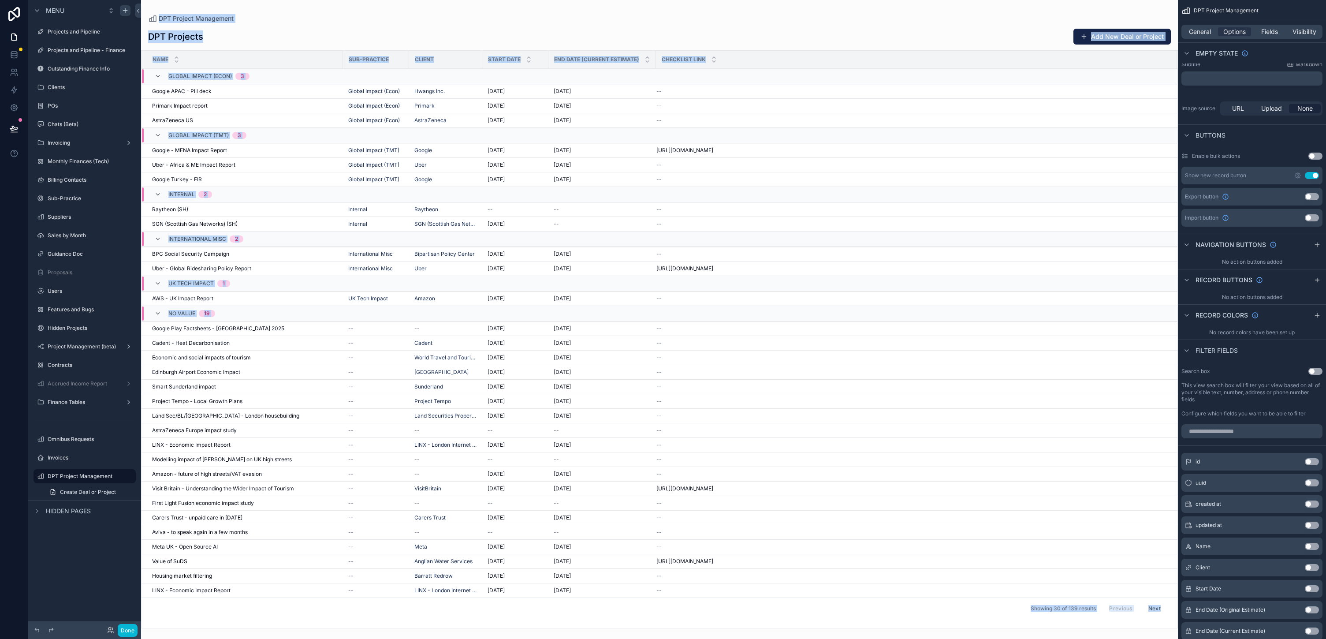
click at [663, 179] on button "Use setting" at bounding box center [1312, 175] width 14 height 7
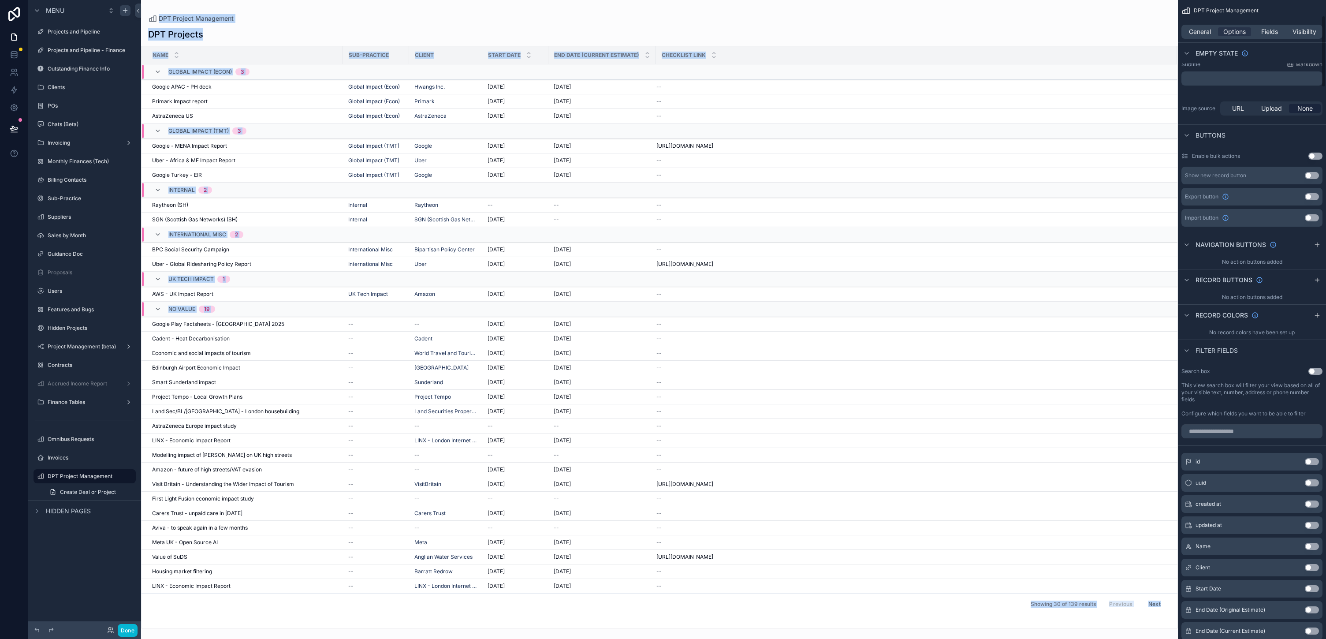
scroll to position [0, 0]
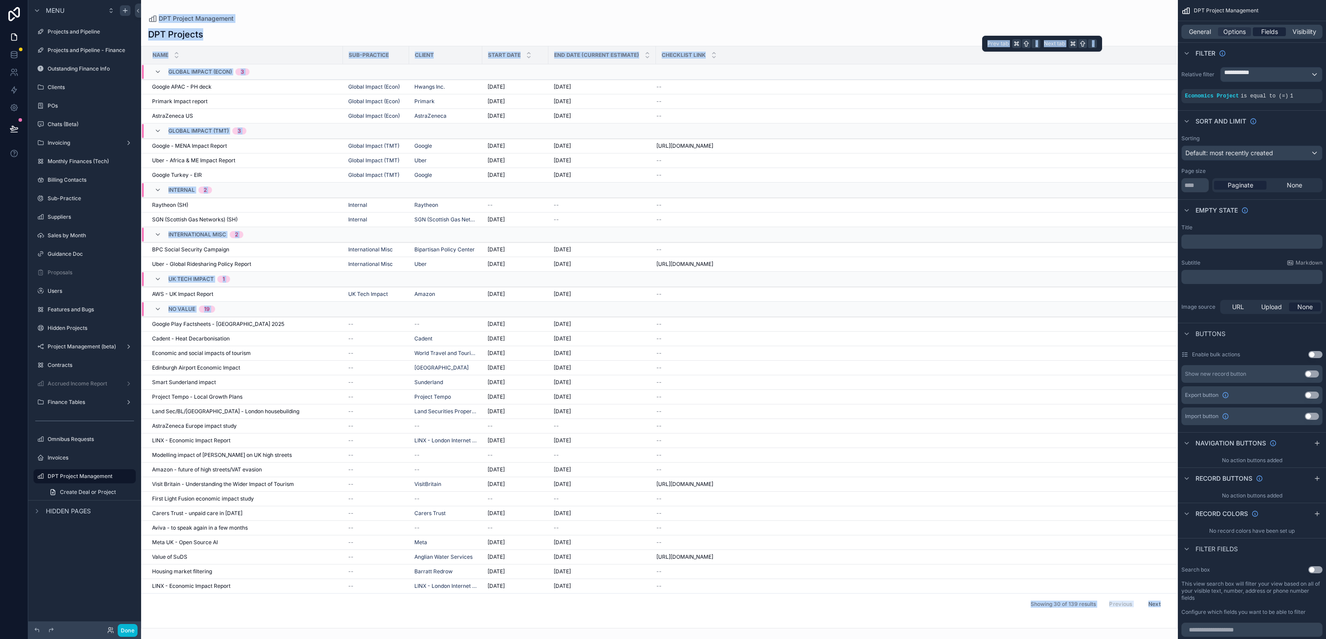
click at [663, 36] on span "Fields" at bounding box center [1269, 31] width 17 height 9
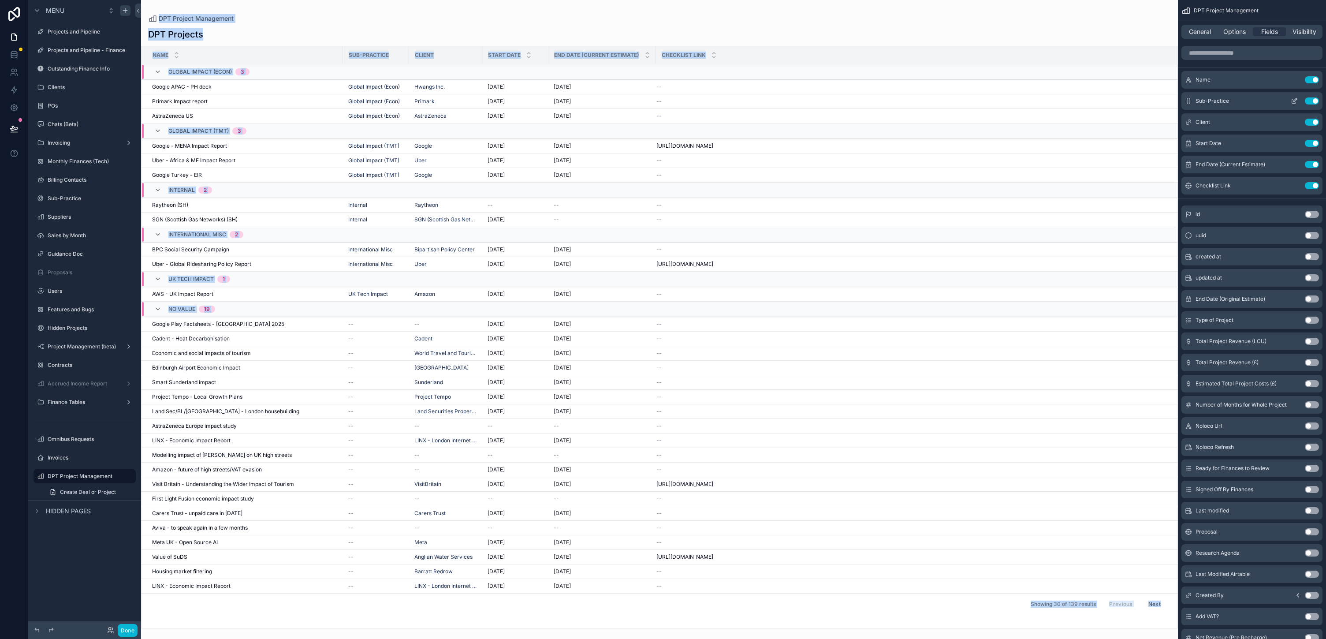
click at [663, 110] on div "Sub-Practice Use setting" at bounding box center [1252, 101] width 141 height 18
click at [663, 104] on icon "scrollable content" at bounding box center [1294, 100] width 7 height 7
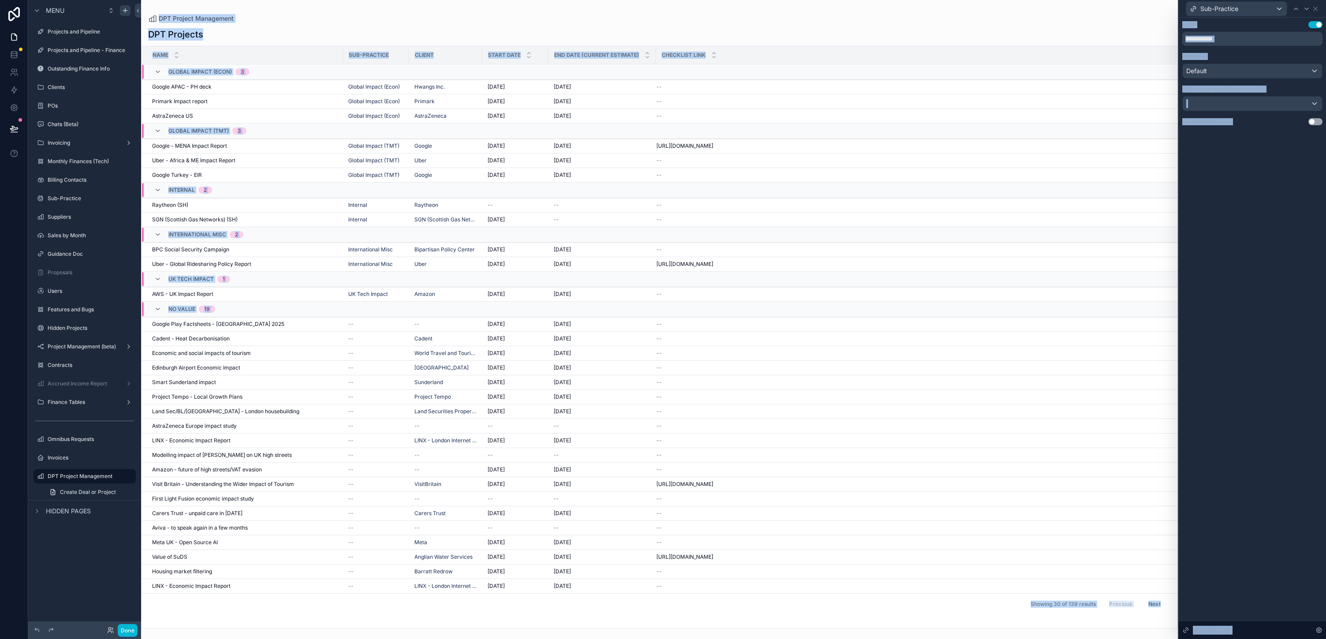
click at [663, 298] on div "**********" at bounding box center [1252, 328] width 147 height 621
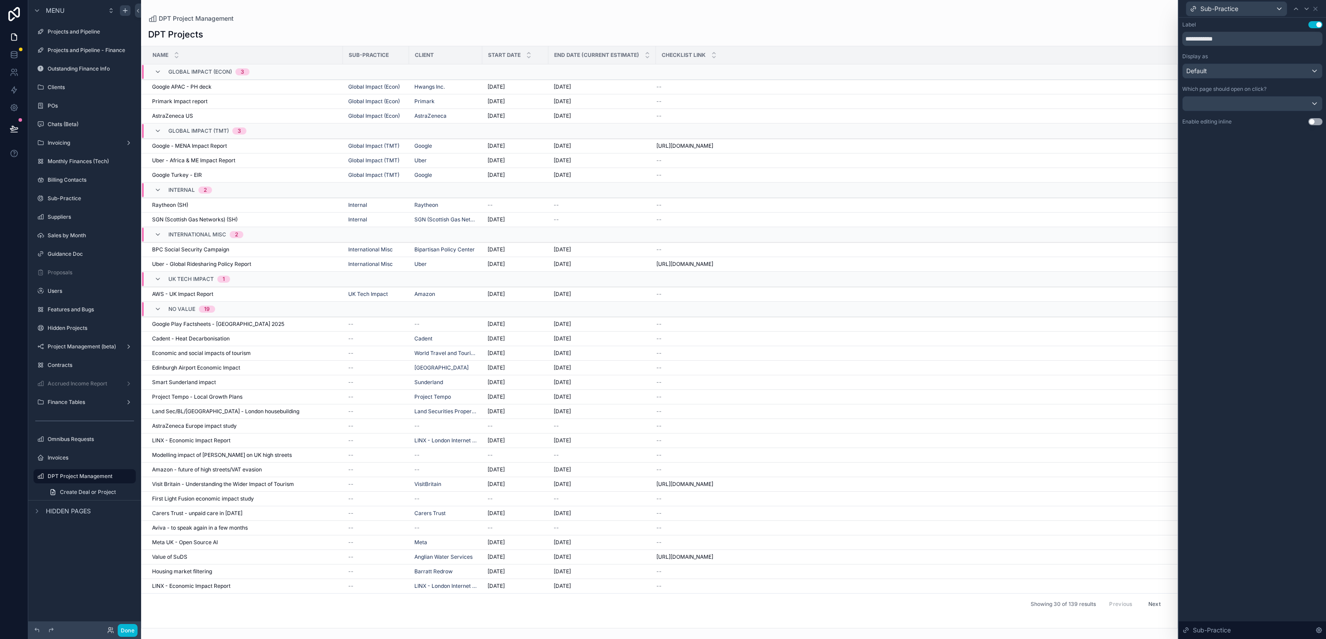
click at [663, 125] on button "Use setting" at bounding box center [1316, 121] width 14 height 7
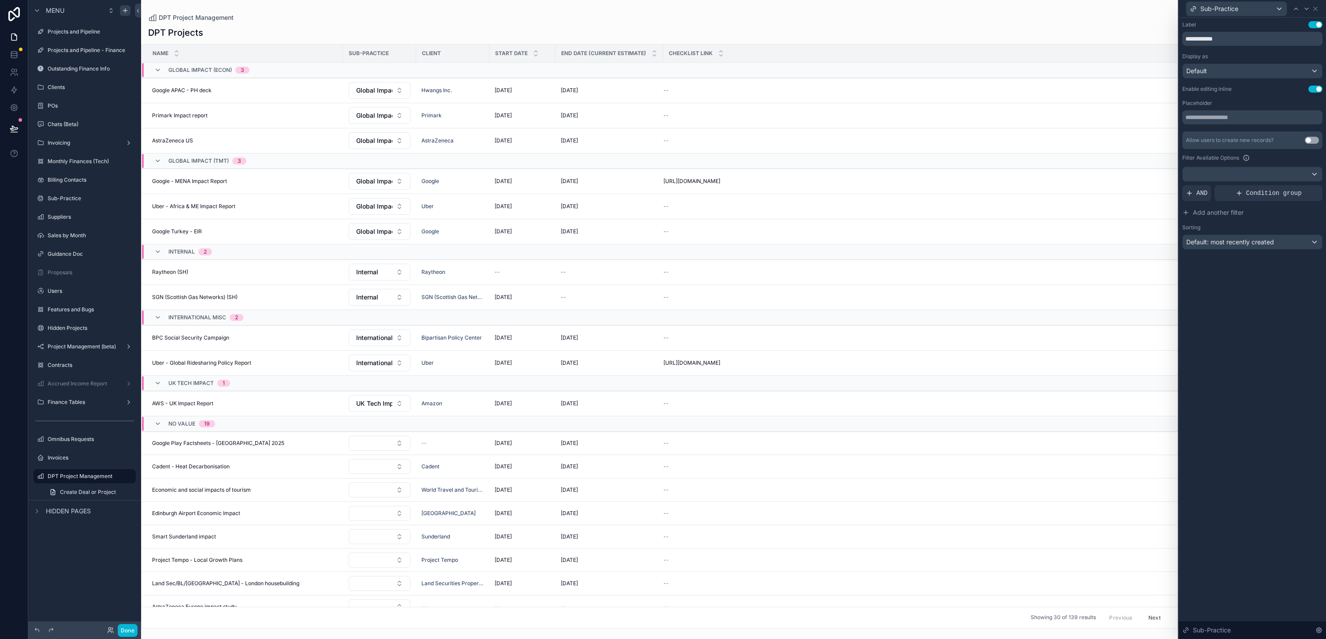
click at [663, 9] on div "Sub-Practice" at bounding box center [1249, 8] width 126 height 15
click at [663, 12] on icon at bounding box center [1315, 8] width 7 height 7
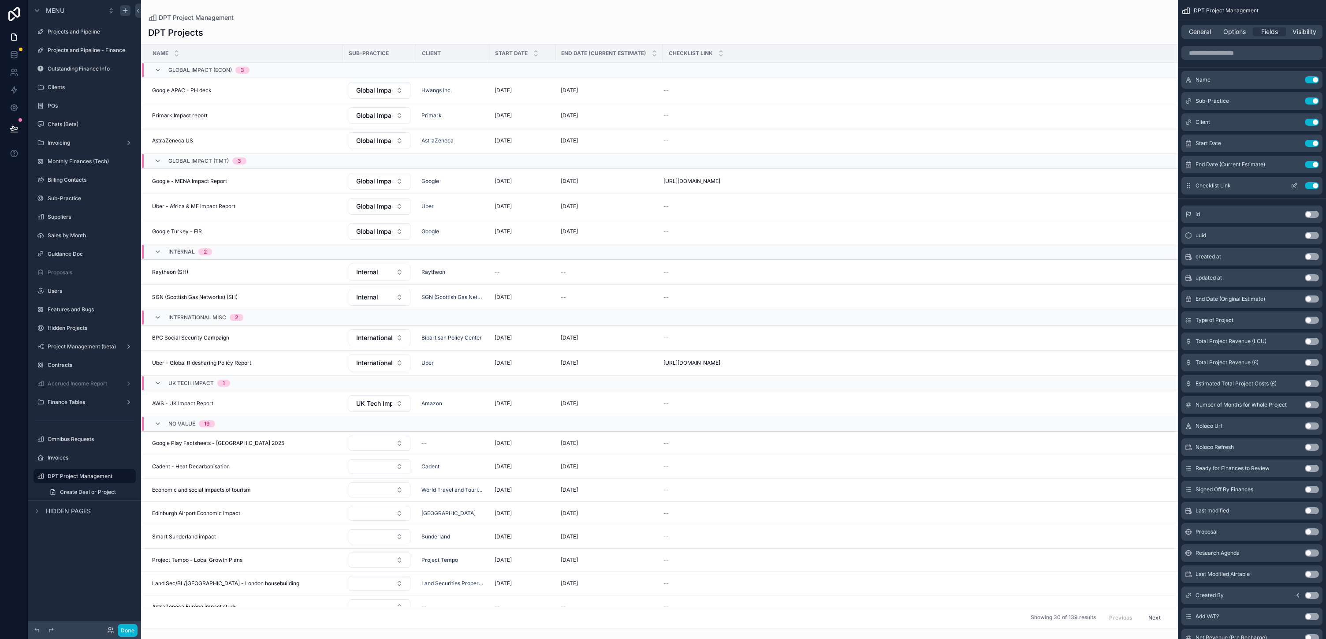
click at [663, 189] on icon "scrollable content" at bounding box center [1294, 185] width 7 height 7
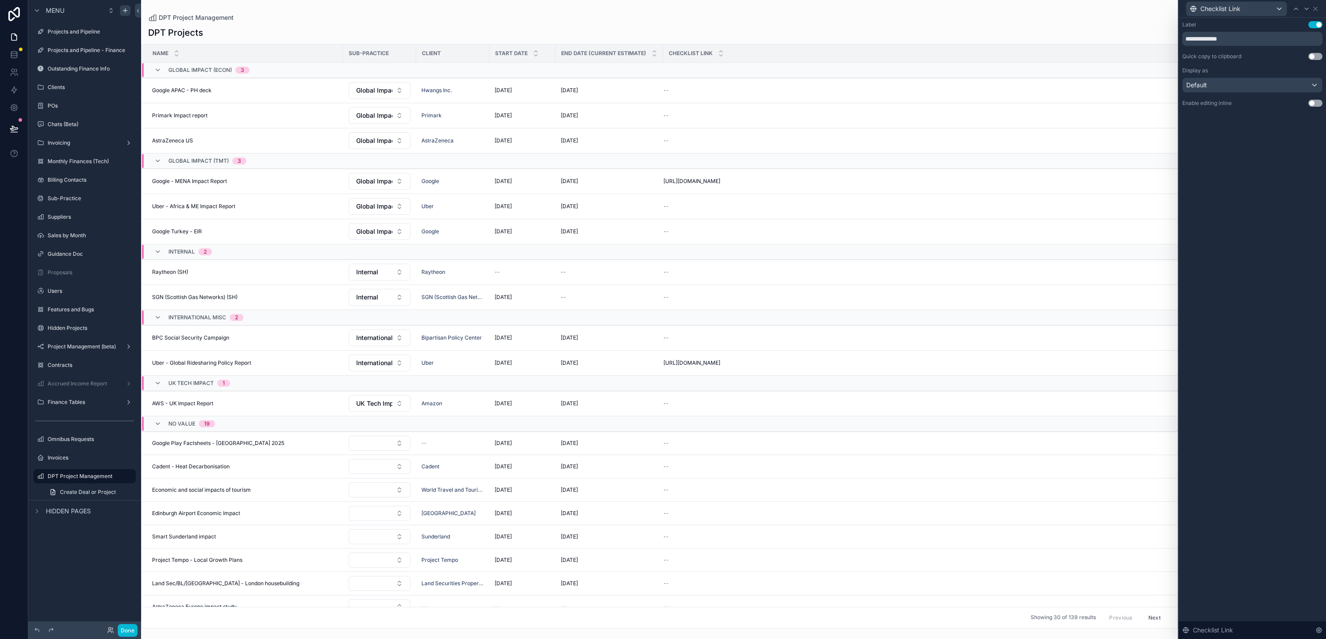
click at [663, 107] on button "Use setting" at bounding box center [1316, 103] width 14 height 7
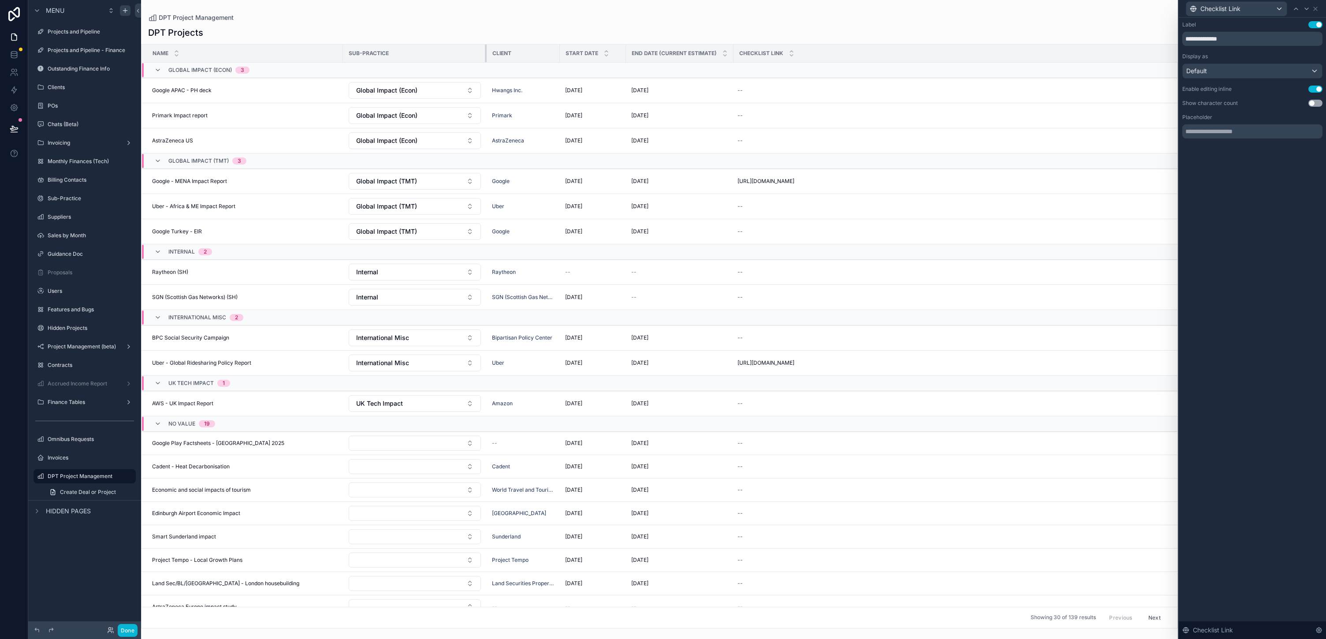
drag, startPoint x: 496, startPoint y: 76, endPoint x: 574, endPoint y: 73, distance: 77.6
click at [574, 63] on tr "Name Sub-Practice Client Start Date End Date (Current Estimate) Checklist Link" at bounding box center [660, 54] width 1036 height 18
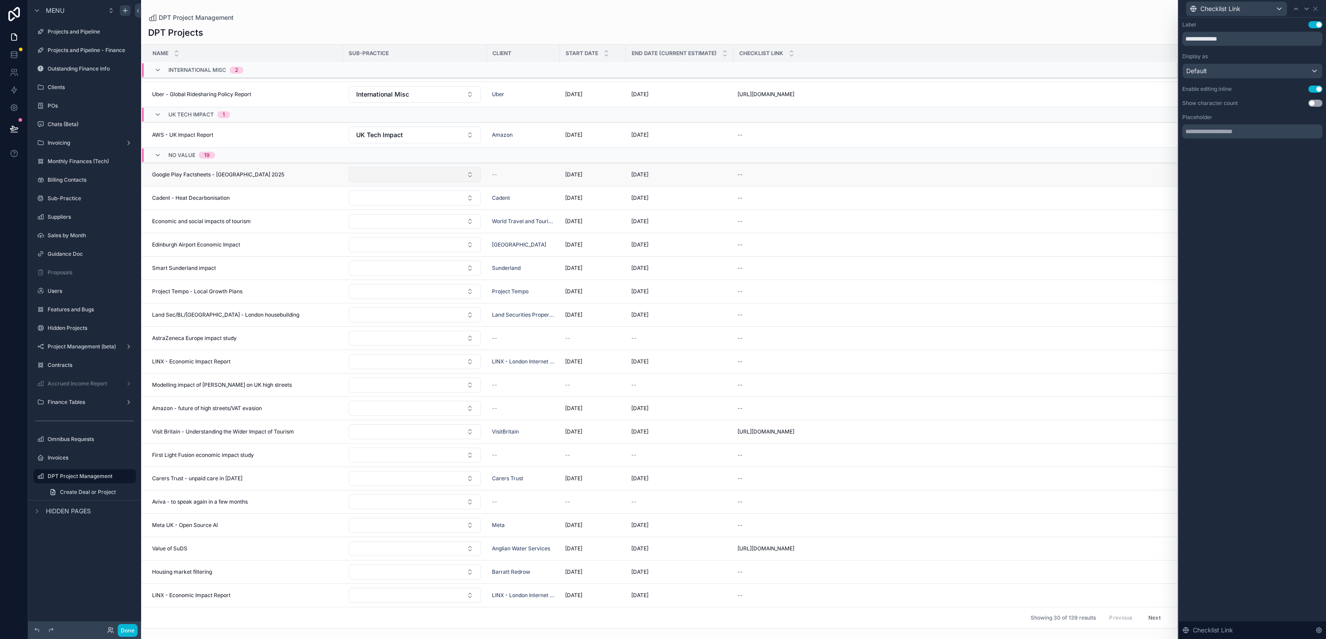
click at [481, 182] on button "Select Button" at bounding box center [415, 174] width 132 height 15
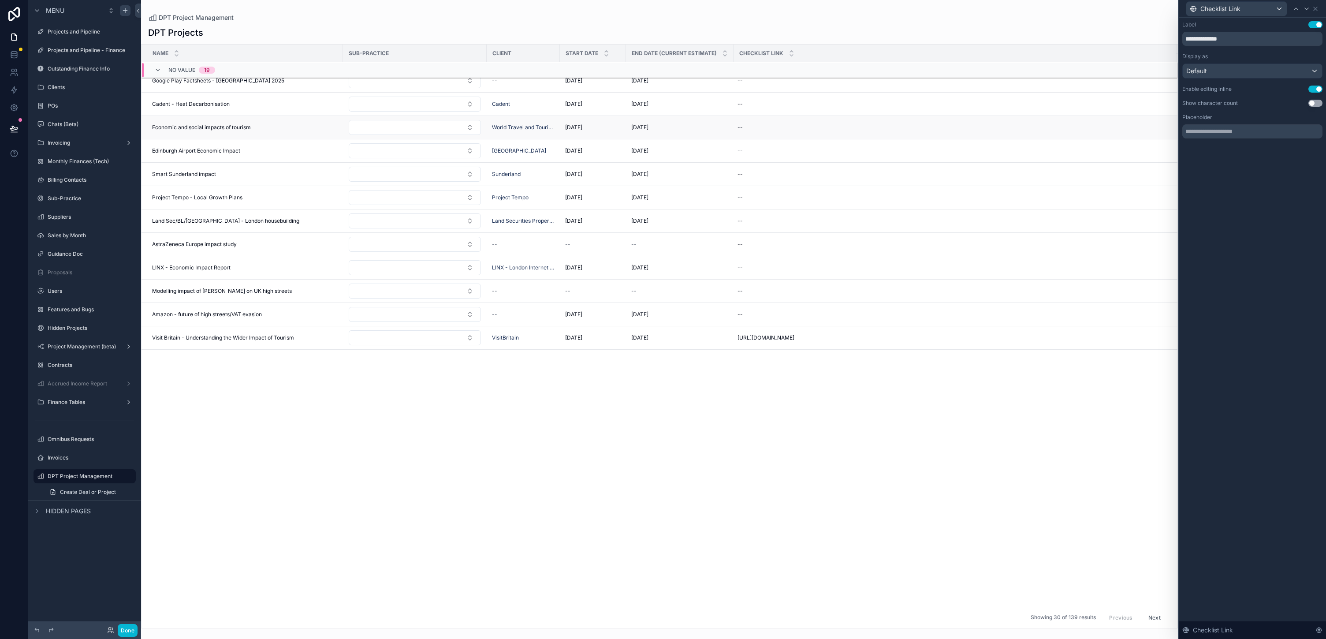
scroll to position [0, 0]
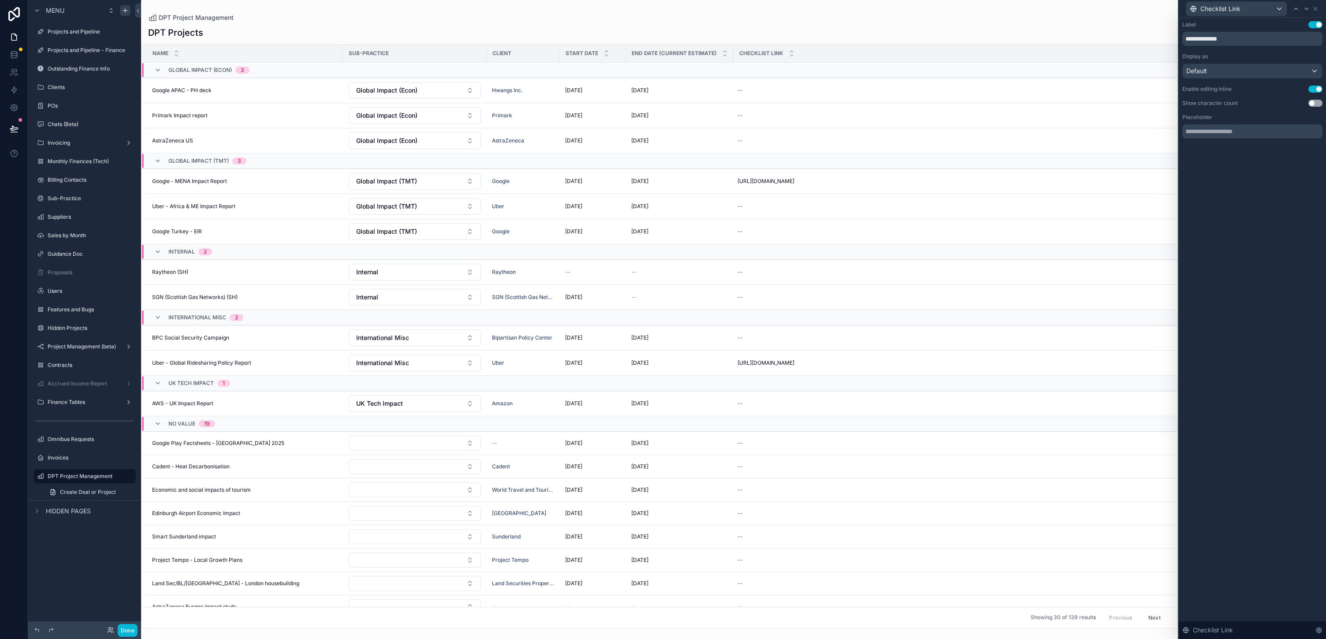
click at [471, 39] on div "DPT Projects Name Sub-Practice Client Start Date End Date (Current Estimate) Ch…" at bounding box center [659, 324] width 1037 height 607
click at [663, 16] on div "Checklist Link" at bounding box center [1253, 8] width 140 height 17
click at [663, 12] on icon at bounding box center [1315, 8] width 7 height 7
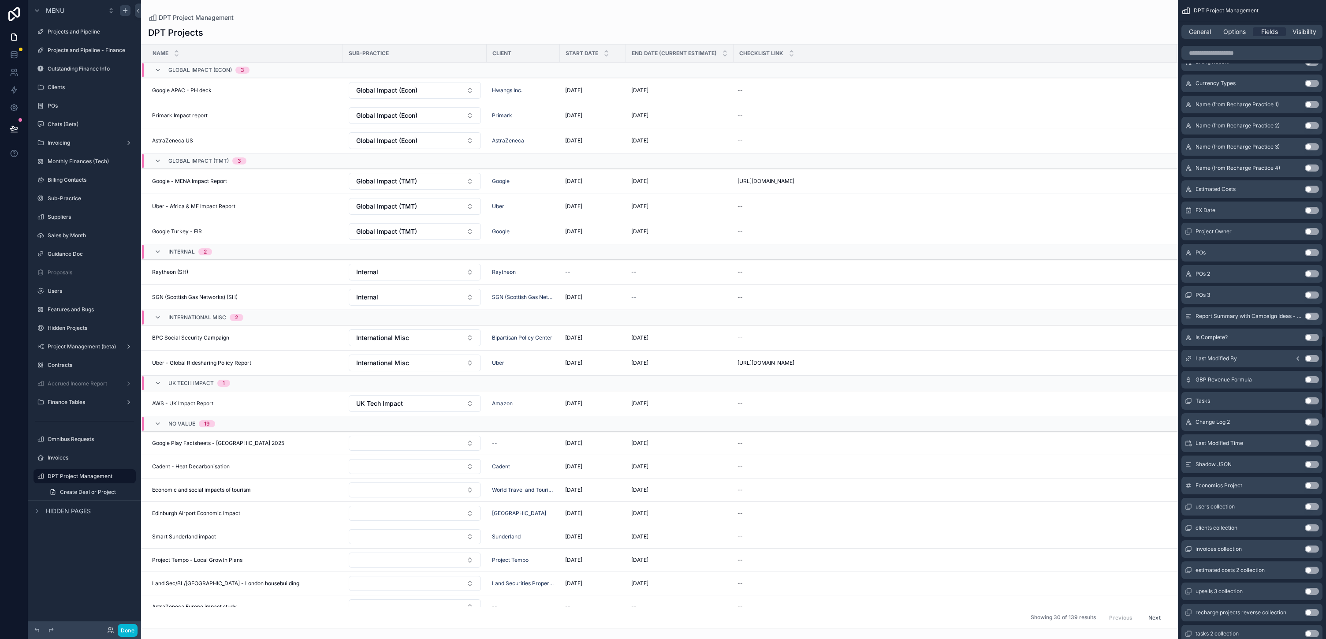
scroll to position [2579, 0]
click at [663, 60] on input "scrollable content" at bounding box center [1252, 53] width 141 height 14
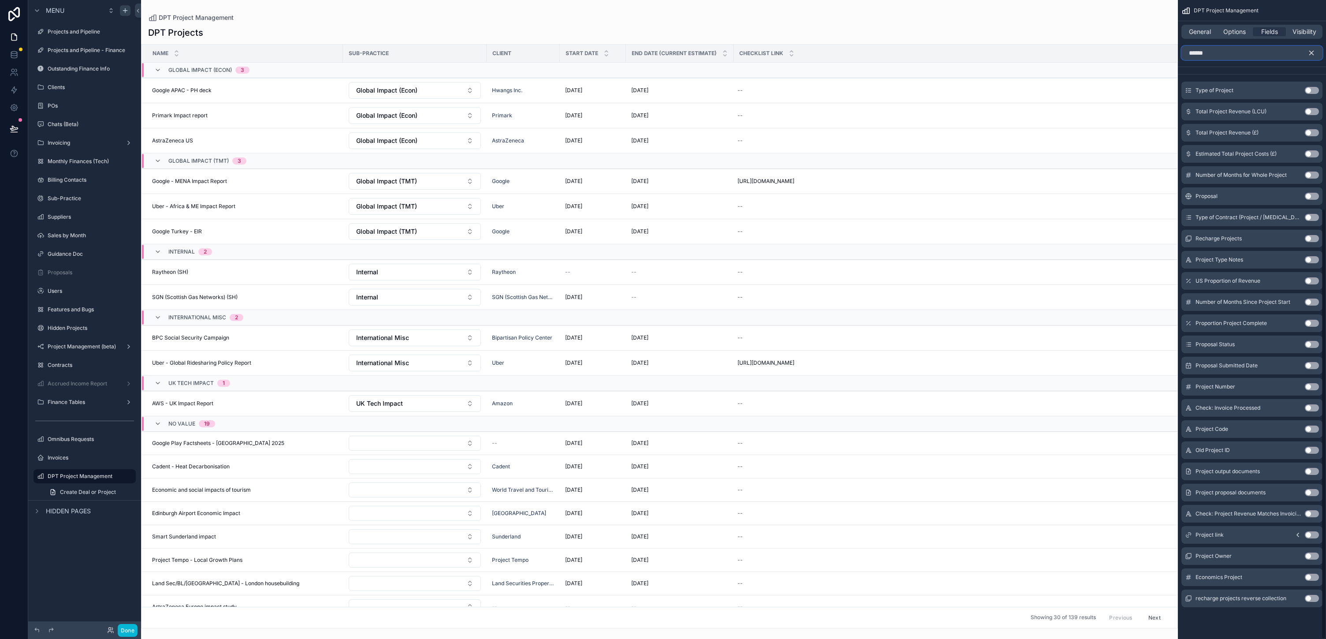
scroll to position [0, 0]
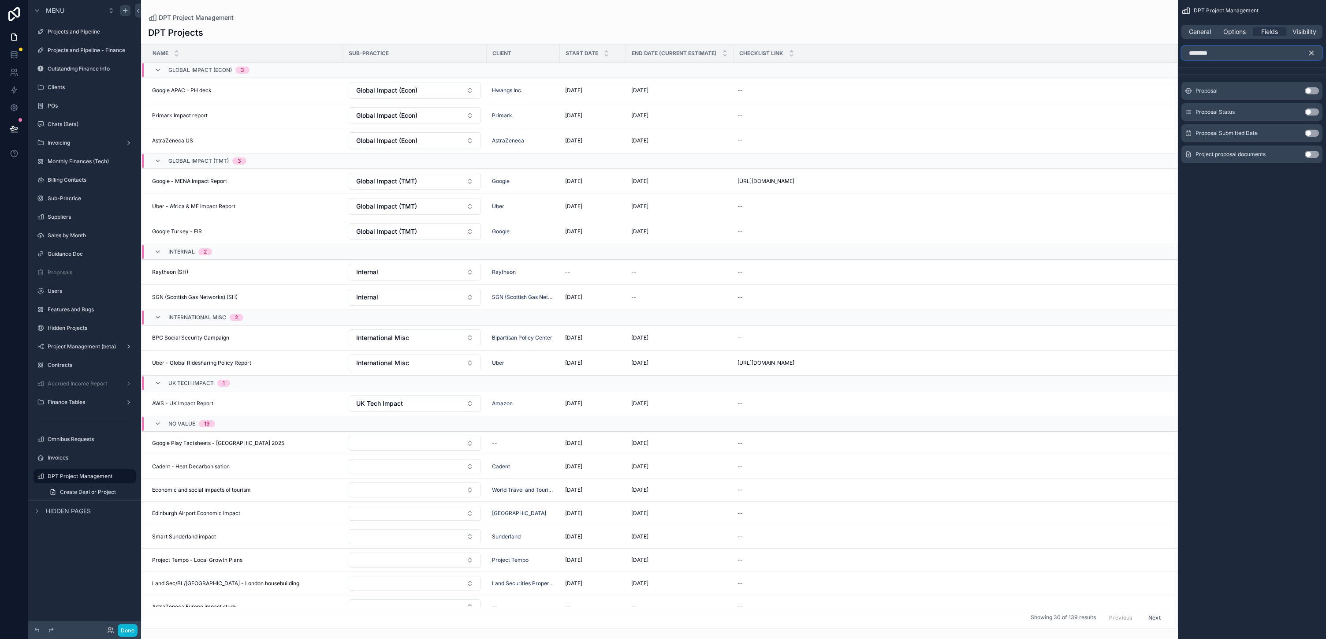
type input "********"
click at [663, 94] on button "Use setting" at bounding box center [1312, 90] width 14 height 7
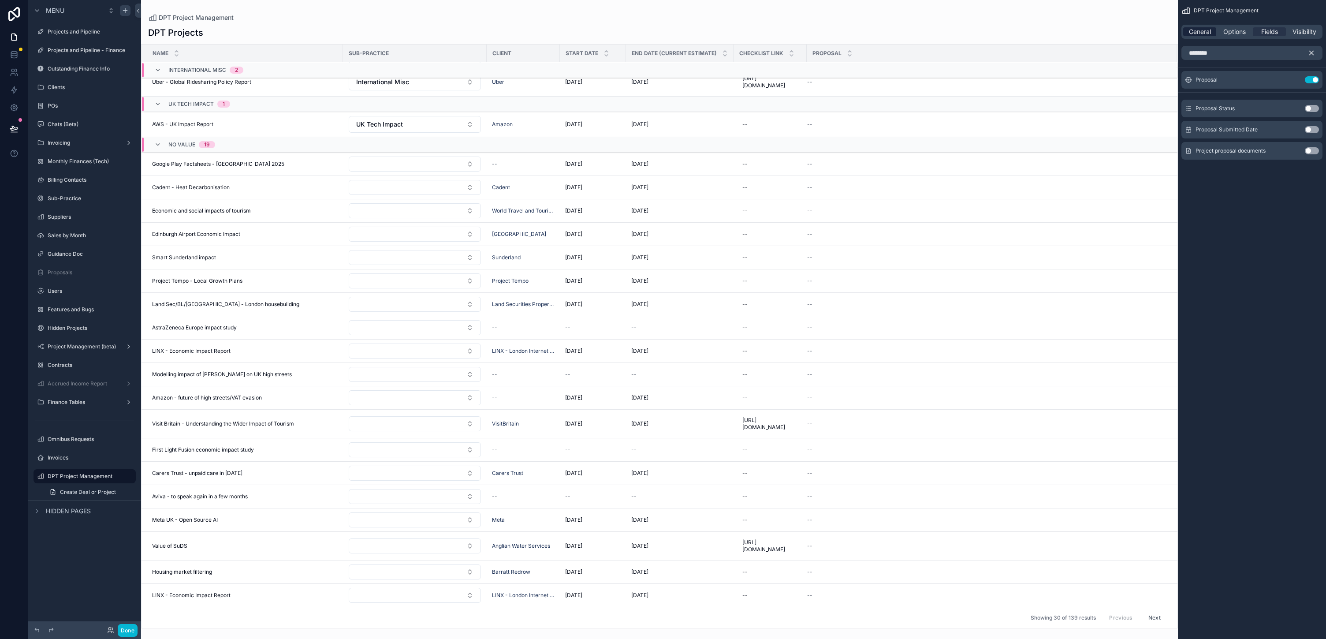
click at [663, 36] on span "General" at bounding box center [1200, 31] width 22 height 9
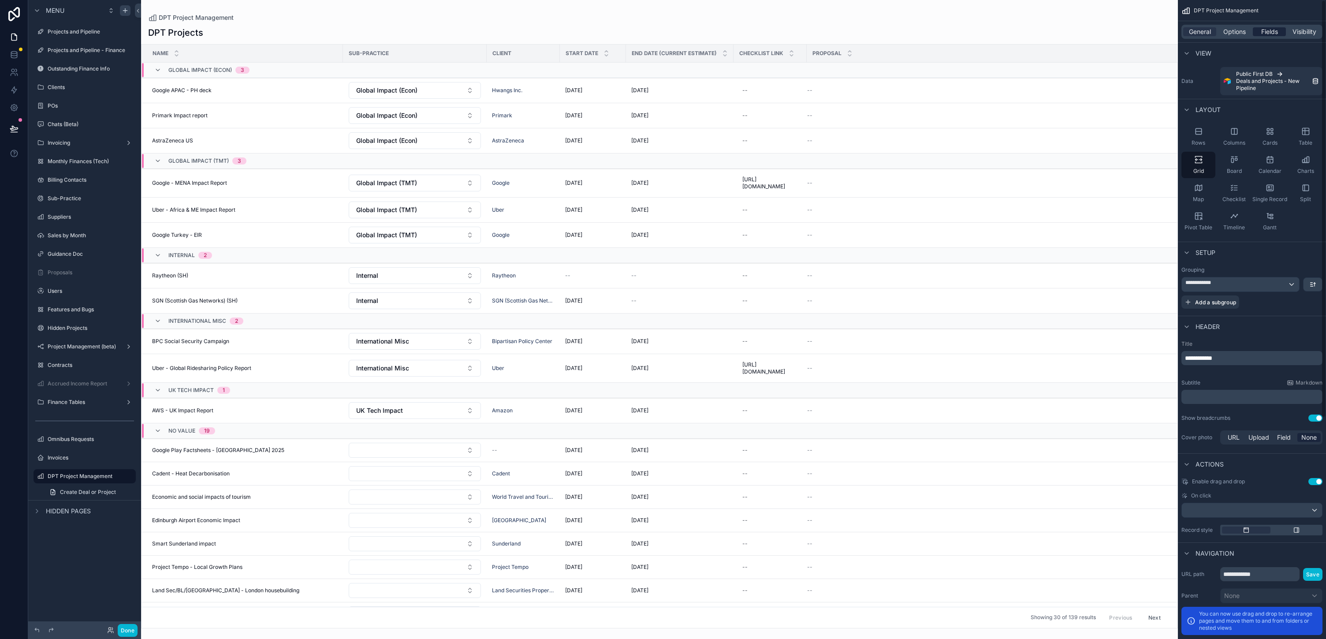
click at [663, 36] on span "Fields" at bounding box center [1269, 31] width 17 height 9
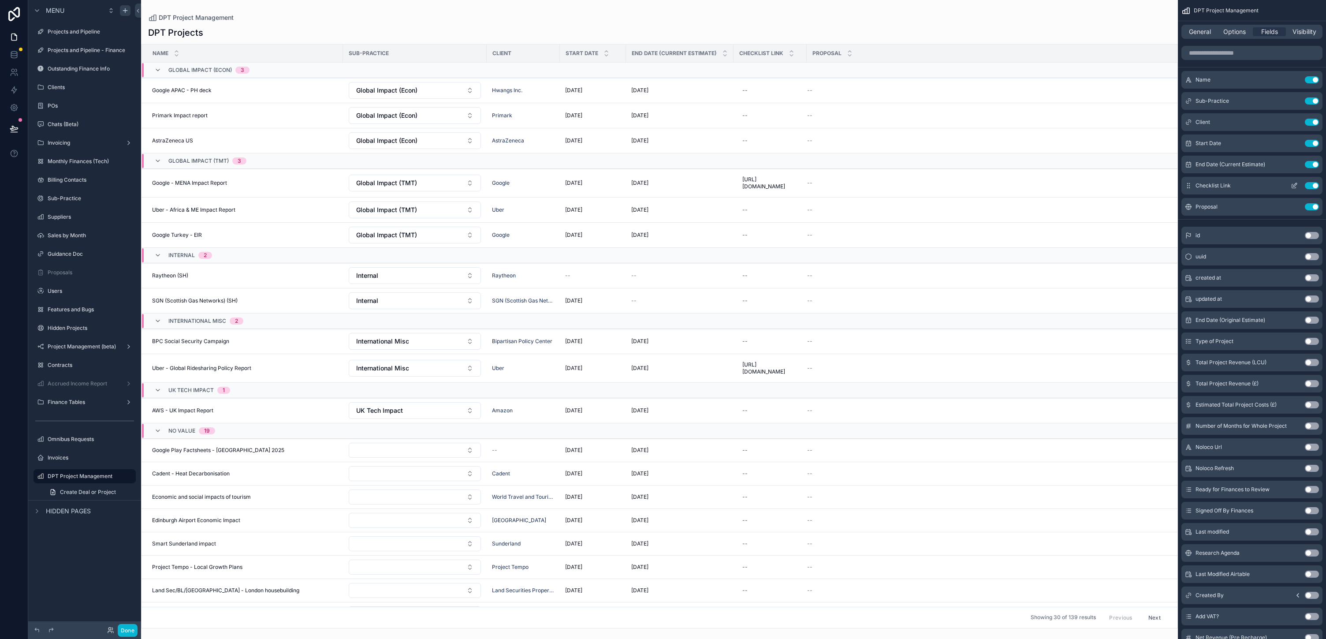
click at [663, 189] on icon "scrollable content" at bounding box center [1294, 185] width 7 height 7
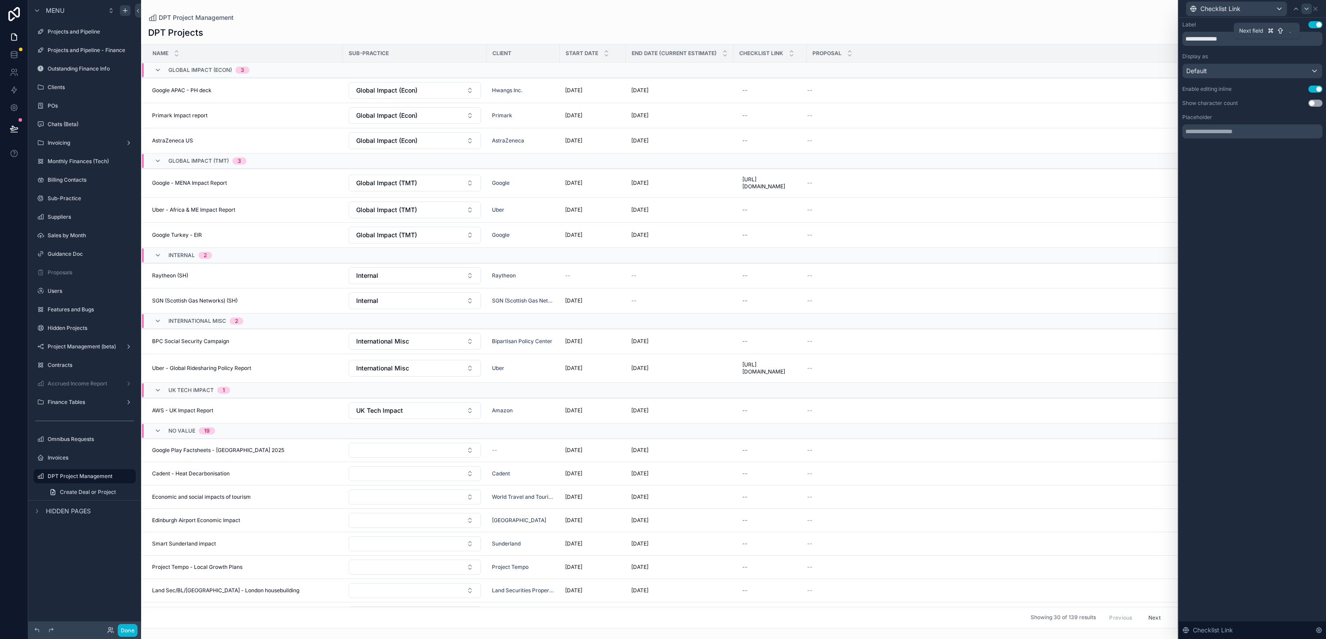
click at [663, 12] on icon at bounding box center [1306, 8] width 7 height 7
click at [663, 107] on button "Use setting" at bounding box center [1316, 103] width 14 height 7
click at [663, 11] on div "Proposal" at bounding box center [1253, 8] width 140 height 17
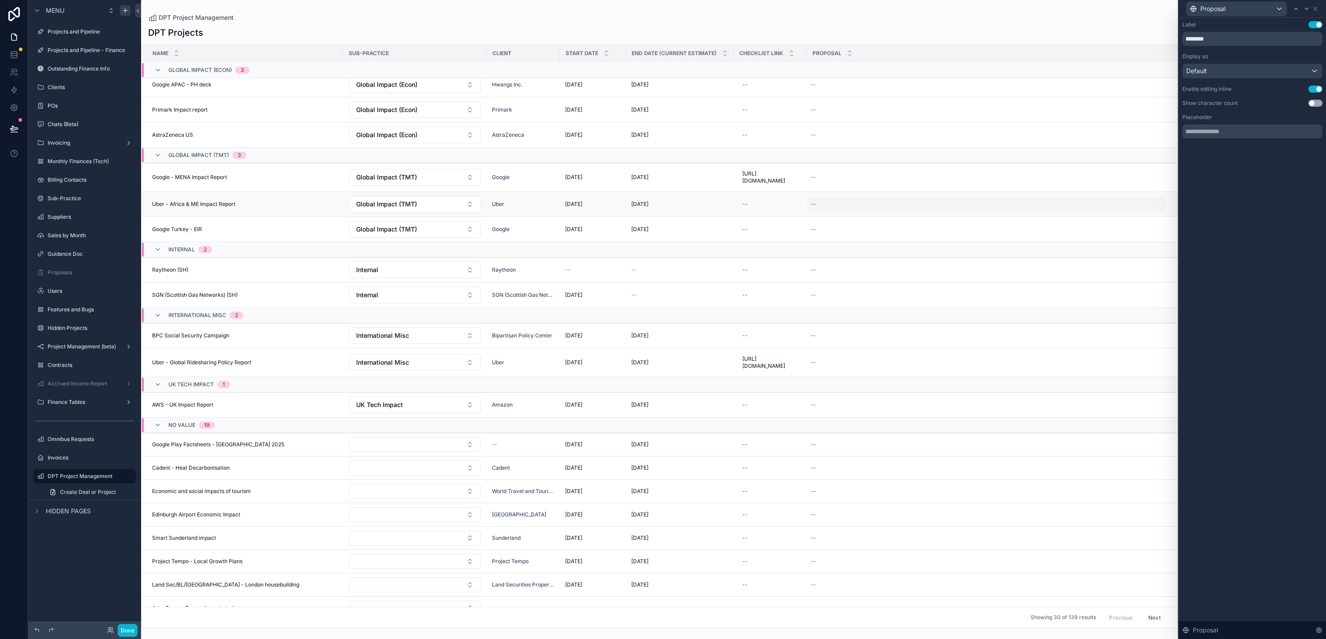
scroll to position [140, 0]
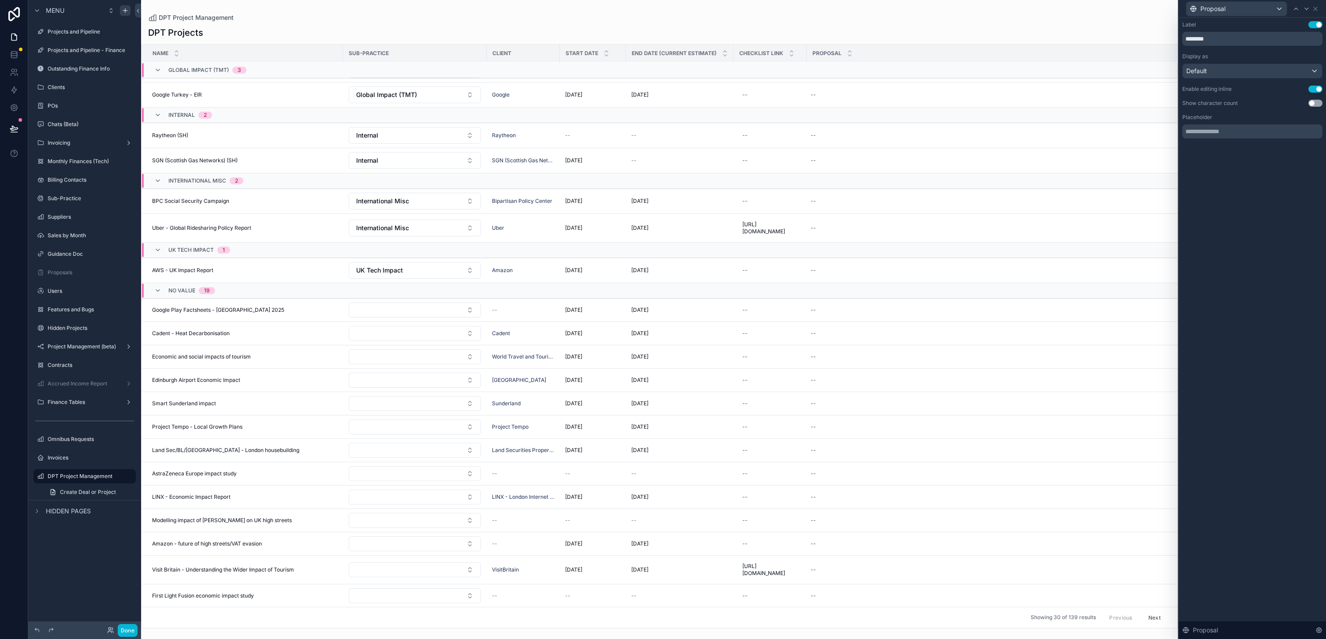
click at [663, 15] on div "Proposal" at bounding box center [1252, 9] width 147 height 18
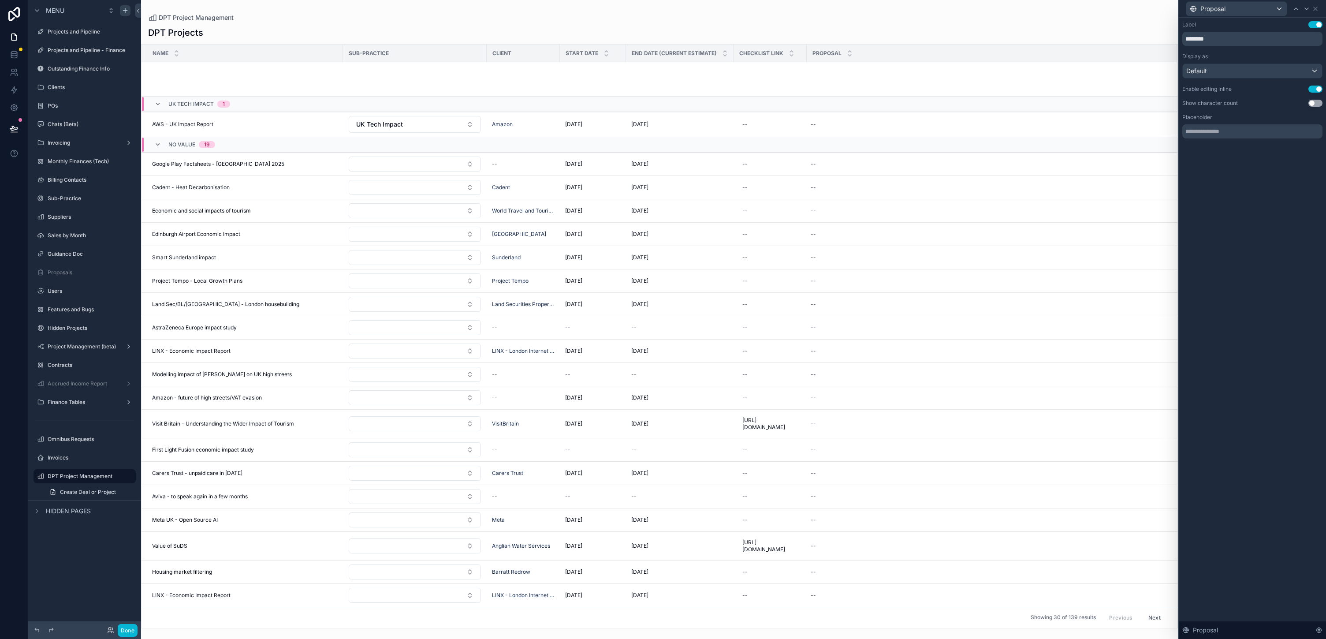
scroll to position [892, 0]
click at [663, 12] on icon at bounding box center [1315, 8] width 7 height 7
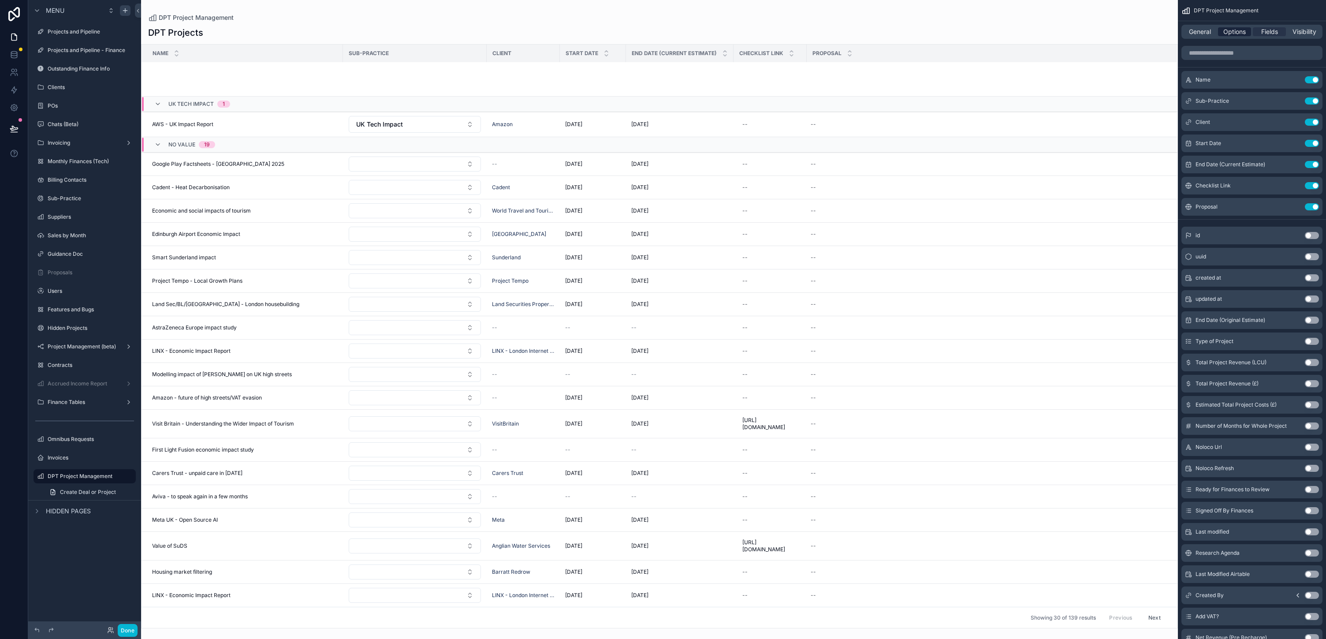
click at [663, 36] on span "Options" at bounding box center [1235, 31] width 22 height 9
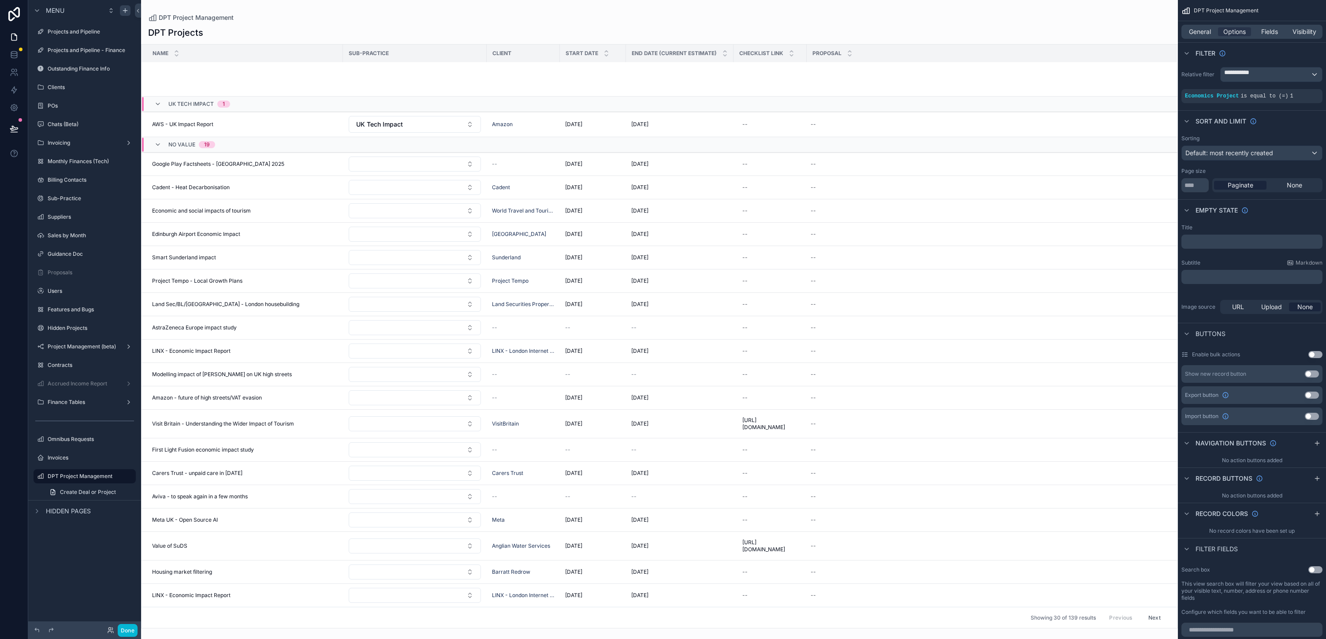
click at [663, 107] on div "**********" at bounding box center [1252, 84] width 148 height 43
click at [663, 99] on span "Economics Project" at bounding box center [1212, 96] width 54 height 6
click at [663, 96] on div "scrollable content" at bounding box center [1276, 90] width 12 height 12
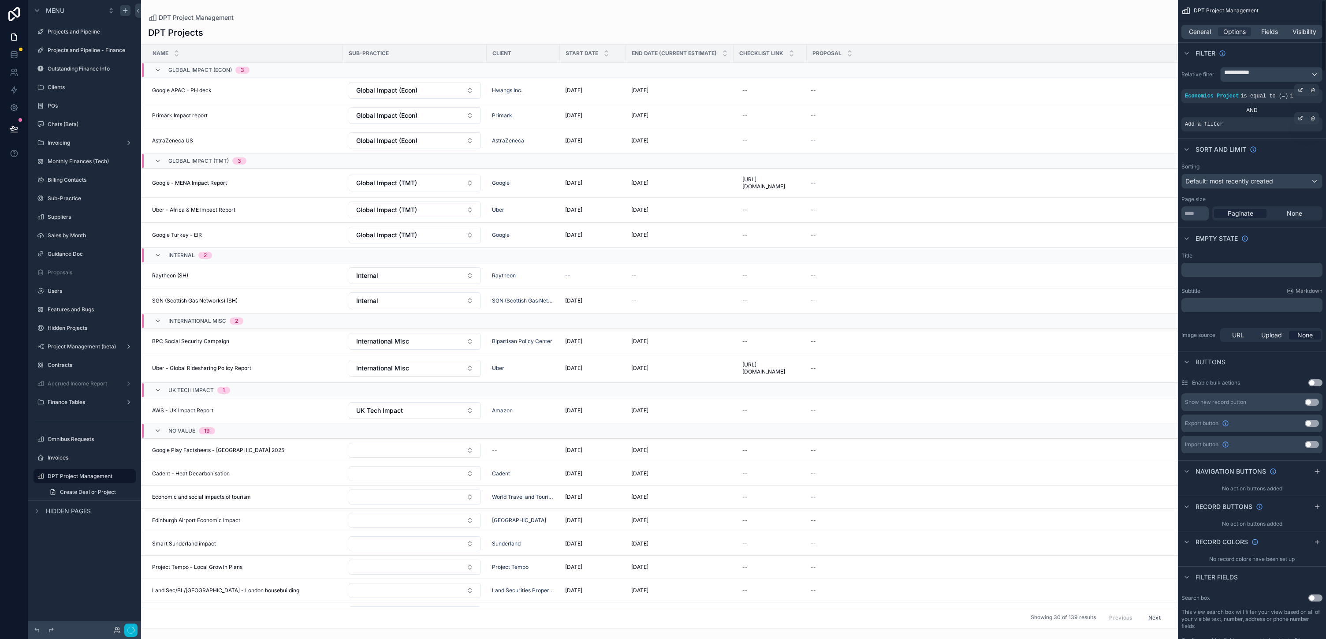
click at [663, 131] on div "Add a filter" at bounding box center [1252, 124] width 141 height 14
click at [663, 124] on div "scrollable content" at bounding box center [1301, 118] width 12 height 12
click at [663, 167] on span "Select a field" at bounding box center [1019, 162] width 37 height 7
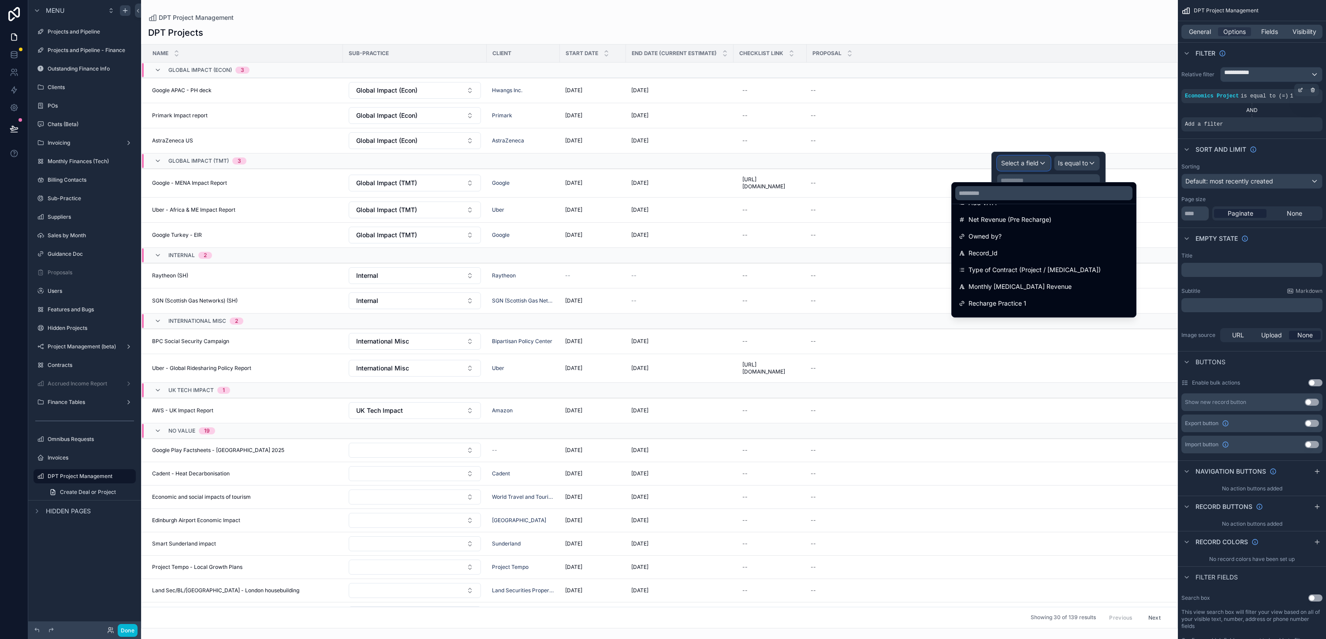
scroll to position [417, 0]
click at [663, 200] on input "text" at bounding box center [1043, 193] width 177 height 14
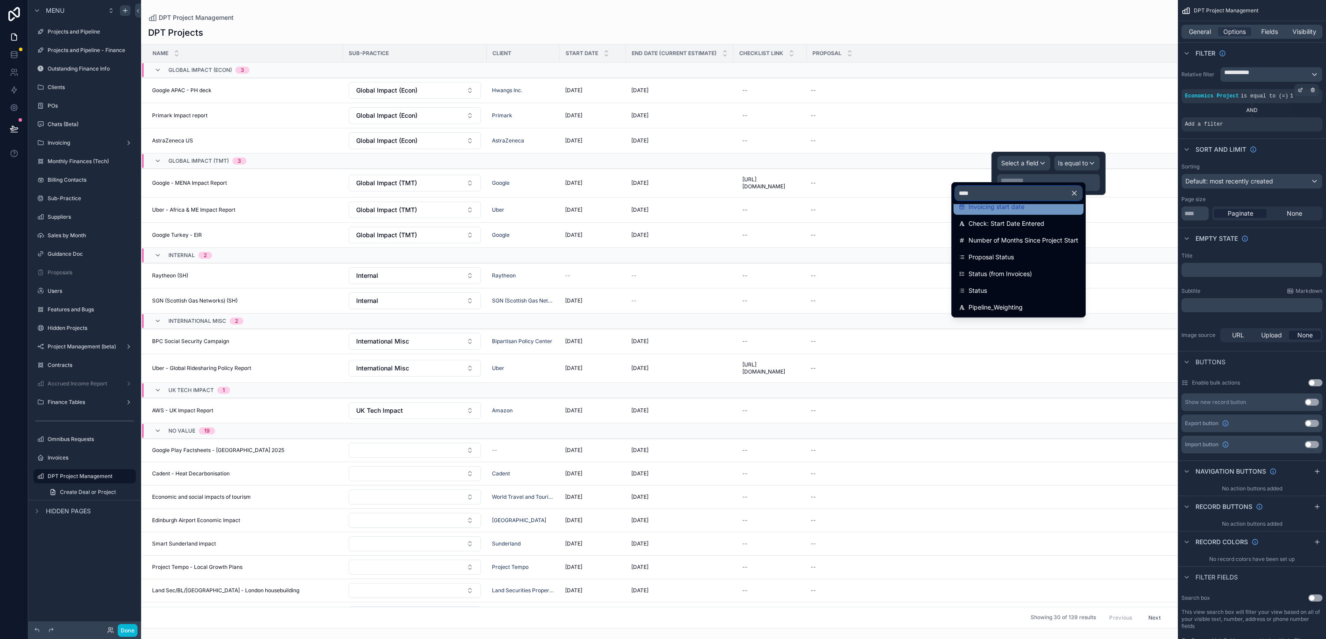
scroll to position [0, 0]
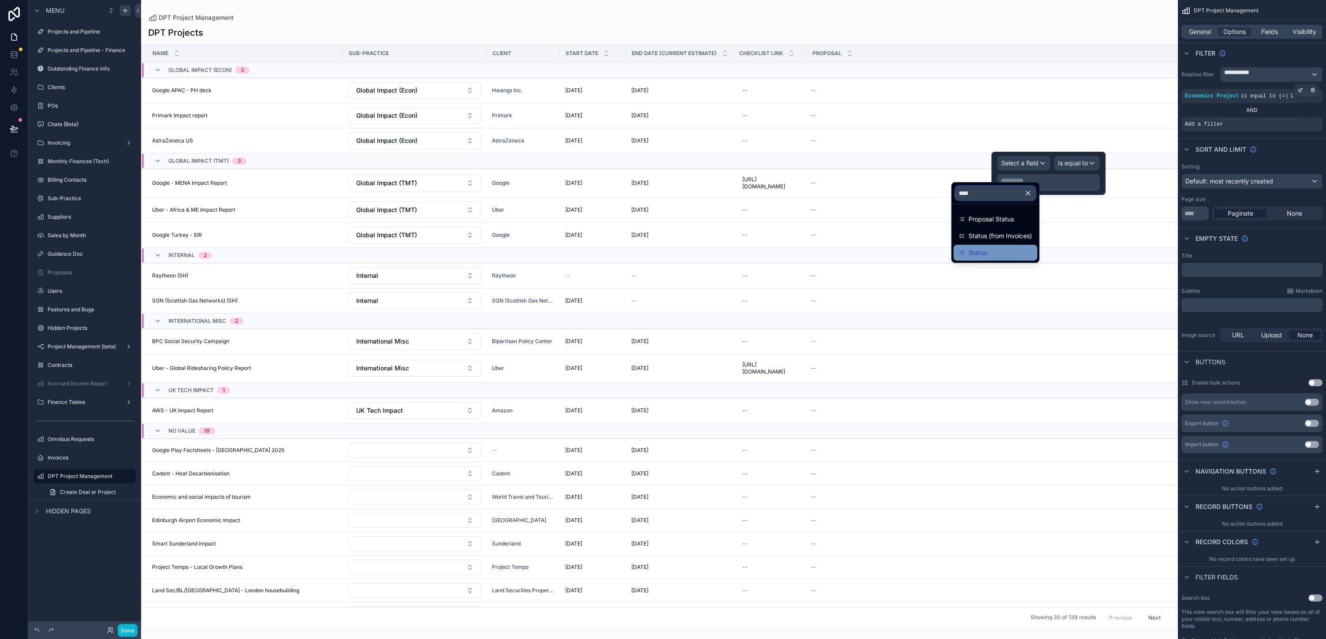
type input "****"
click at [663, 258] on div "Status" at bounding box center [995, 252] width 73 height 11
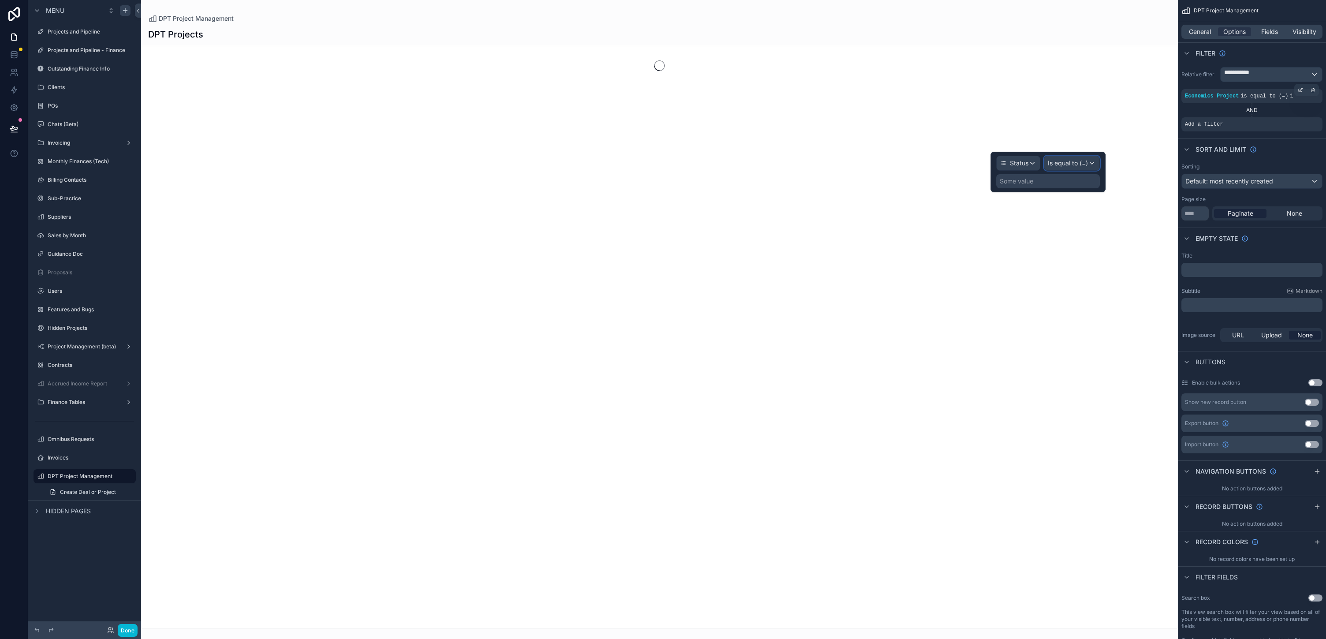
click at [663, 167] on span "Is equal to (=)" at bounding box center [1068, 163] width 40 height 9
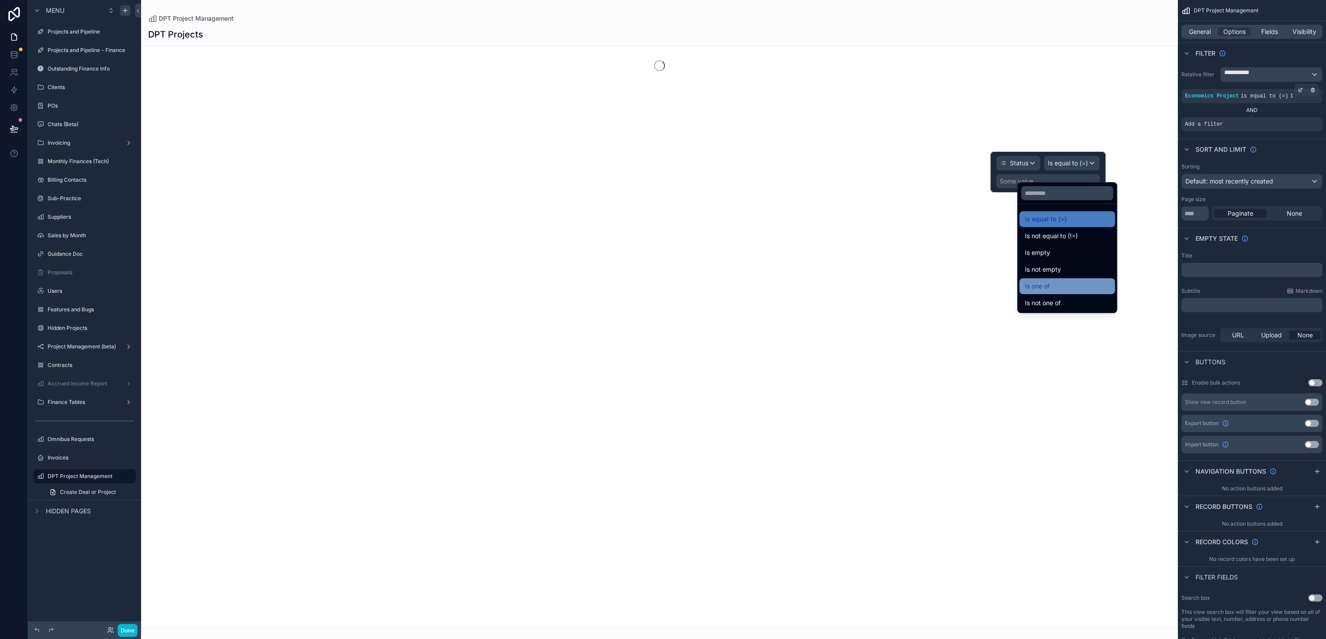
click at [663, 291] on div "Is one of" at bounding box center [1067, 286] width 85 height 11
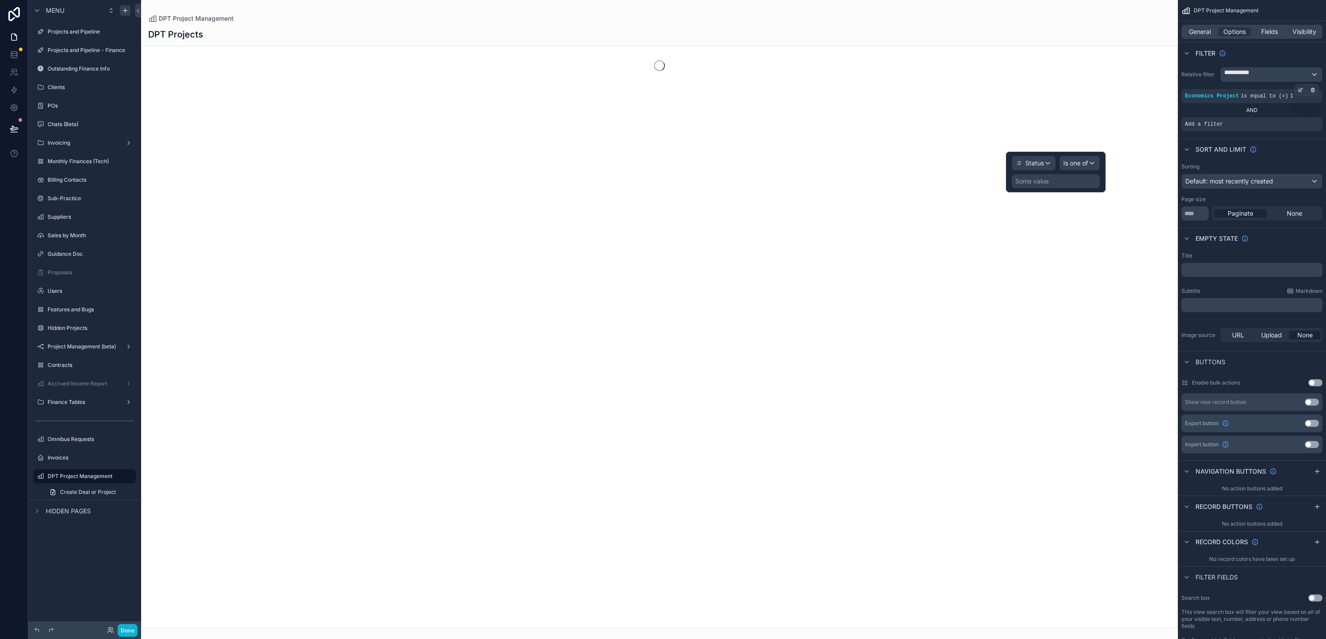
click at [663, 186] on div "Some value" at bounding box center [1032, 181] width 34 height 9
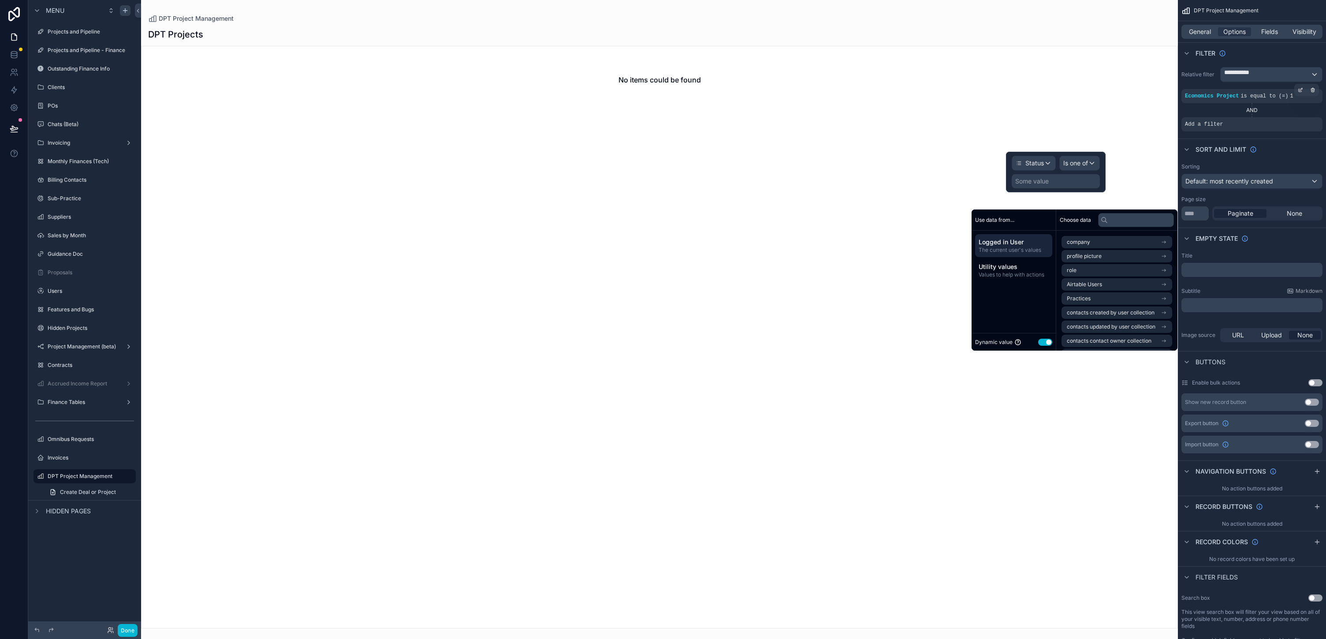
click at [663, 346] on button "Use setting" at bounding box center [1045, 342] width 14 height 7
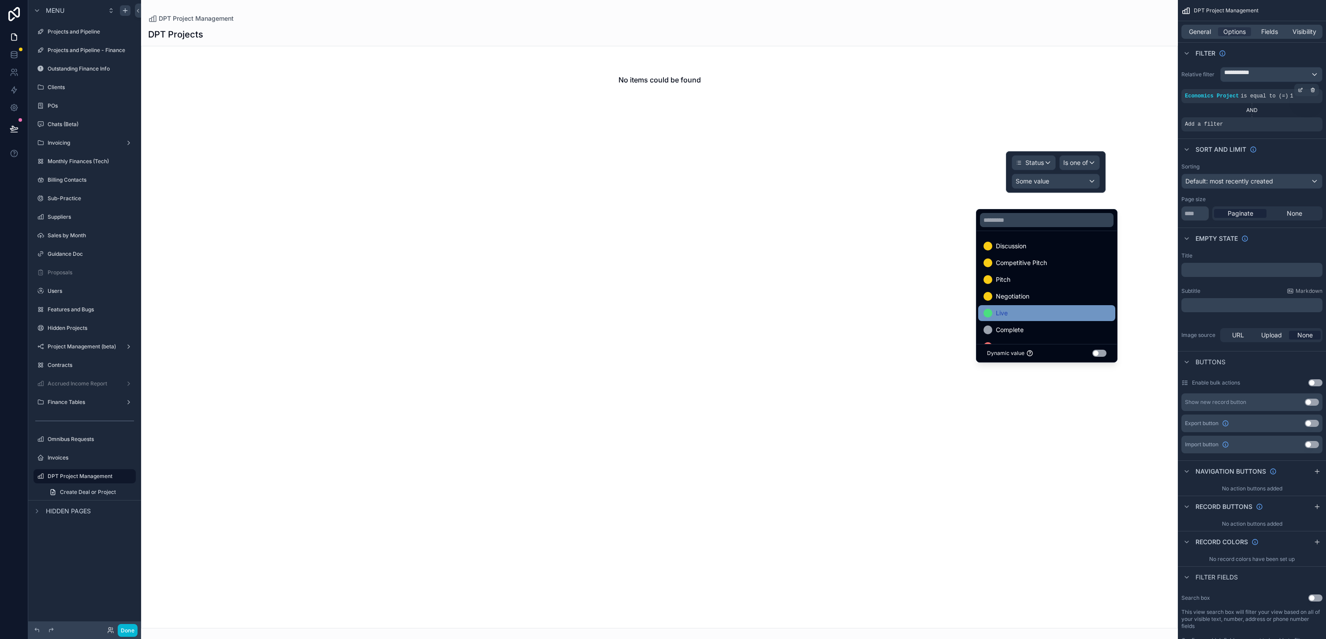
click at [663, 318] on div "Live" at bounding box center [1047, 313] width 127 height 11
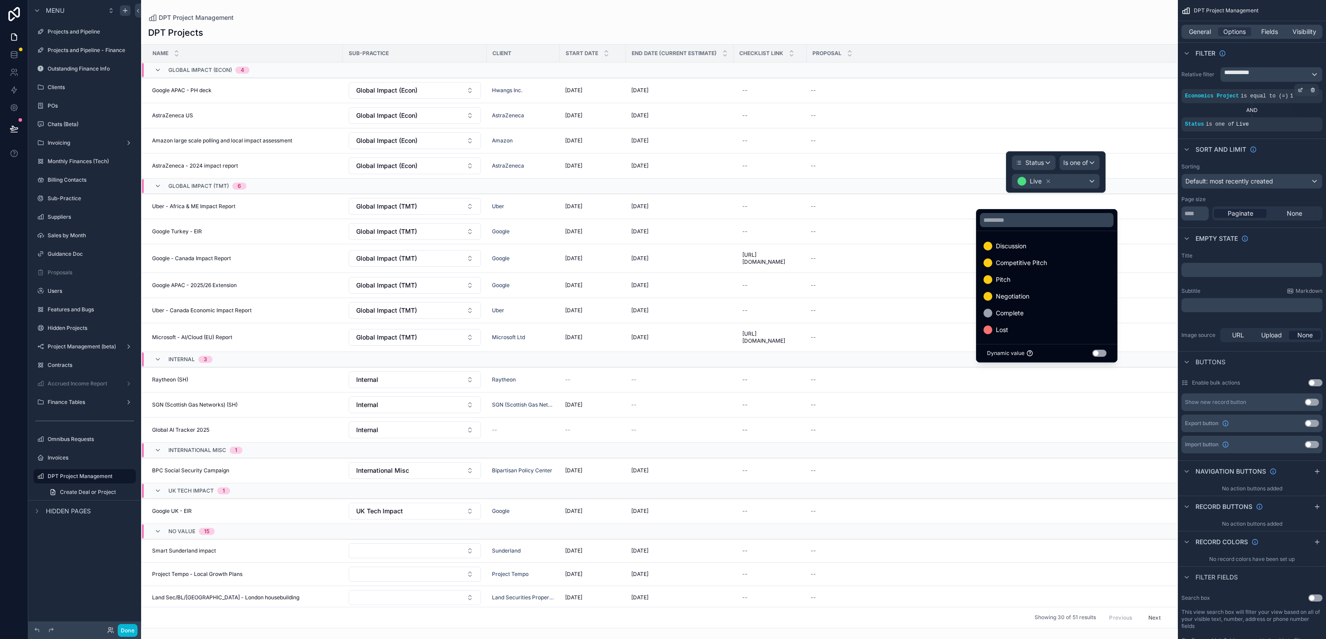
click at [663, 21] on div "DPT Project Management" at bounding box center [659, 17] width 1023 height 7
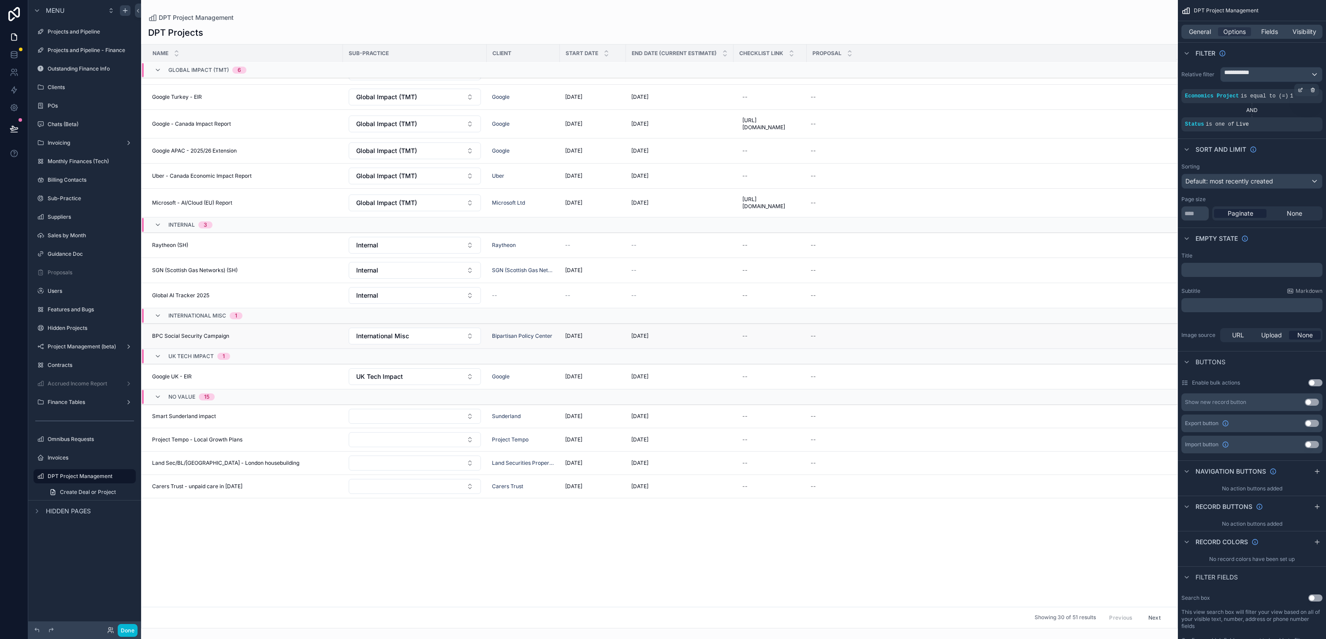
scroll to position [4, 0]
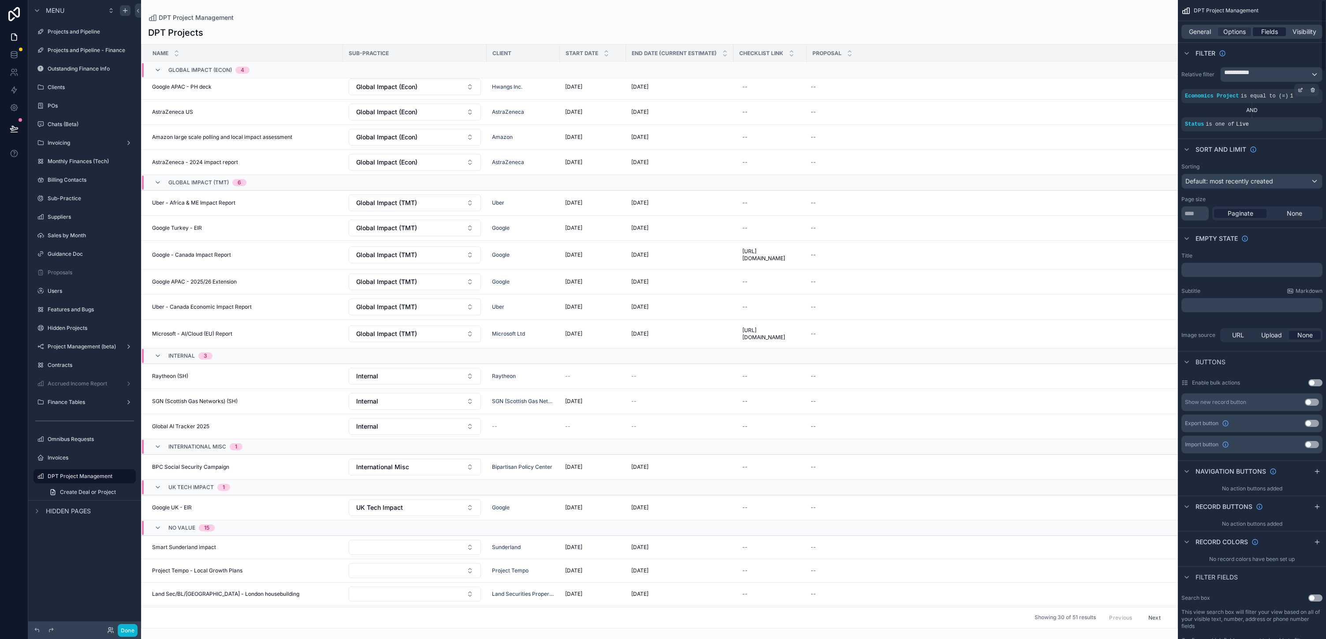
click at [663, 36] on span "Fields" at bounding box center [1269, 31] width 17 height 9
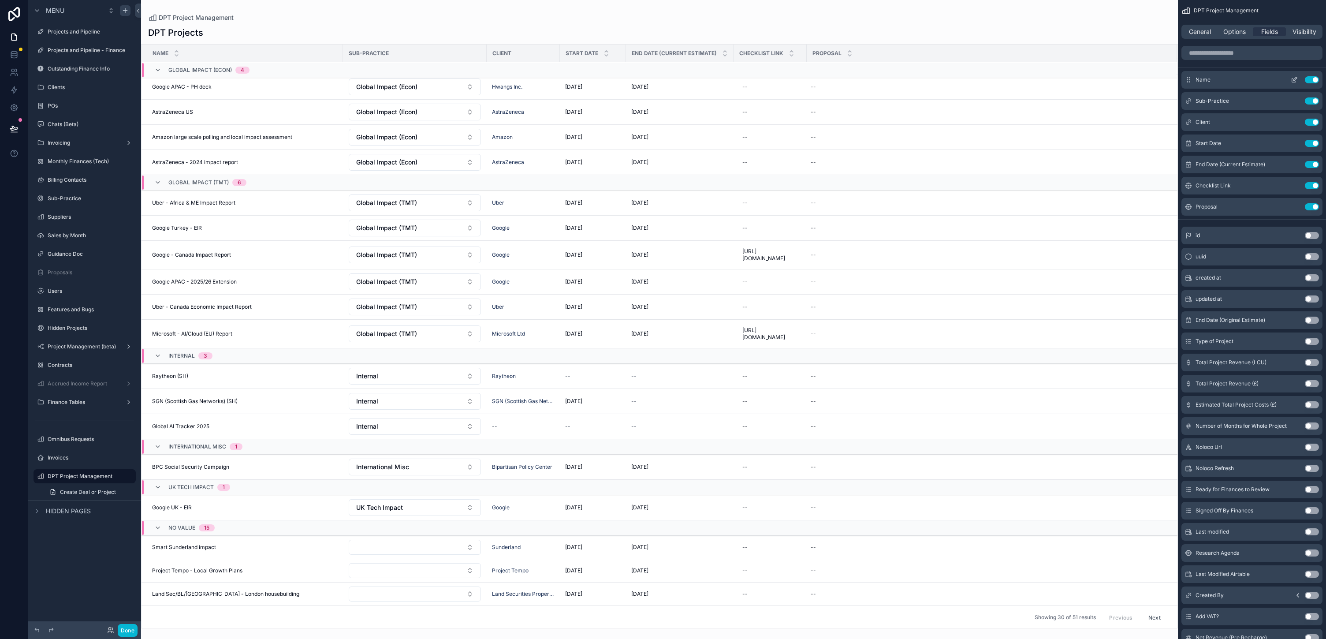
click at [663, 83] on icon "scrollable content" at bounding box center [1294, 79] width 7 height 7
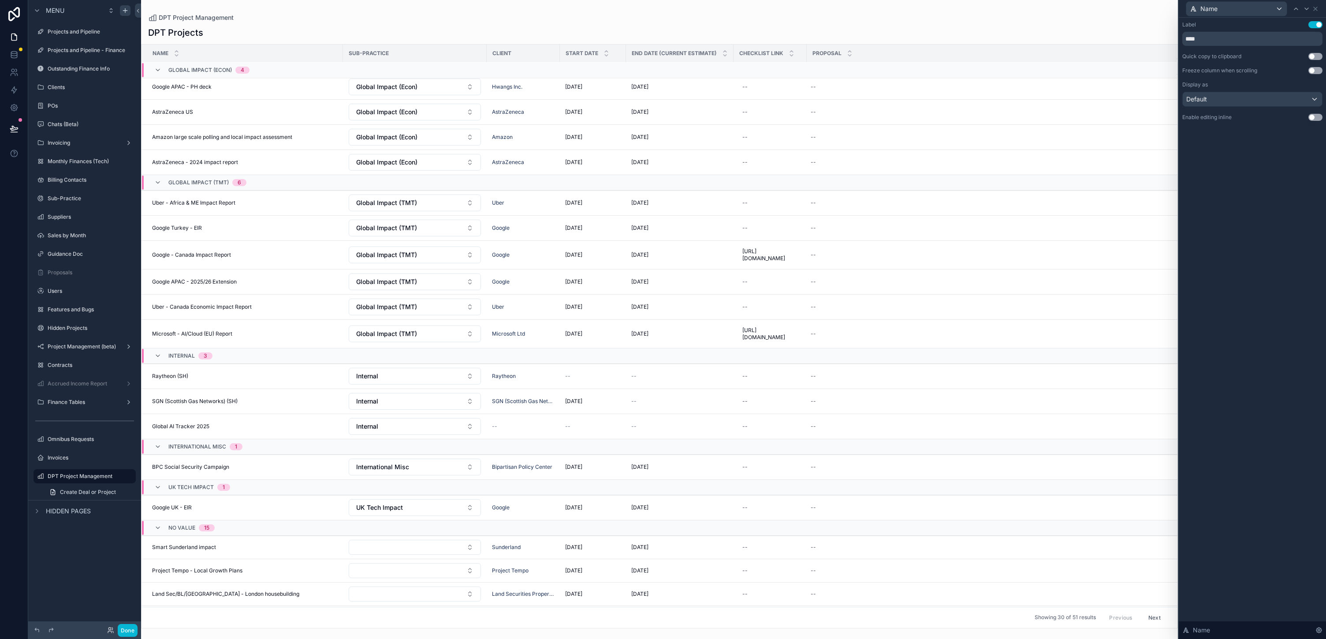
click at [663, 74] on button "Use setting" at bounding box center [1316, 70] width 14 height 7
click at [663, 16] on div "Name" at bounding box center [1253, 8] width 140 height 17
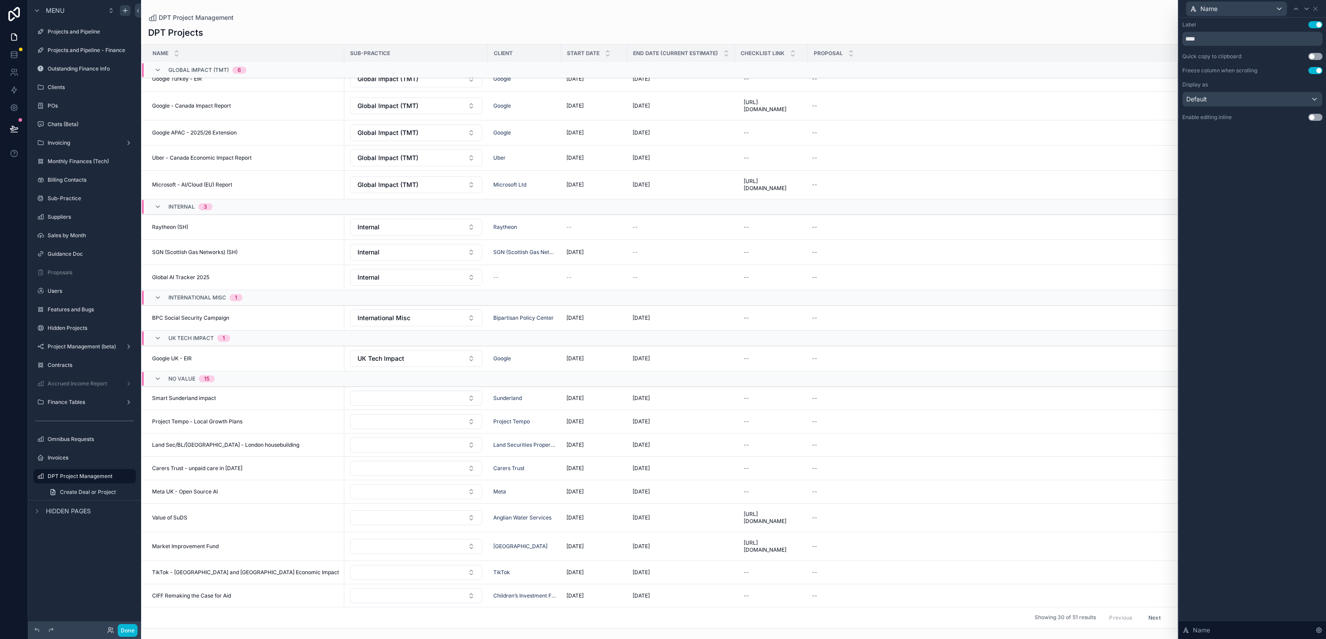
scroll to position [132, 0]
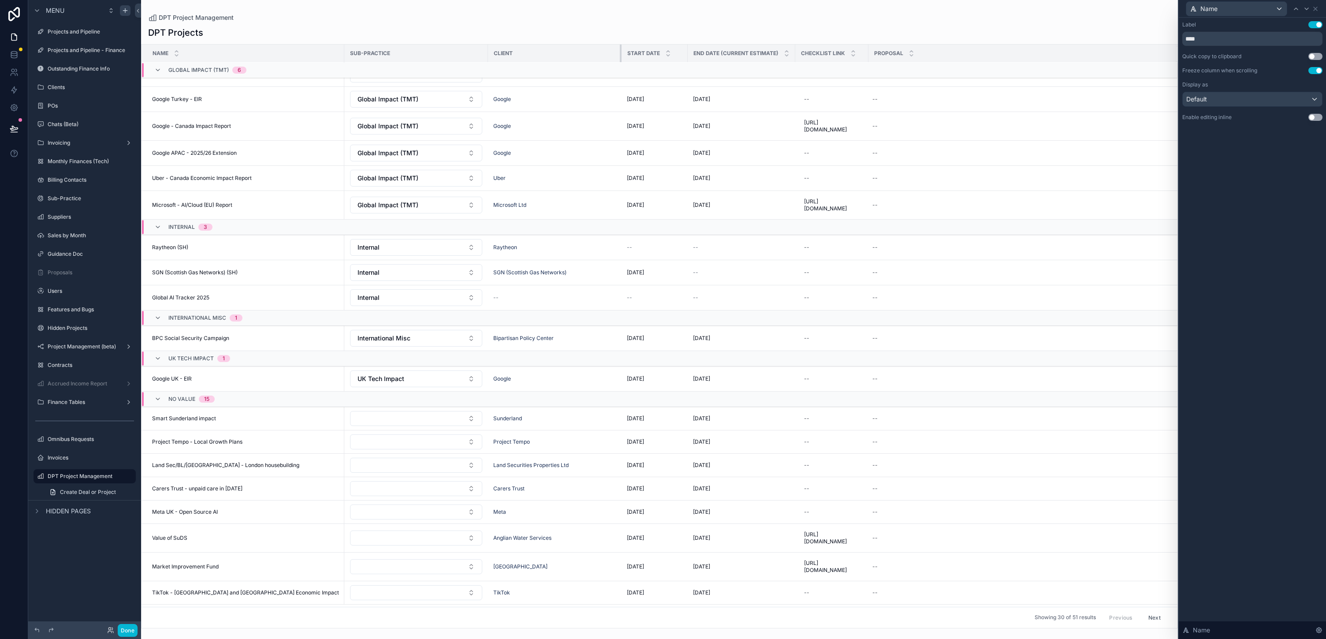
drag, startPoint x: 640, startPoint y: 77, endPoint x: 708, endPoint y: 81, distance: 67.6
click at [663, 63] on tr "Name Sub-Practice Client Start Date End Date (Current Estimate) Checklist Link …" at bounding box center [660, 54] width 1036 height 18
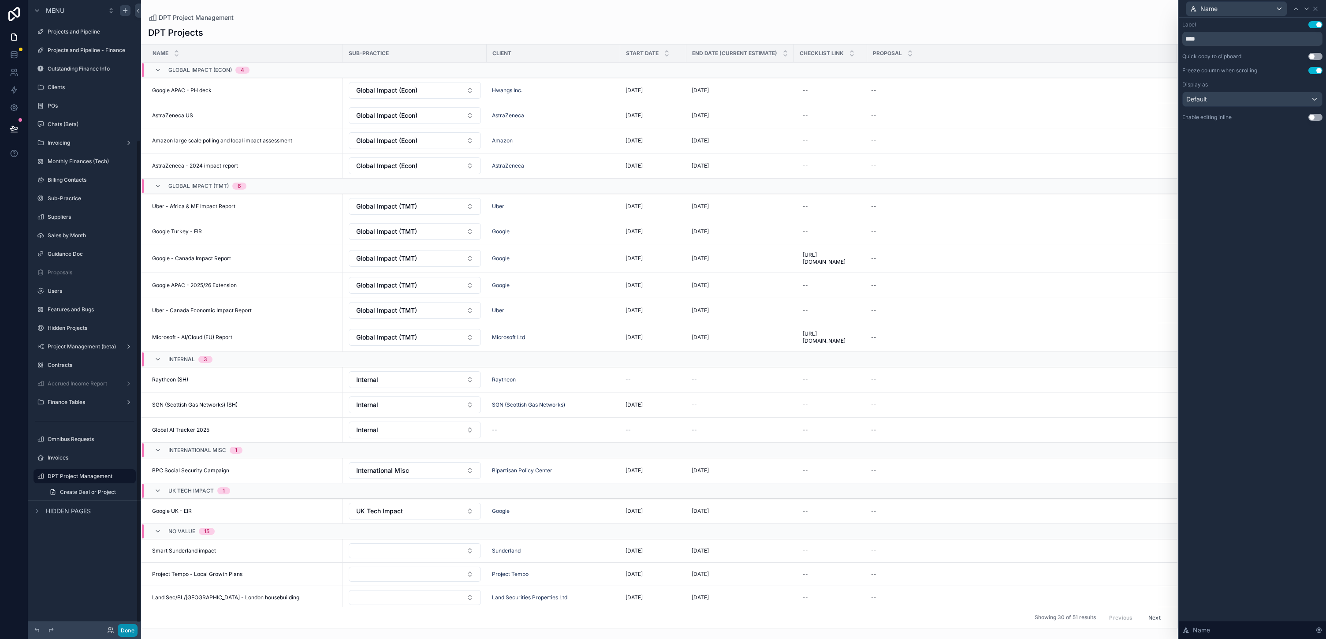
click at [138, 624] on button "Done" at bounding box center [128, 630] width 20 height 13
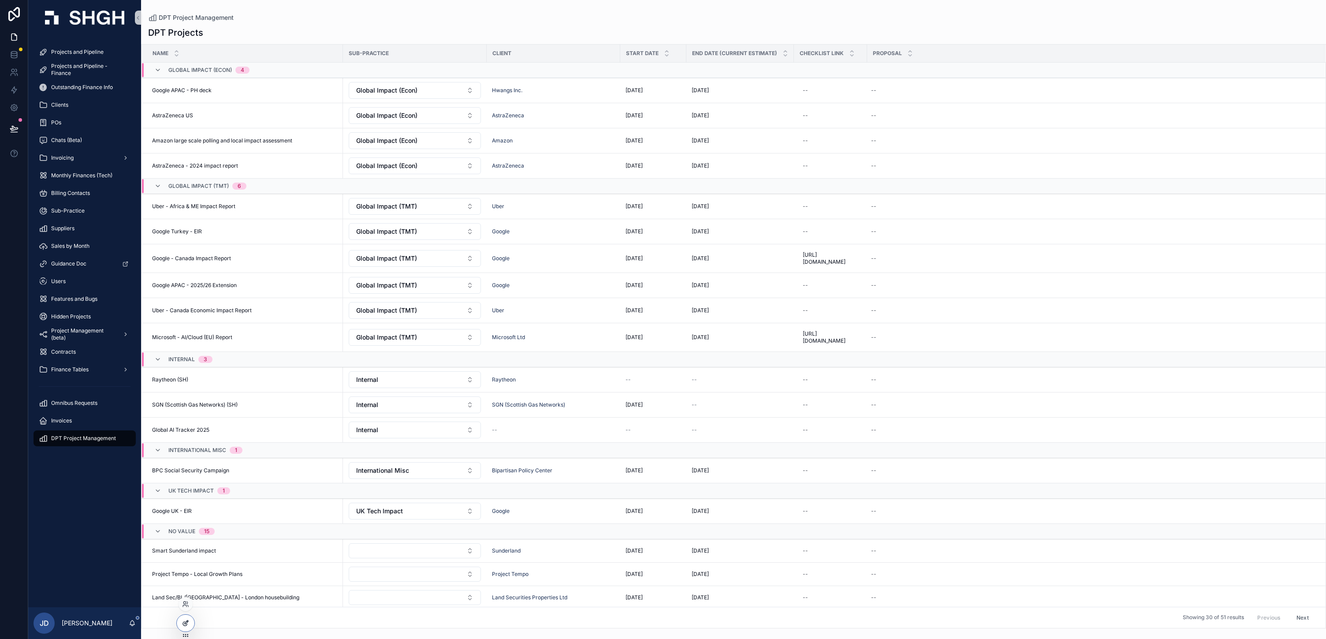
click at [194, 631] on div at bounding box center [186, 623] width 18 height 17
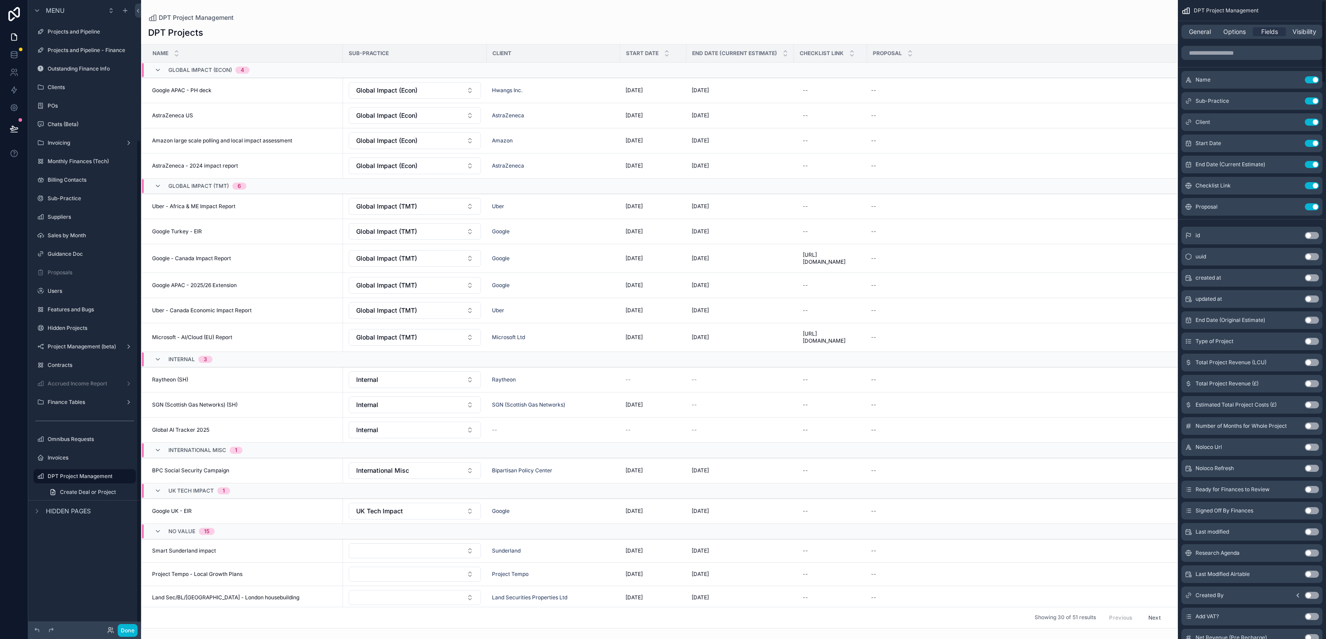
scroll to position [180, 0]
click at [663, 36] on span "General" at bounding box center [1200, 31] width 22 height 9
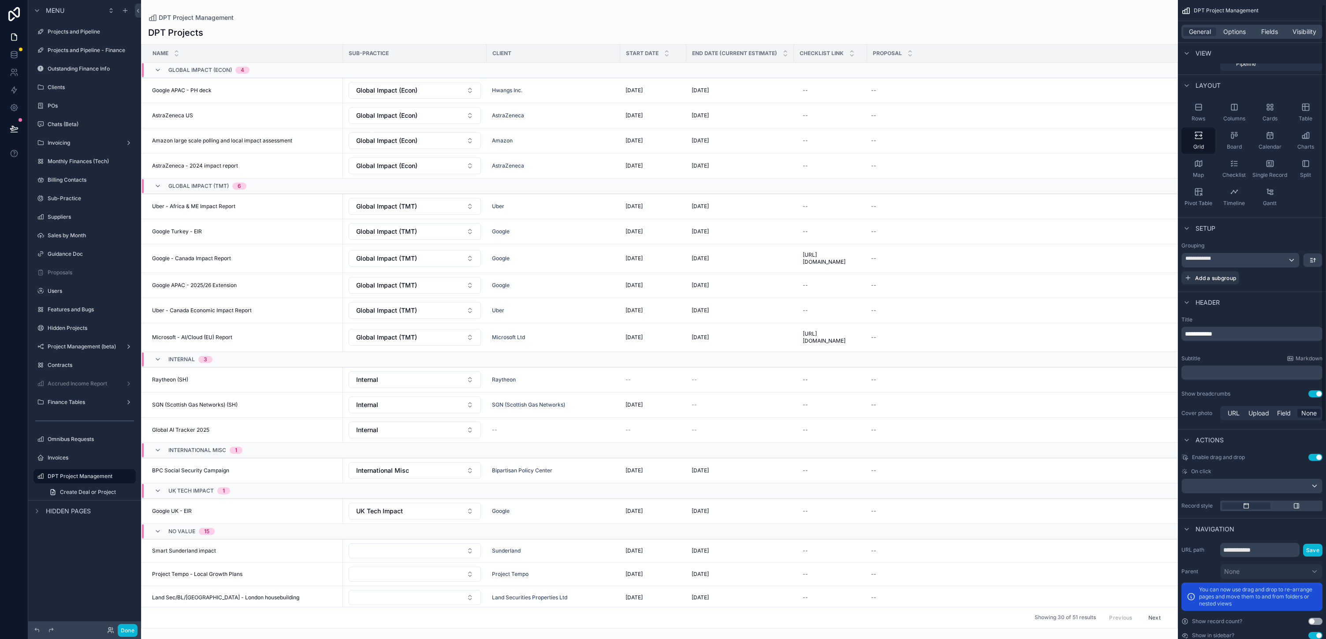
scroll to position [0, 0]
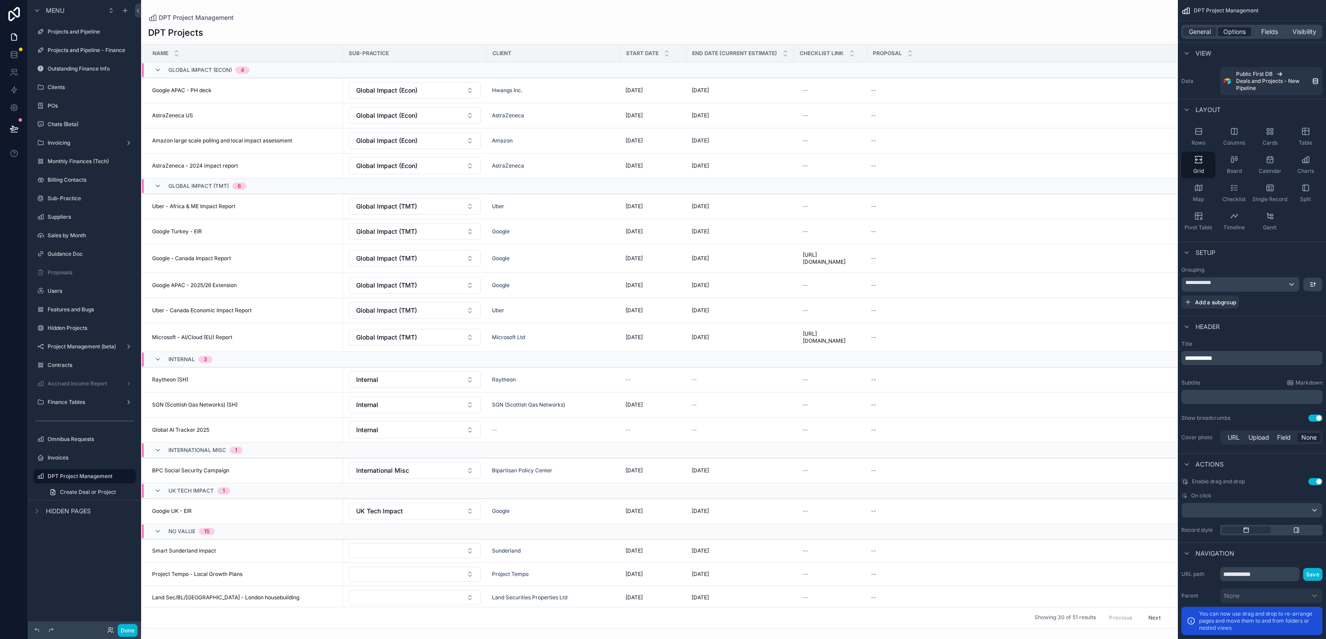
click at [663, 36] on span "Options" at bounding box center [1235, 31] width 22 height 9
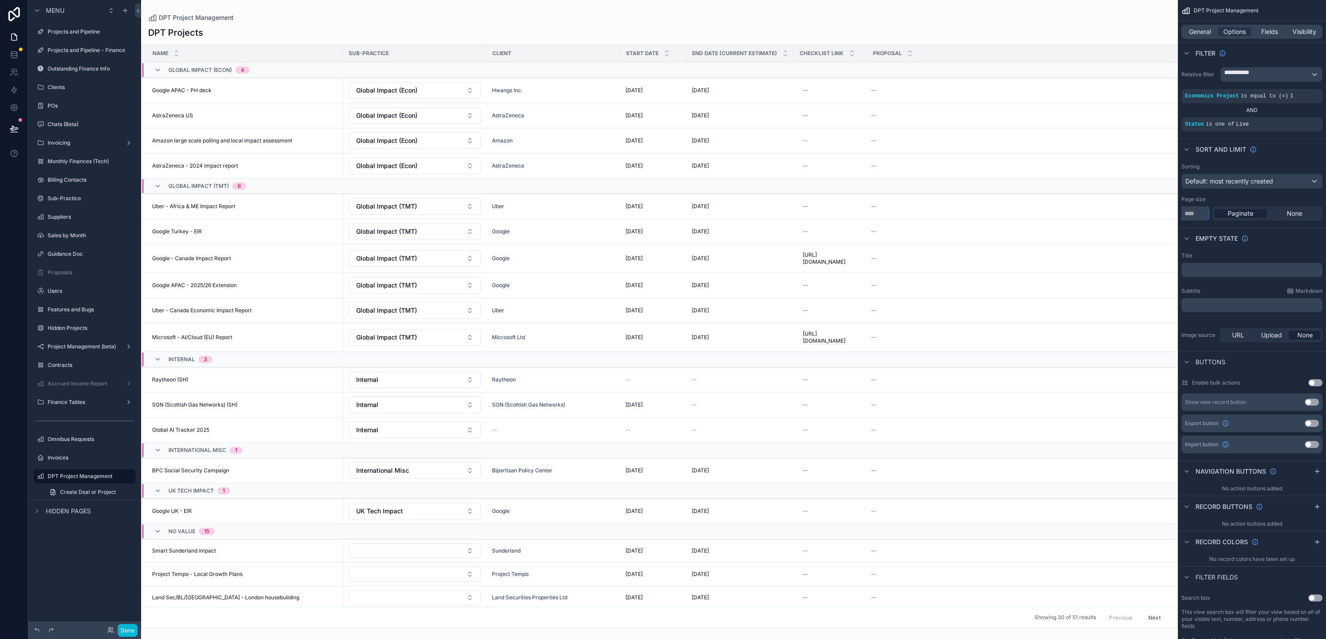
click at [663, 220] on input "**" at bounding box center [1195, 213] width 27 height 14
click at [663, 218] on span "None" at bounding box center [1294, 213] width 15 height 9
click at [663, 36] on span "General" at bounding box center [1200, 31] width 22 height 9
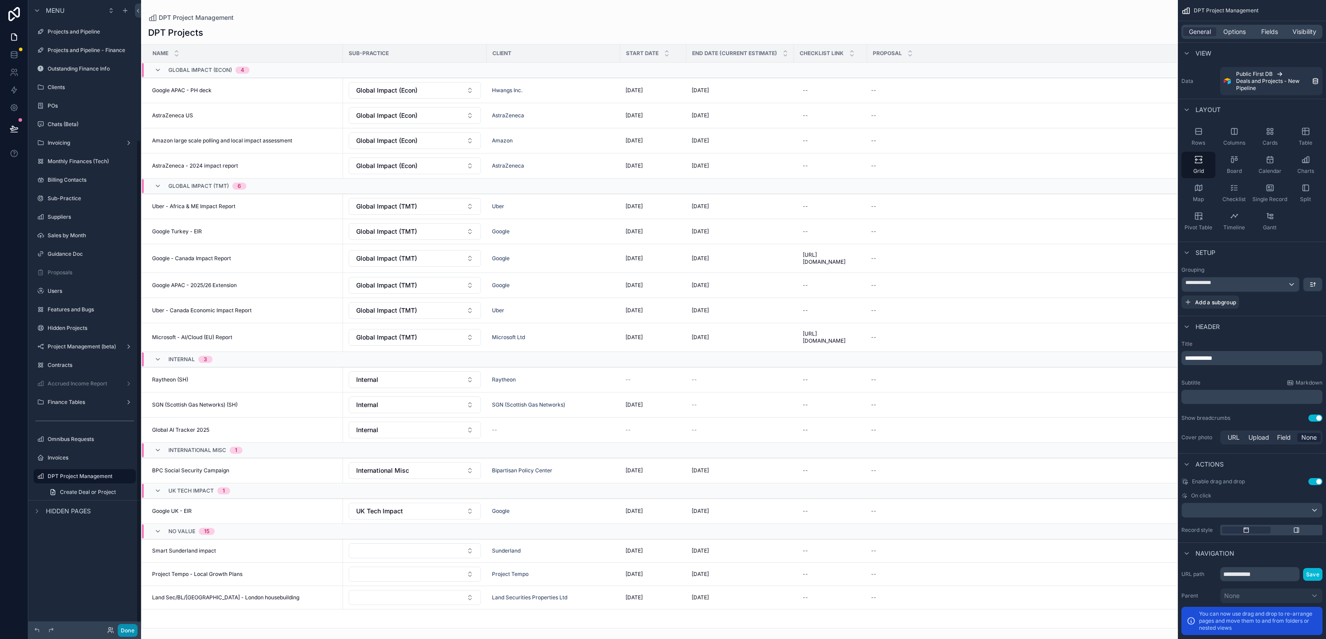
click at [138, 626] on button "Done" at bounding box center [128, 630] width 20 height 13
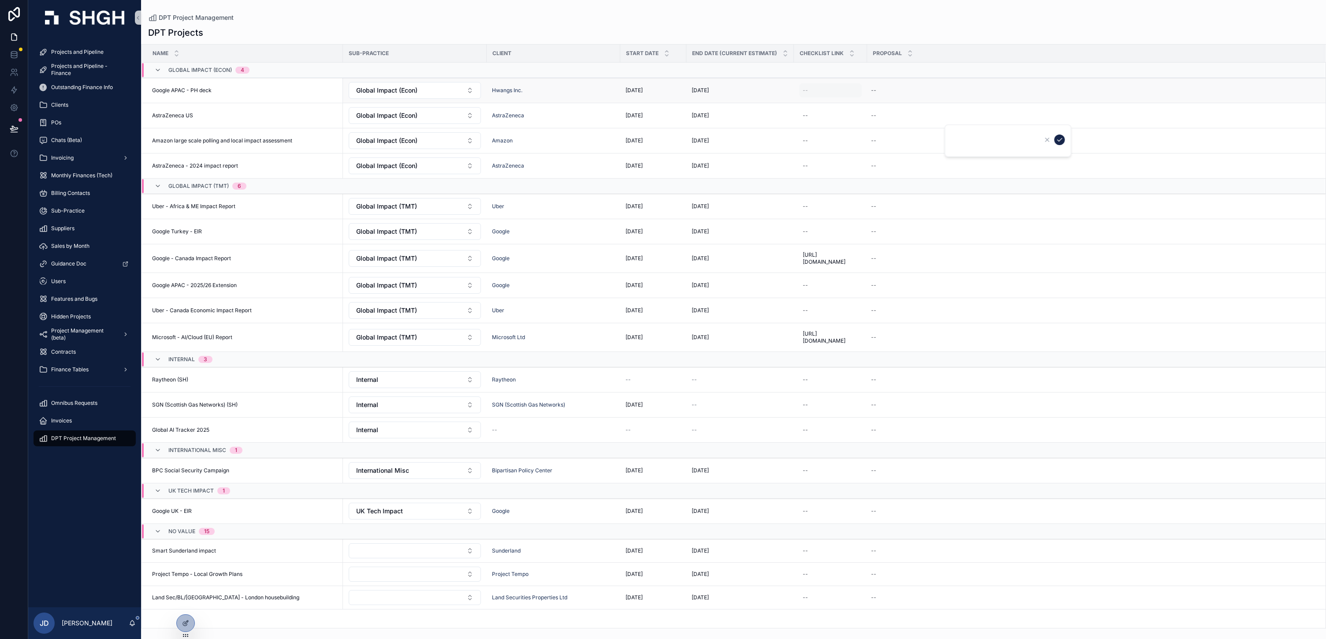
scroll to position [65, 0]
click at [1220, 62] on div "Proposal" at bounding box center [1096, 53] width 457 height 17
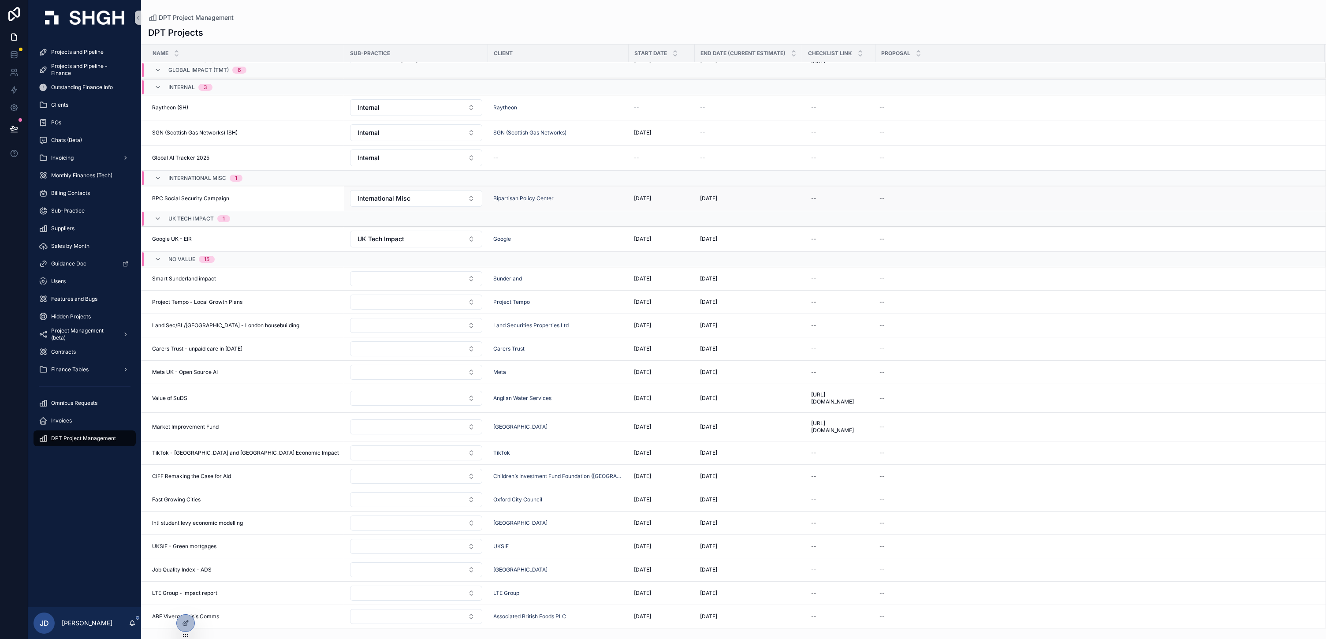
scroll to position [452, 0]
click at [482, 286] on button "Select Button" at bounding box center [416, 278] width 132 height 15
click at [475, 257] on span "Policy Modelling" at bounding box center [451, 253] width 47 height 9
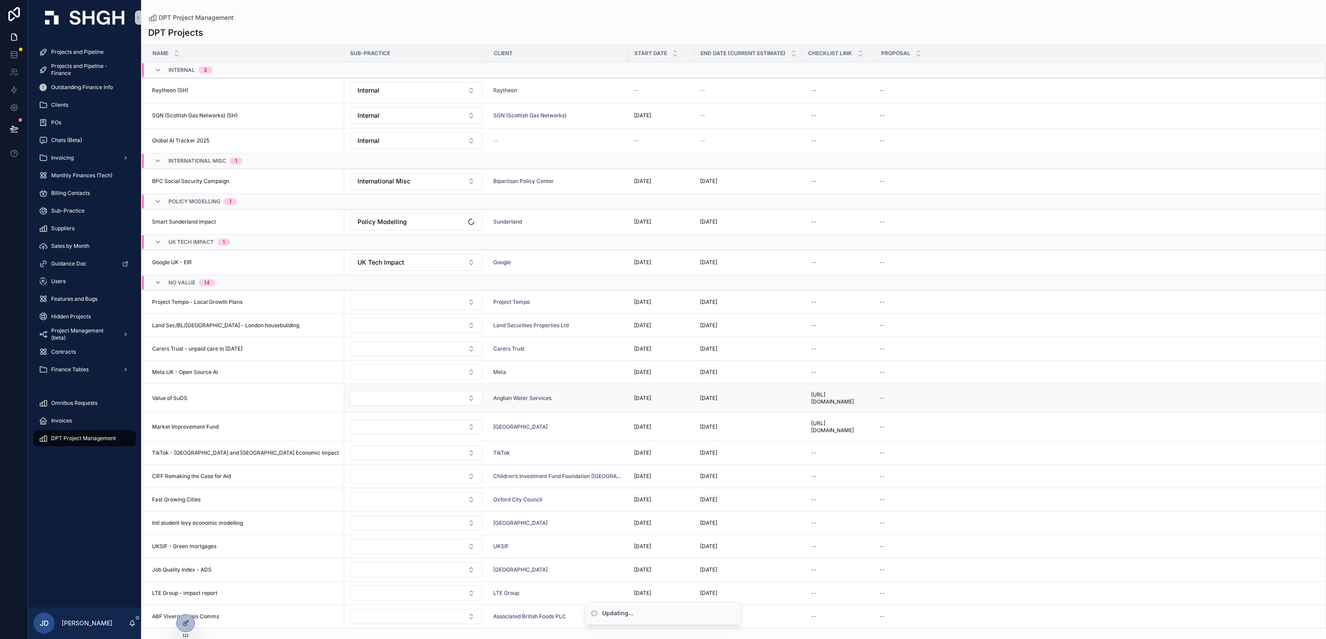
click at [422, 413] on td "scrollable content" at bounding box center [416, 398] width 144 height 29
click at [453, 341] on button "Select Button" at bounding box center [416, 348] width 132 height 15
click at [482, 586] on button "Select Button" at bounding box center [416, 593] width 132 height 15
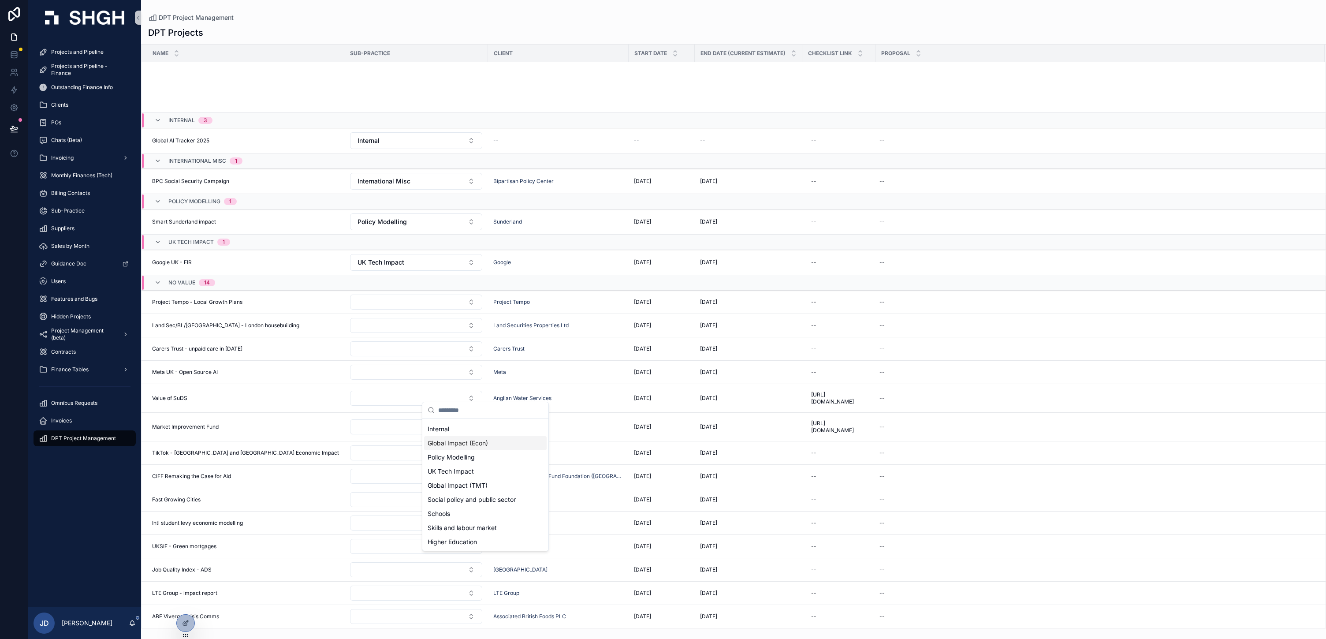
scroll to position [156, 0]
click at [475, 462] on span "Policy Modelling" at bounding box center [451, 457] width 47 height 9
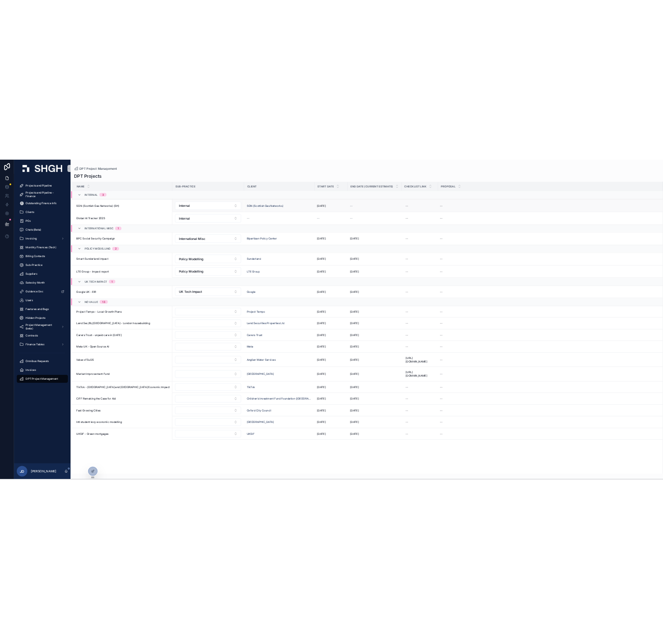
scroll to position [0, 0]
